Goal: Information Seeking & Learning: Learn about a topic

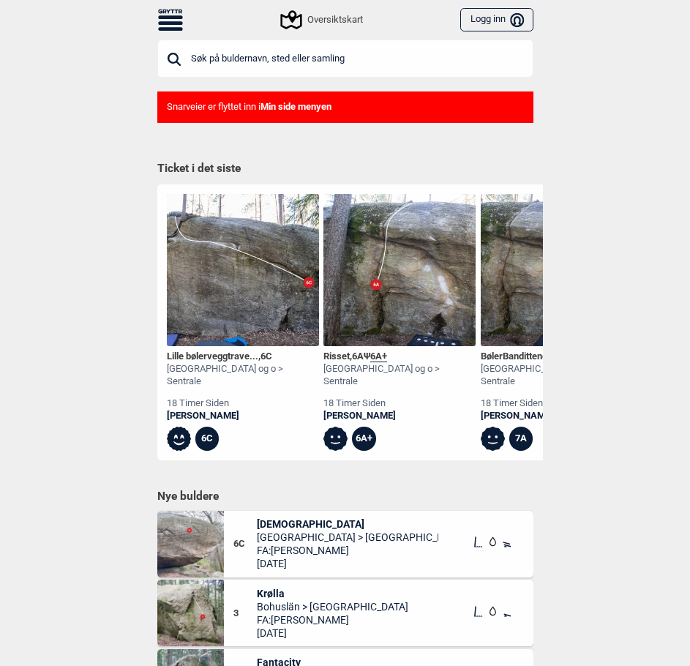
drag, startPoint x: 0, startPoint y: 0, endPoint x: 330, endPoint y: 63, distance: 335.9
click at [330, 63] on input "text" at bounding box center [345, 59] width 376 height 38
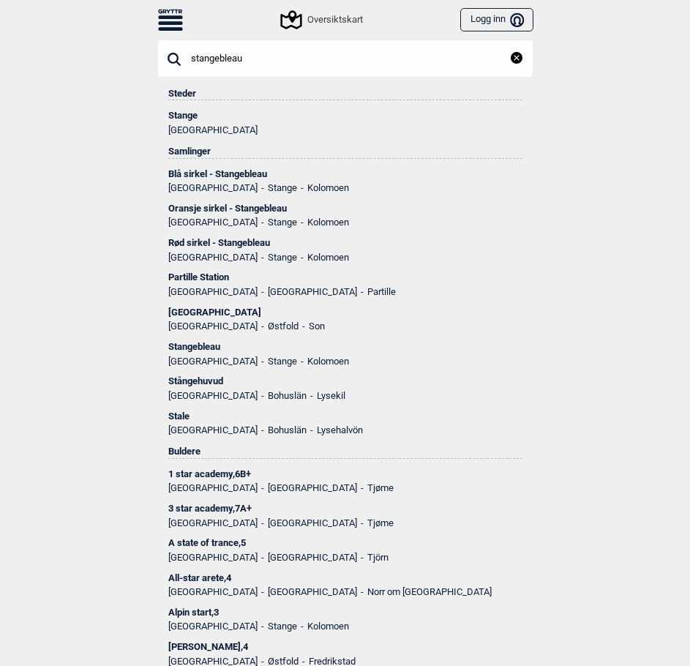
type input "stangebleau"
click at [181, 114] on div "Stange" at bounding box center [345, 115] width 354 height 10
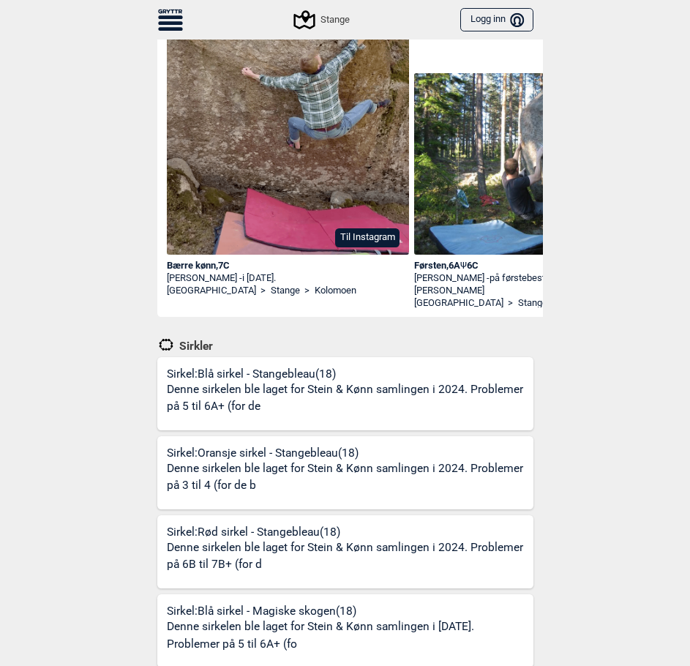
scroll to position [220, 0]
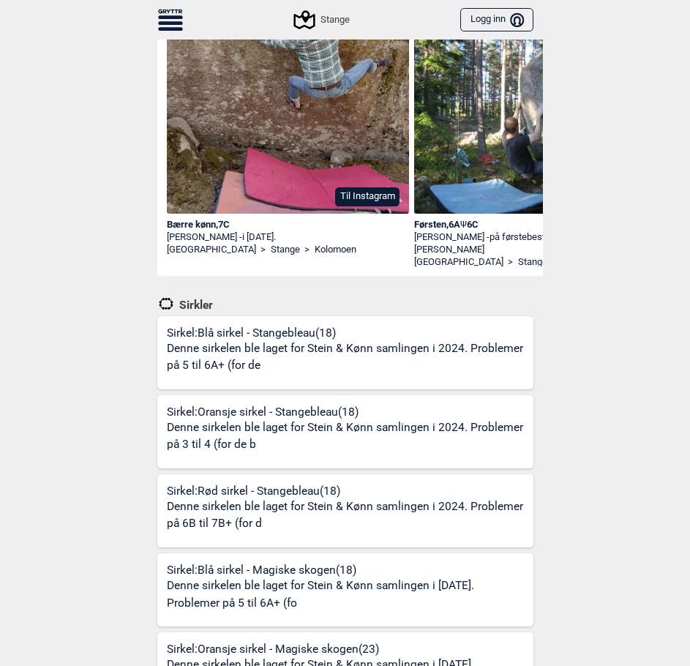
click at [263, 334] on div "Sirkel: Blå [PERSON_NAME] (18) Denne sirkelen ble laget for Stein & Kønn samlin…" at bounding box center [350, 358] width 367 height 64
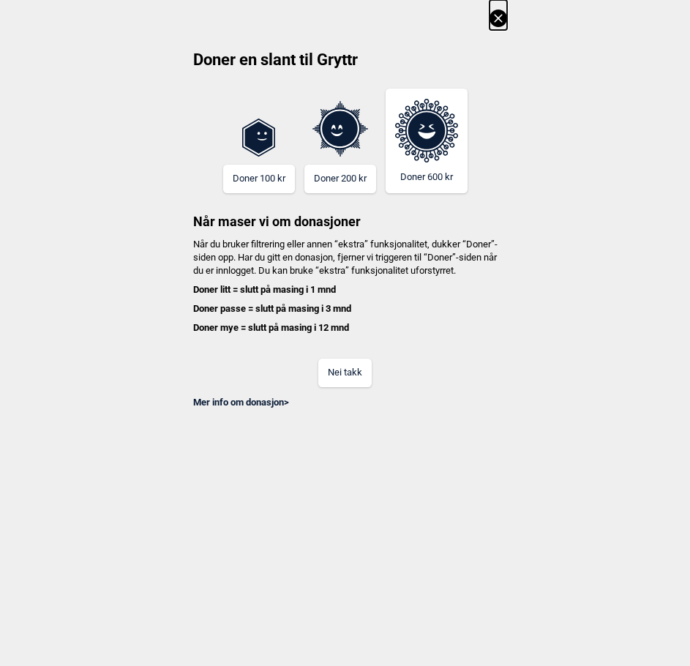
click at [507, 20] on icon at bounding box center [499, 19] width 18 height 18
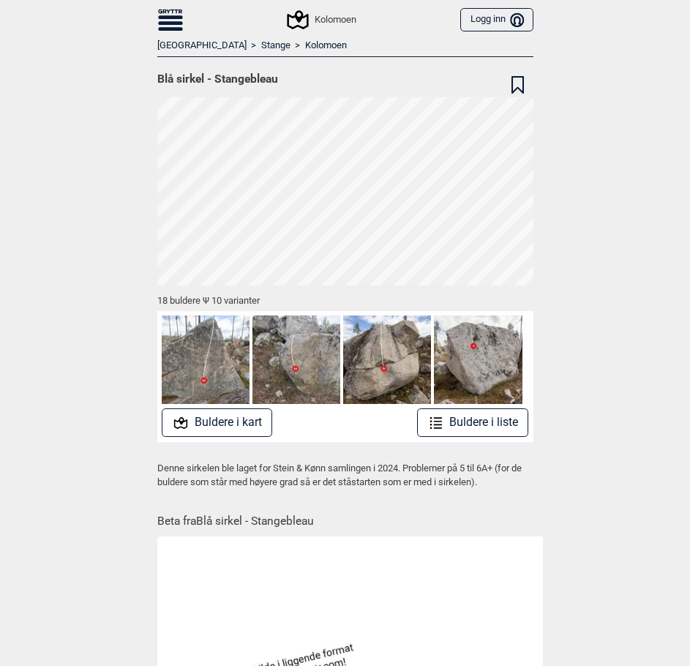
click at [233, 418] on button "Buldere i kart" at bounding box center [217, 422] width 110 height 29
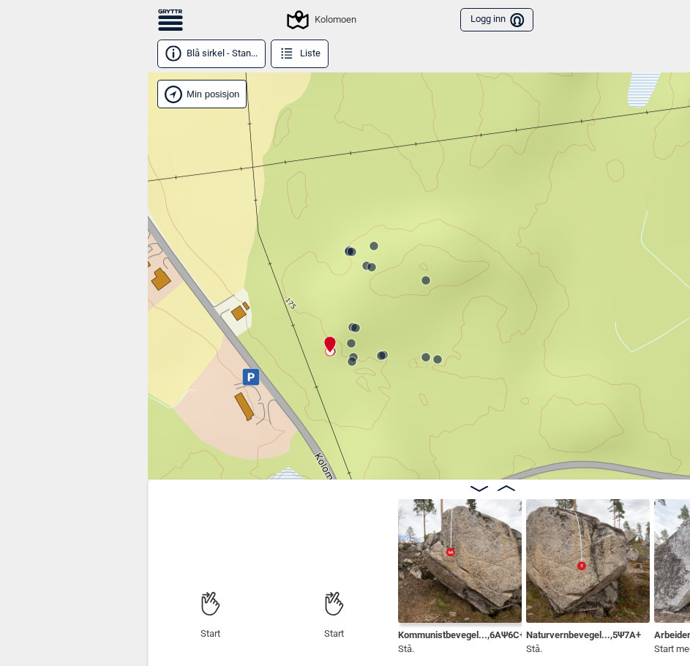
drag, startPoint x: 407, startPoint y: 340, endPoint x: 408, endPoint y: 304, distance: 35.9
click at [408, 304] on div "Kolomoen Min posisjon 50 m + − Kartverket OpenStreetMap Google satellite Leafle…" at bounding box center [493, 275] width 690 height 407
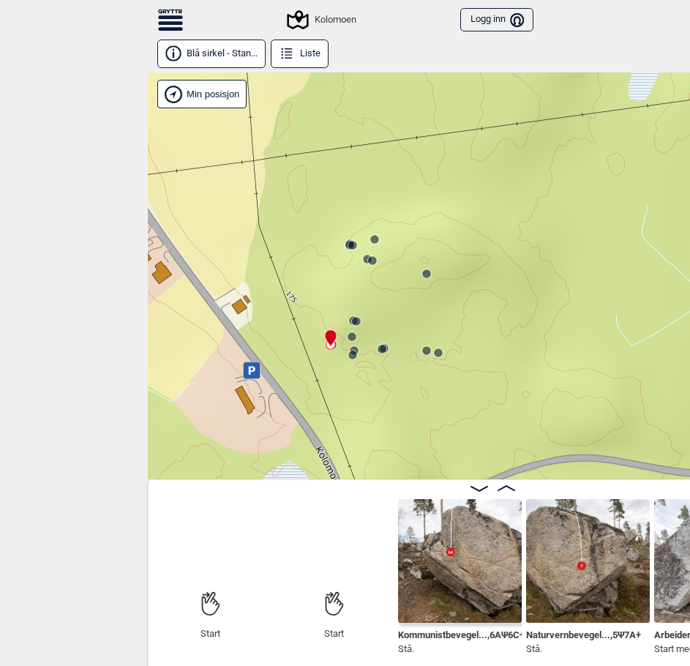
scroll to position [8, 0]
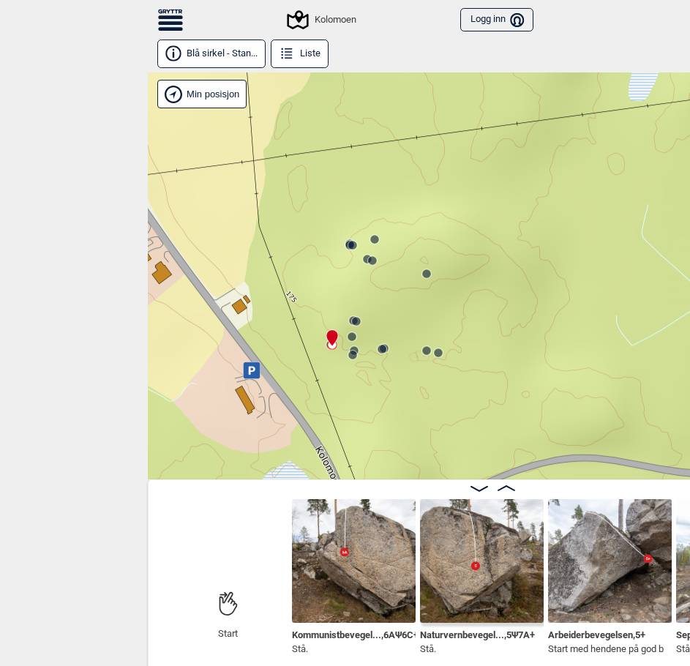
scroll to position [0, 109]
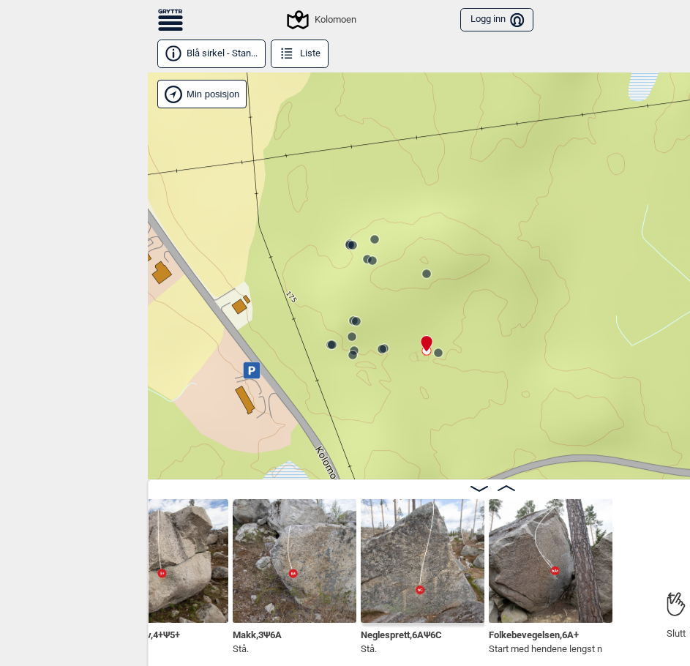
scroll to position [0, 2111]
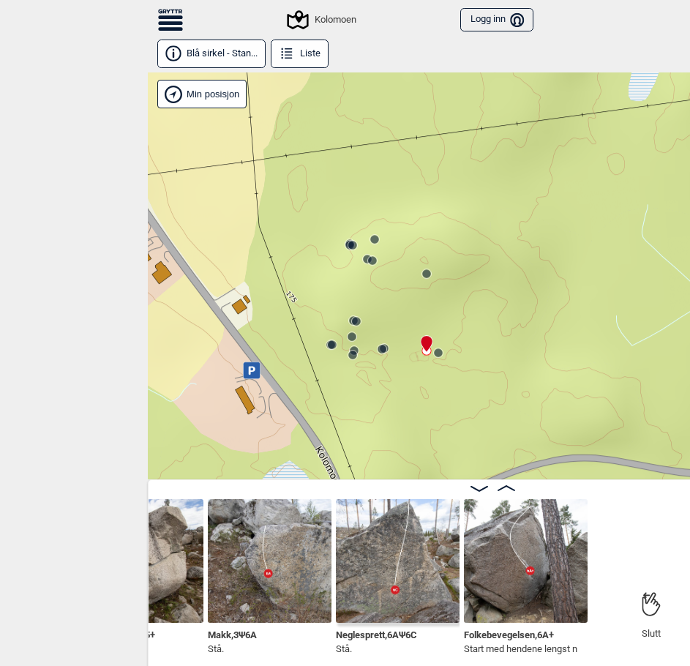
click at [439, 355] on circle at bounding box center [438, 352] width 9 height 9
click at [424, 351] on circle at bounding box center [426, 350] width 9 height 9
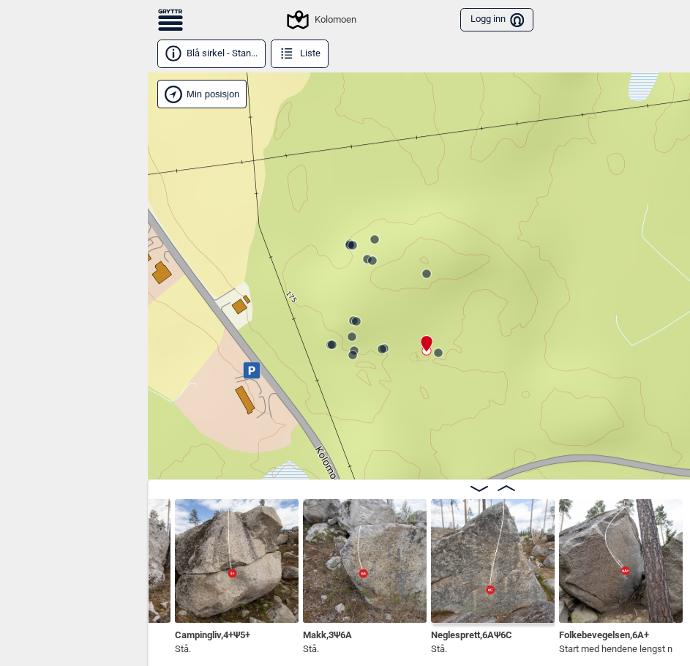
click at [445, 358] on div "Kolomoen Min posisjon 50 m + − Kartverket OpenStreetMap Google satellite Leafle…" at bounding box center [493, 275] width 690 height 407
click at [438, 357] on icon at bounding box center [438, 353] width 12 height 12
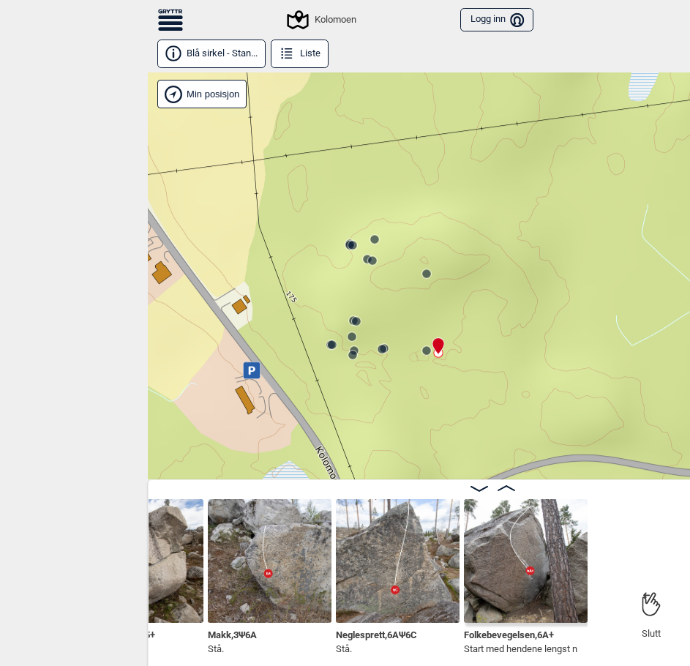
click at [520, 604] on img at bounding box center [526, 561] width 124 height 124
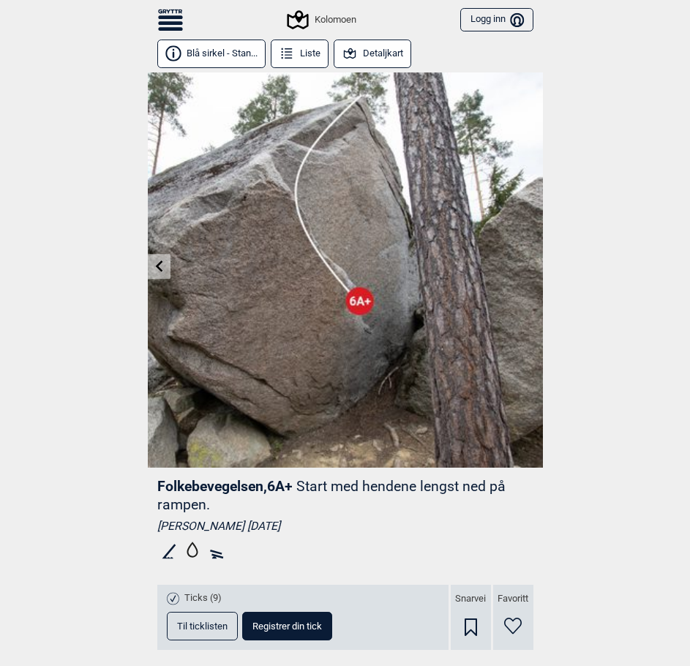
scroll to position [8, 0]
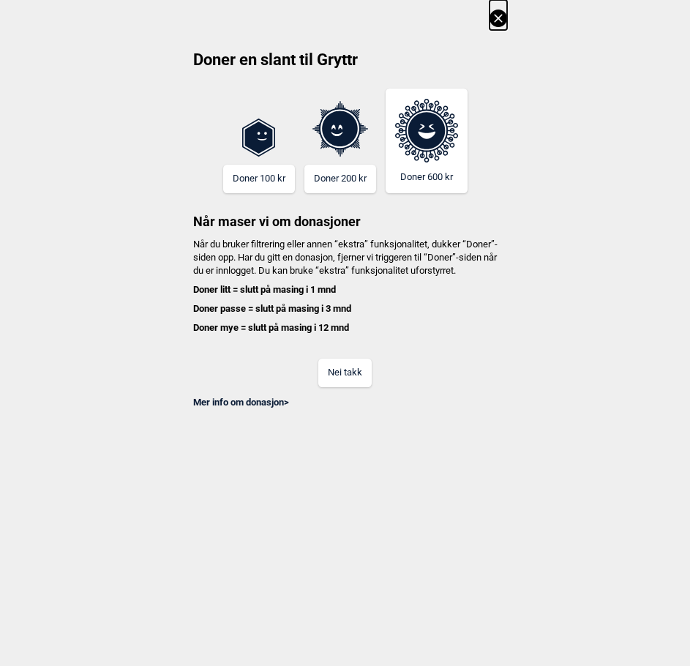
click at [506, 25] on icon at bounding box center [499, 19] width 18 height 18
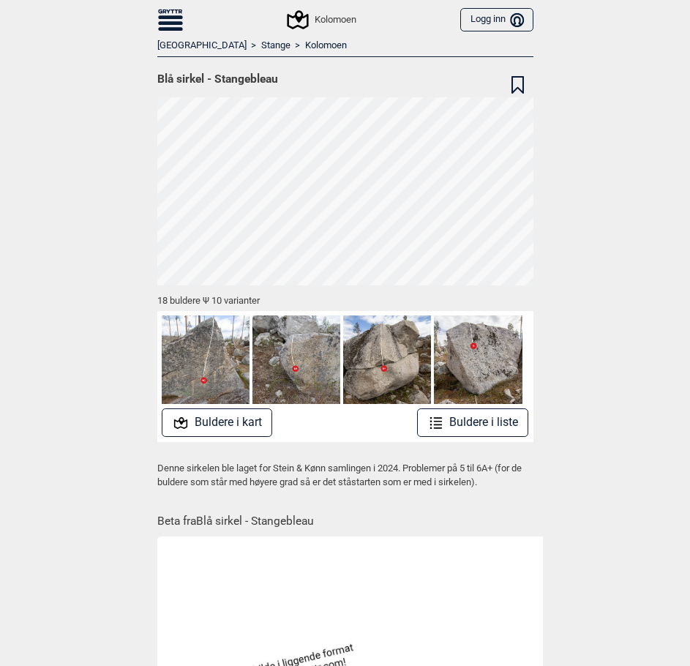
click at [305, 45] on link "Kolomoen" at bounding box center [326, 46] width 42 height 12
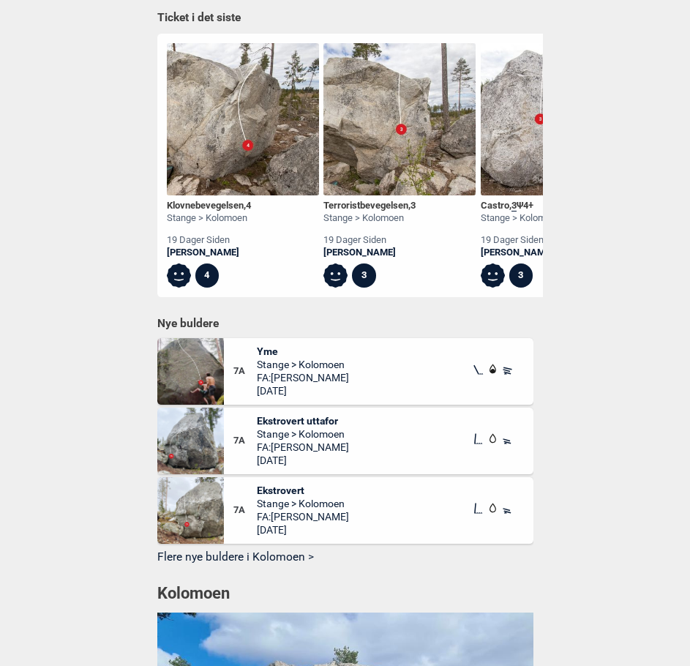
scroll to position [1068, 0]
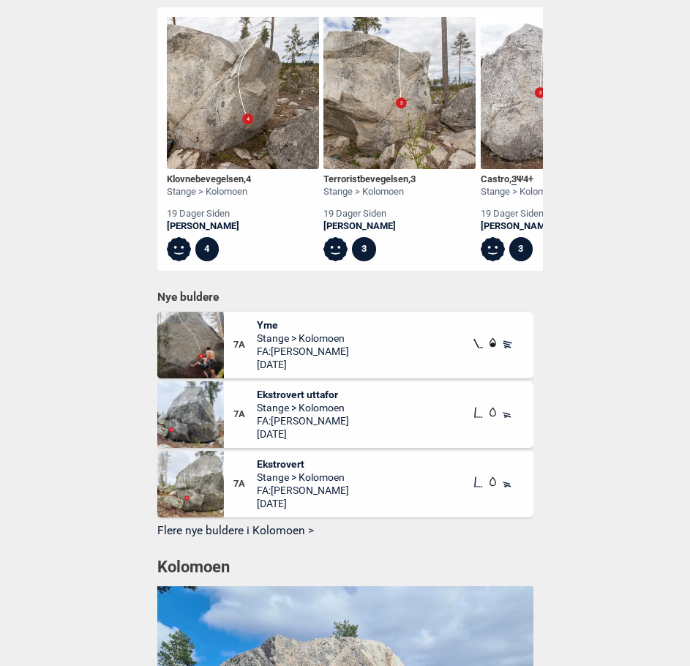
click at [271, 331] on span "Yme" at bounding box center [303, 324] width 92 height 13
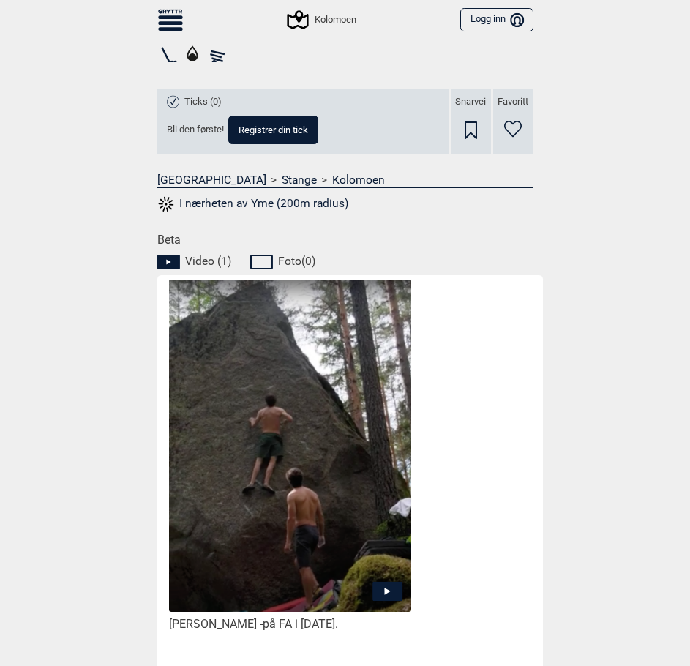
scroll to position [512, 0]
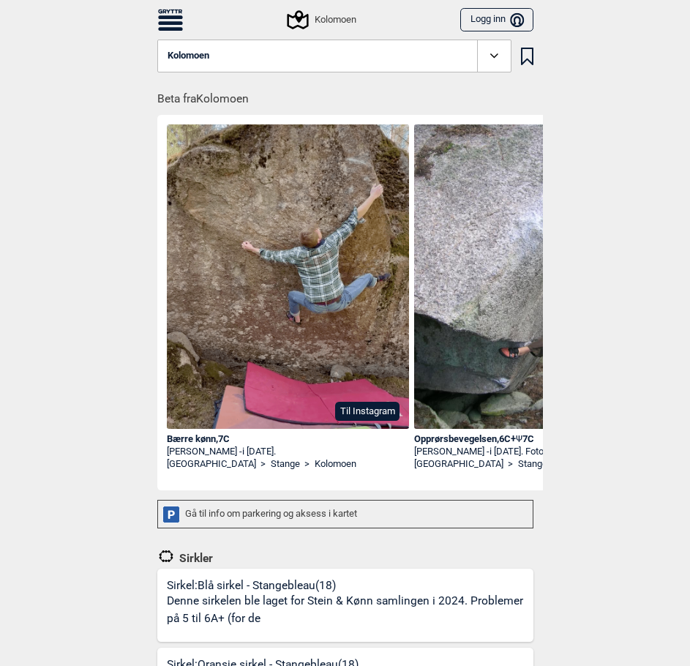
drag, startPoint x: 301, startPoint y: 26, endPoint x: 308, endPoint y: 23, distance: 7.6
click at [301, 26] on icon at bounding box center [298, 20] width 28 height 28
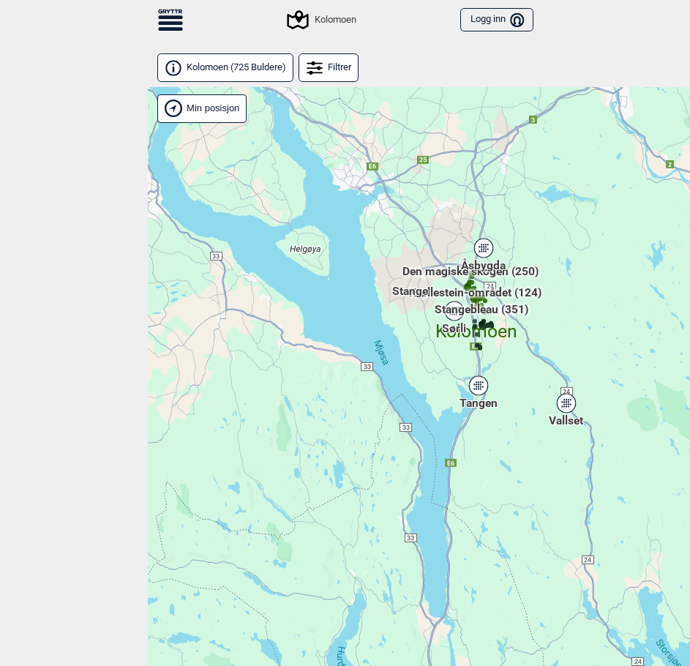
drag, startPoint x: 555, startPoint y: 321, endPoint x: 556, endPoint y: 299, distance: 22.0
click at [556, 299] on div "Hallingdal Gol Ål Stange Kolomoen [GEOGRAPHIC_DATA] [GEOGRAPHIC_DATA][PERSON_NA…" at bounding box center [493, 400] width 690 height 626
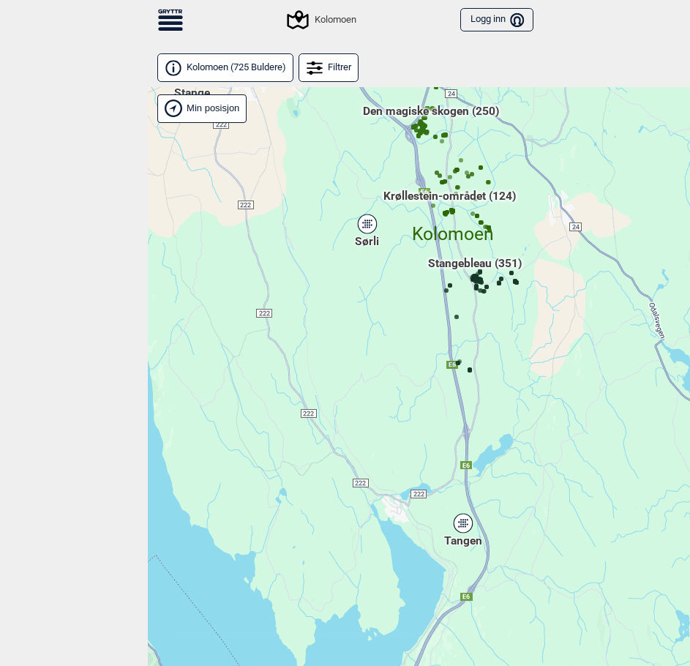
drag, startPoint x: 502, startPoint y: 366, endPoint x: 516, endPoint y: 390, distance: 27.9
click at [515, 389] on div "Hallingdal Stange [GEOGRAPHIC_DATA] syd [GEOGRAPHIC_DATA] og omegn [GEOGRAPHIC_…" at bounding box center [493, 400] width 690 height 626
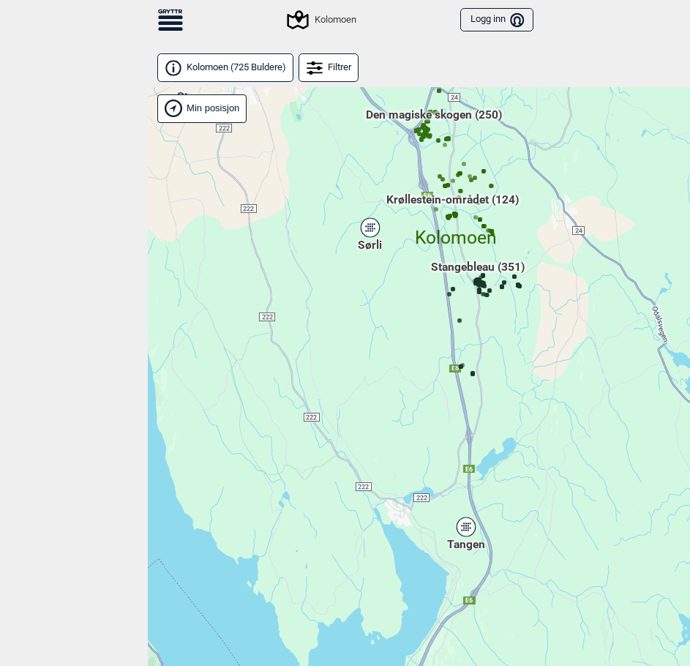
click at [473, 532] on icon at bounding box center [466, 526] width 18 height 19
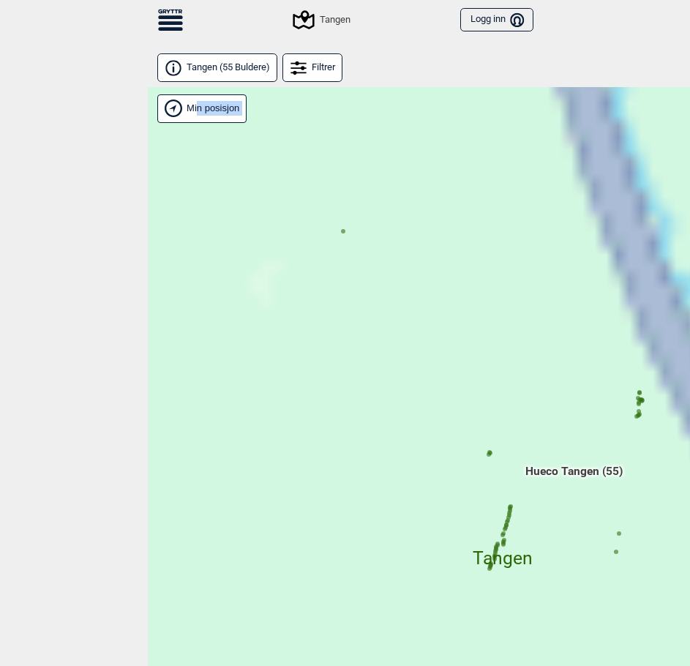
drag, startPoint x: 419, startPoint y: 468, endPoint x: 403, endPoint y: 419, distance: 52.1
click at [401, 418] on div "Hallingdal Stange [GEOGRAPHIC_DATA] syd [GEOGRAPHIC_DATA] og omegn [GEOGRAPHIC_…" at bounding box center [493, 400] width 690 height 626
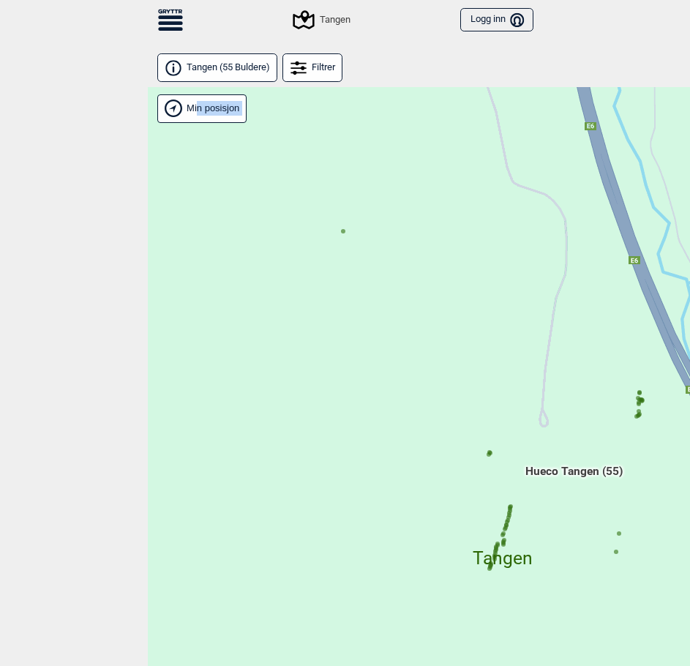
click at [346, 237] on div "Hallingdal Stange [GEOGRAPHIC_DATA] syd [GEOGRAPHIC_DATA] og omegn [GEOGRAPHIC_…" at bounding box center [493, 400] width 690 height 626
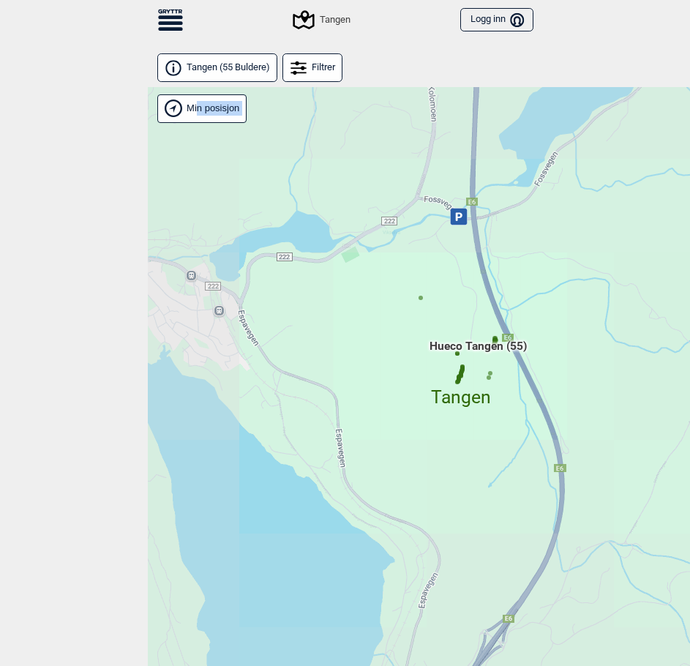
drag, startPoint x: 555, startPoint y: 288, endPoint x: 484, endPoint y: 397, distance: 129.1
click at [486, 397] on div "Hallingdal Stange [GEOGRAPHIC_DATA] syd [GEOGRAPHIC_DATA] og omegn [GEOGRAPHIC_…" at bounding box center [493, 400] width 690 height 626
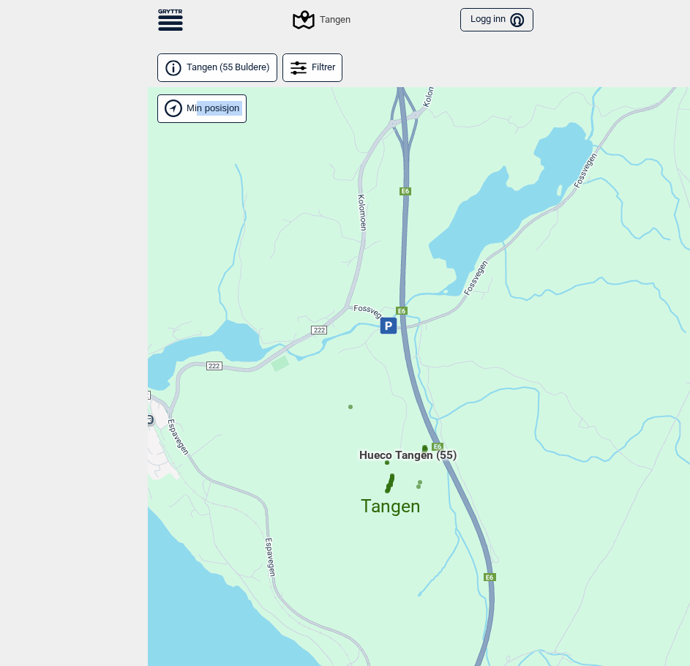
drag, startPoint x: 457, startPoint y: 231, endPoint x: 476, endPoint y: 418, distance: 187.5
click at [476, 417] on div "Hallingdal Stange [GEOGRAPHIC_DATA] syd [GEOGRAPHIC_DATA] og omegn [GEOGRAPHIC_…" at bounding box center [493, 400] width 690 height 626
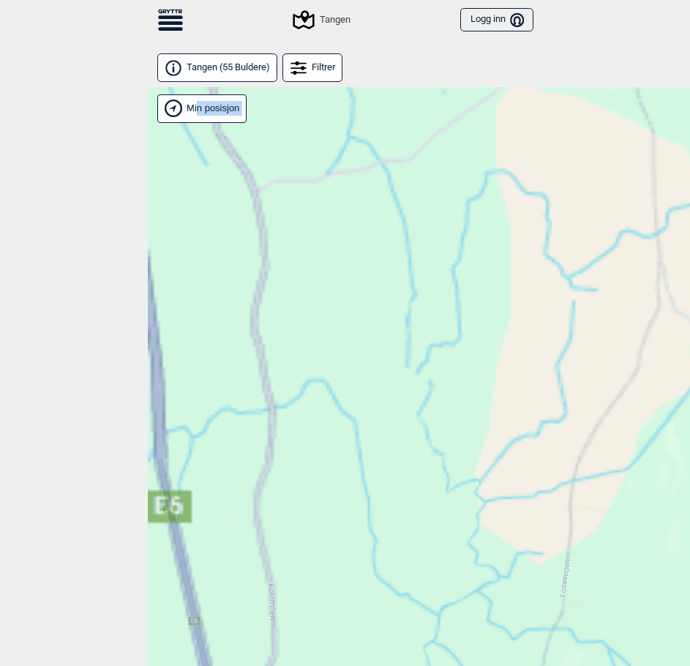
drag, startPoint x: 460, startPoint y: 302, endPoint x: 515, endPoint y: 492, distance: 197.3
click at [518, 495] on div "Hallingdal Stange [GEOGRAPHIC_DATA] syd [GEOGRAPHIC_DATA] og omegn [GEOGRAPHIC_…" at bounding box center [493, 400] width 690 height 626
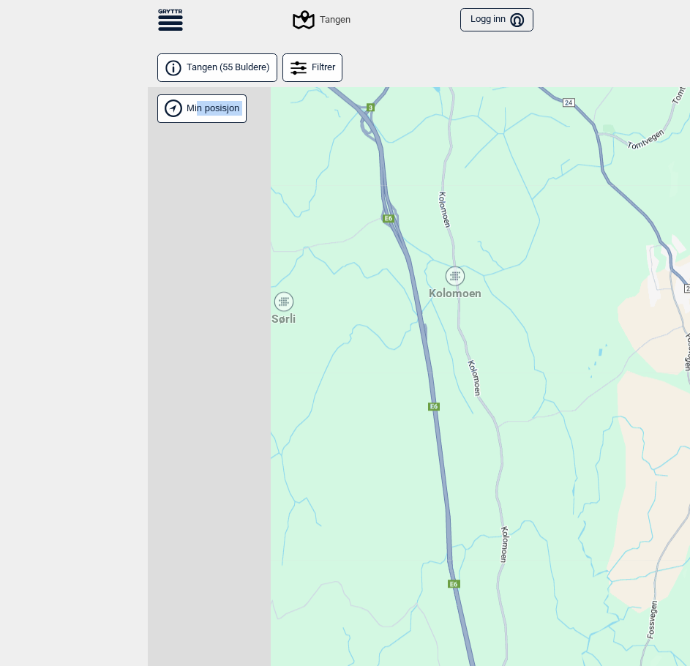
drag, startPoint x: 357, startPoint y: 304, endPoint x: 498, endPoint y: 353, distance: 148.8
click at [520, 353] on div "Hallingdal Stange [GEOGRAPHIC_DATA] syd [GEOGRAPHIC_DATA] og omegn [GEOGRAPHIC_…" at bounding box center [493, 400] width 690 height 626
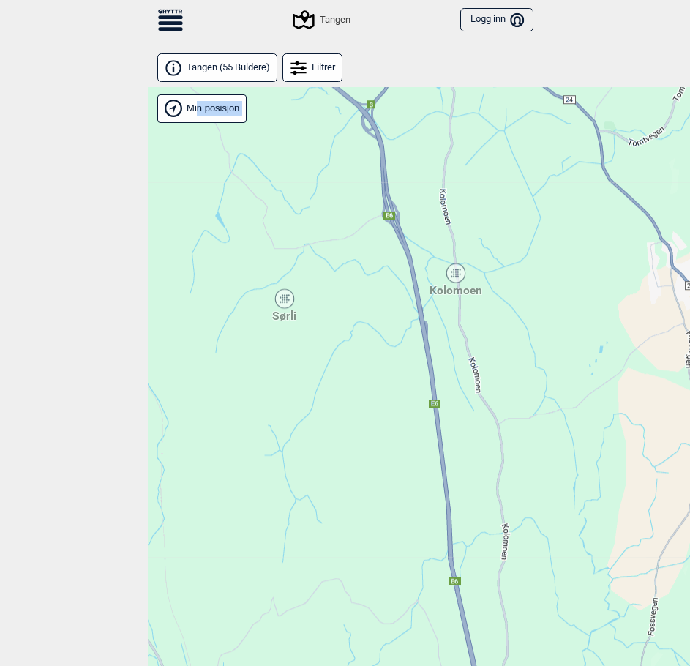
click at [285, 299] on div "Sørli" at bounding box center [284, 298] width 9 height 9
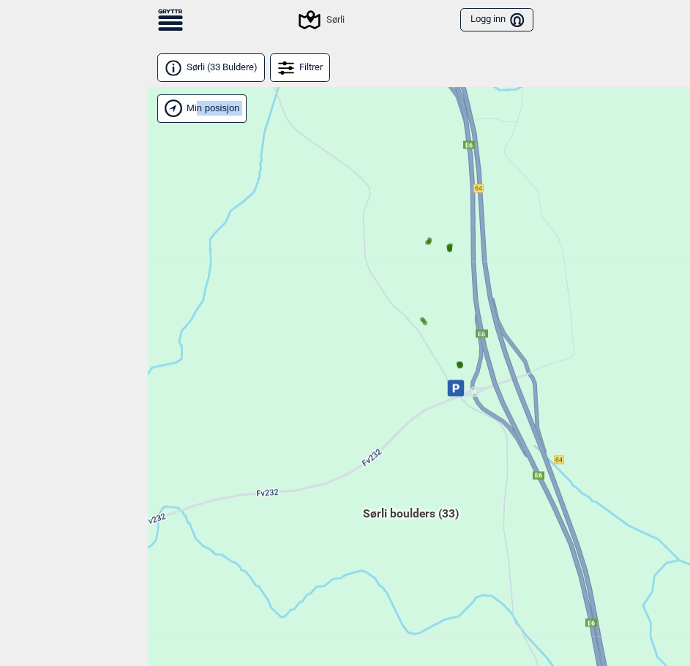
drag, startPoint x: 519, startPoint y: 337, endPoint x: 287, endPoint y: 426, distance: 248.3
click at [287, 426] on div "Hallingdal Stange [GEOGRAPHIC_DATA] syd [GEOGRAPHIC_DATA] og omegn [GEOGRAPHIC_…" at bounding box center [493, 400] width 690 height 626
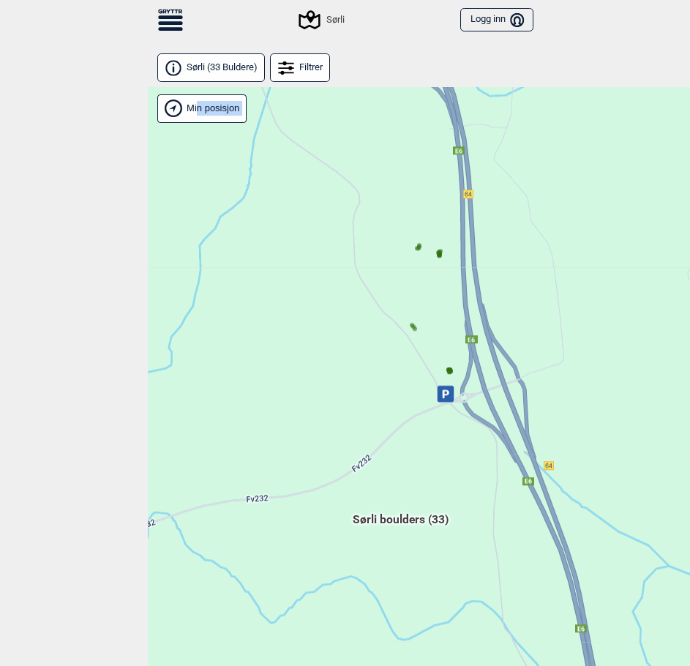
click at [449, 370] on circle at bounding box center [448, 372] width 4 height 4
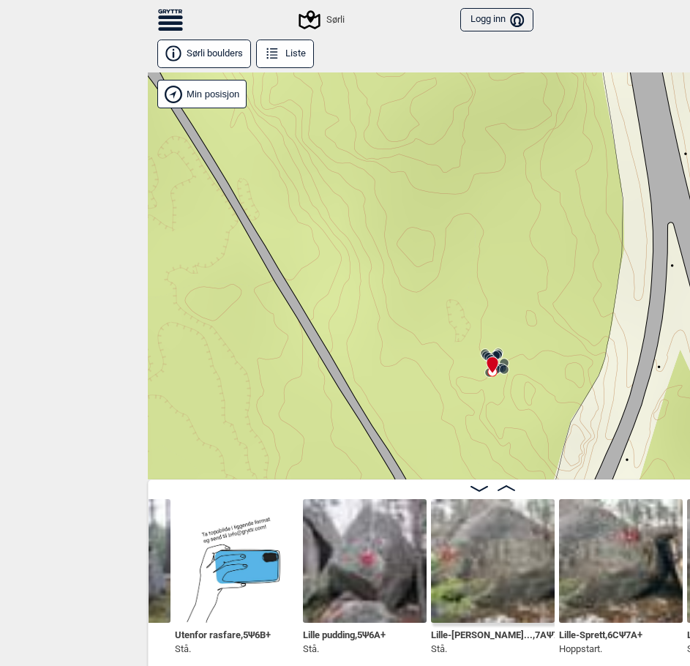
scroll to position [8, 0]
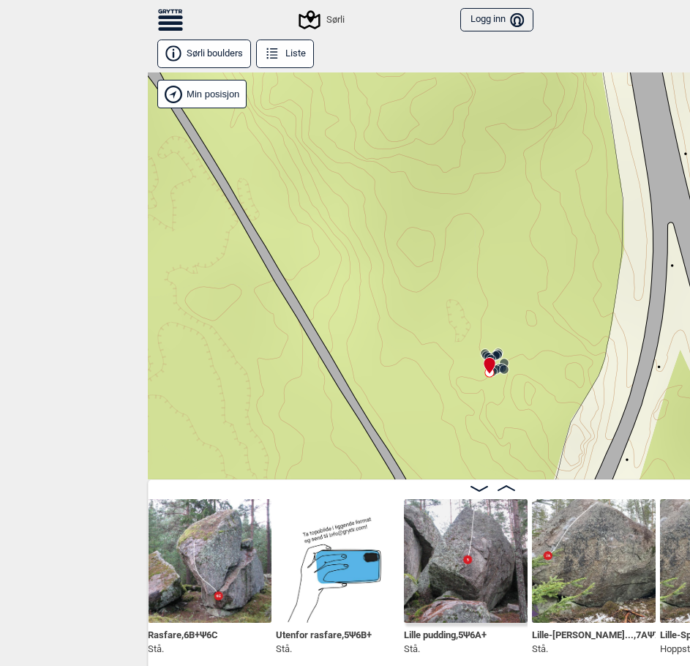
scroll to position [0, 980]
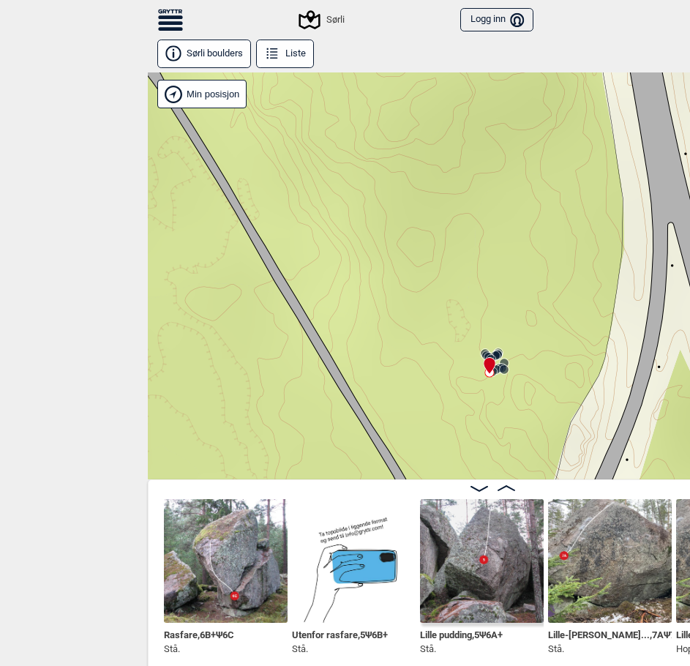
click at [293, 65] on button "Liste" at bounding box center [285, 54] width 59 height 29
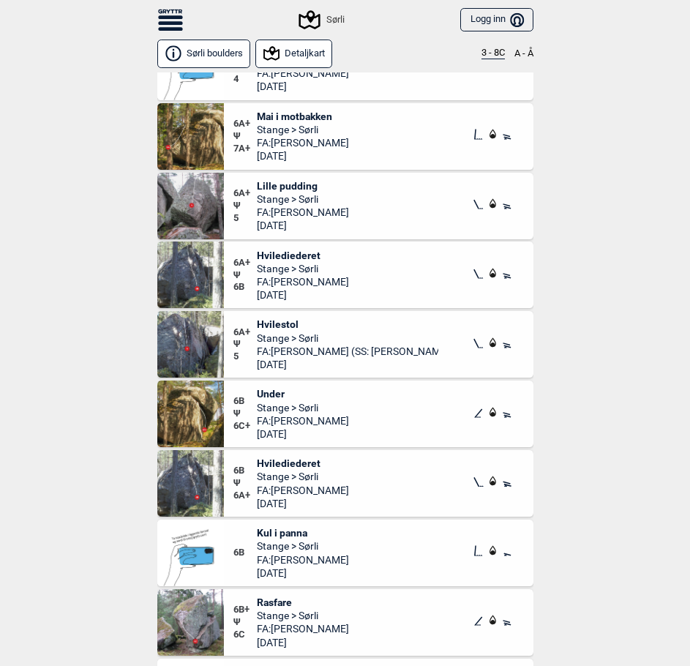
scroll to position [1244, 0]
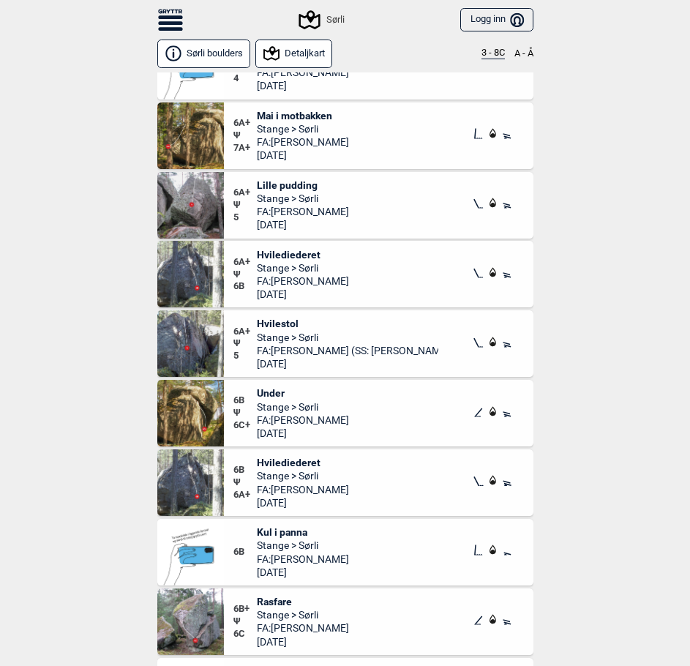
click at [494, 51] on button "3 - 8C" at bounding box center [492, 54] width 23 height 12
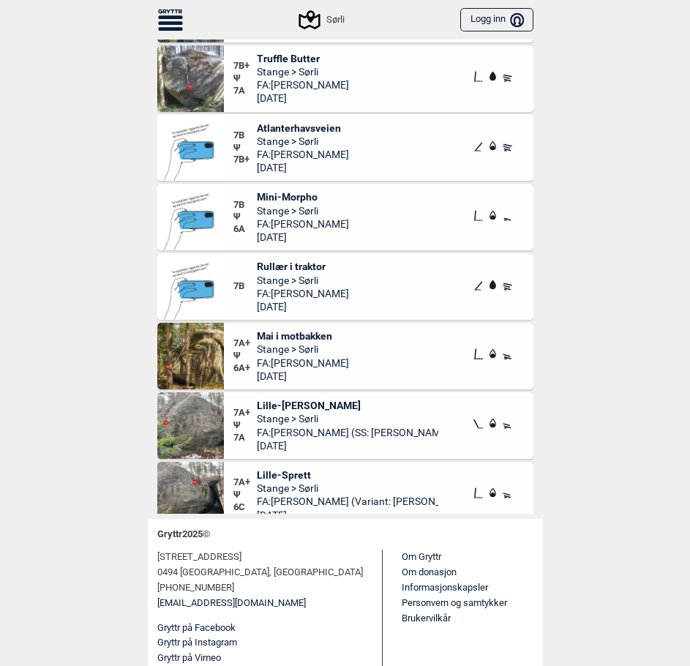
scroll to position [146, 0]
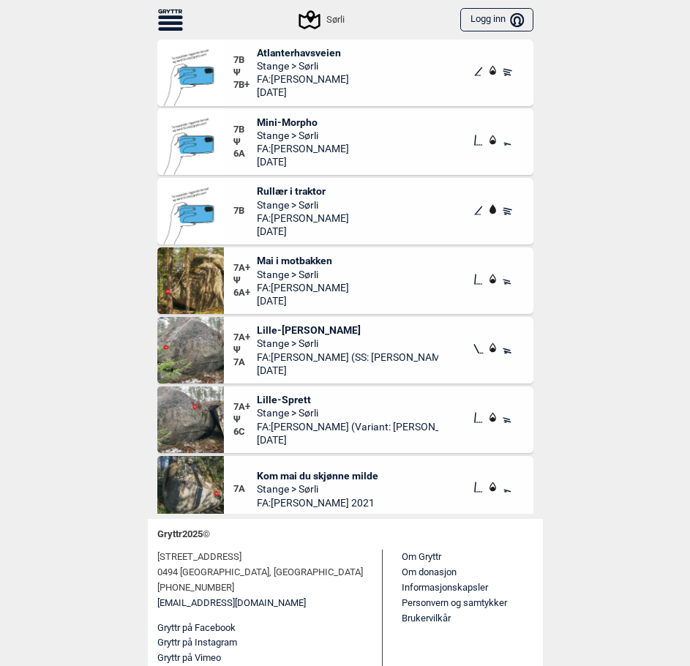
click at [315, 329] on span "Lille-[PERSON_NAME]" at bounding box center [347, 329] width 181 height 13
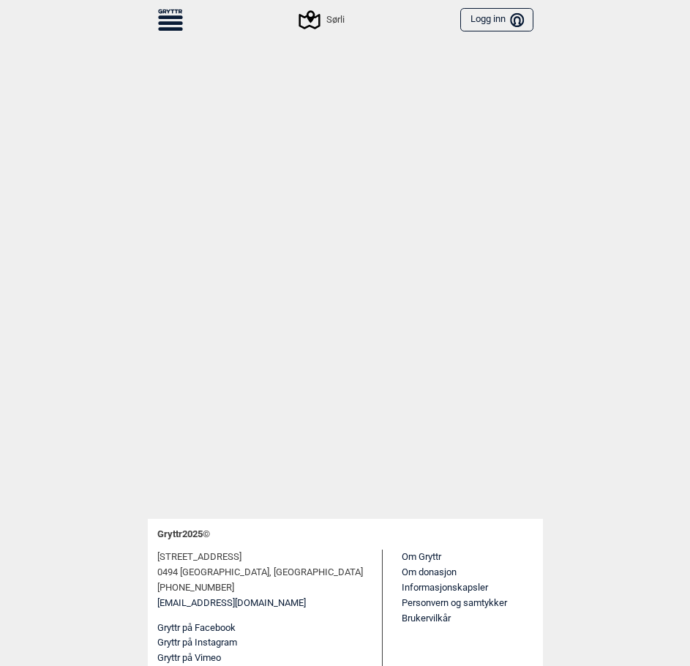
scroll to position [333, 0]
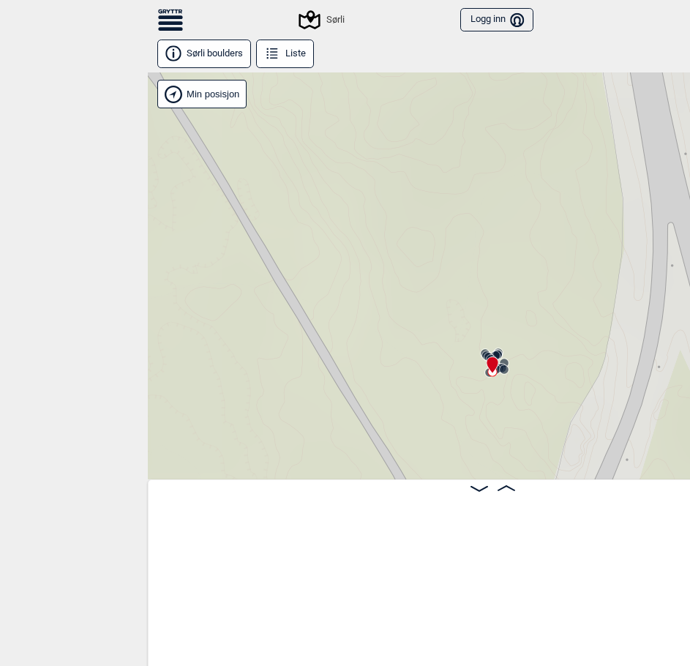
scroll to position [0, 1093]
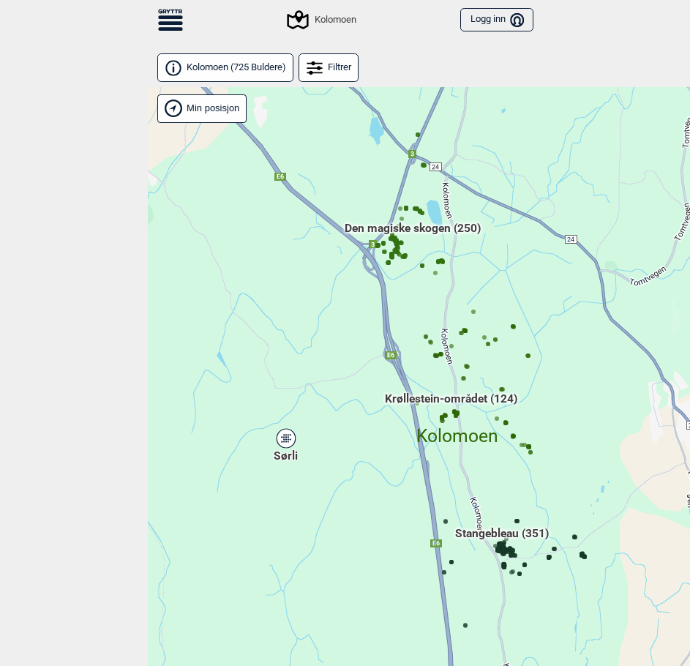
drag, startPoint x: 520, startPoint y: 361, endPoint x: 546, endPoint y: 259, distance: 105.8
click at [542, 255] on div "Hallingdal Gol Ål Stange Kolomoen [GEOGRAPHIC_DATA] [GEOGRAPHIC_DATA][PERSON_NA…" at bounding box center [493, 400] width 690 height 626
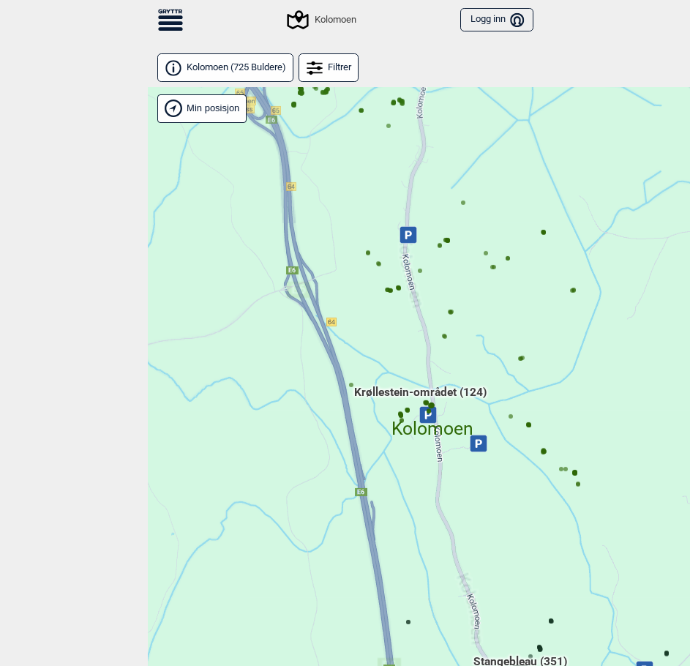
drag, startPoint x: 512, startPoint y: 313, endPoint x: 576, endPoint y: 432, distance: 135.2
click at [575, 432] on div "Hallingdal Gol Ål Stange Kolomoen [GEOGRAPHIC_DATA] [GEOGRAPHIC_DATA][PERSON_NA…" at bounding box center [493, 400] width 690 height 626
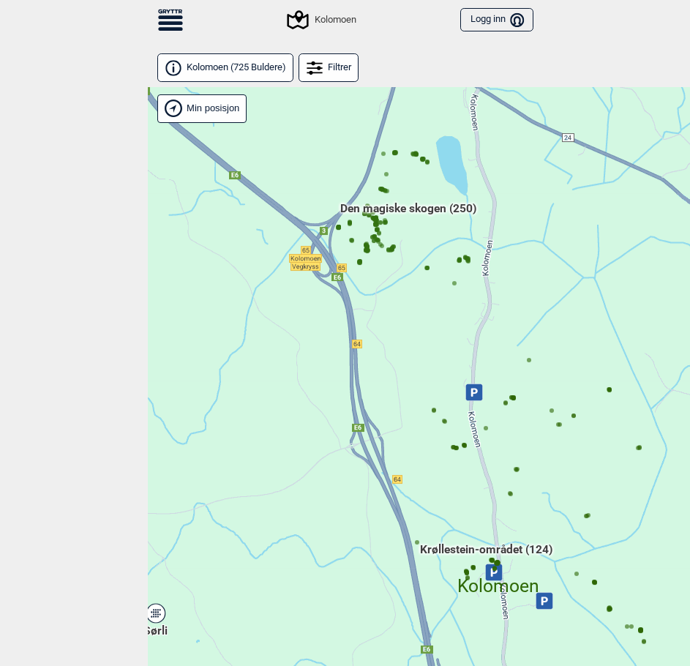
drag, startPoint x: 490, startPoint y: 278, endPoint x: 522, endPoint y: 378, distance: 105.3
click at [532, 380] on div "Hallingdal Gol Ål Stange Kolomoen [GEOGRAPHIC_DATA] [GEOGRAPHIC_DATA][PERSON_NA…" at bounding box center [493, 400] width 690 height 626
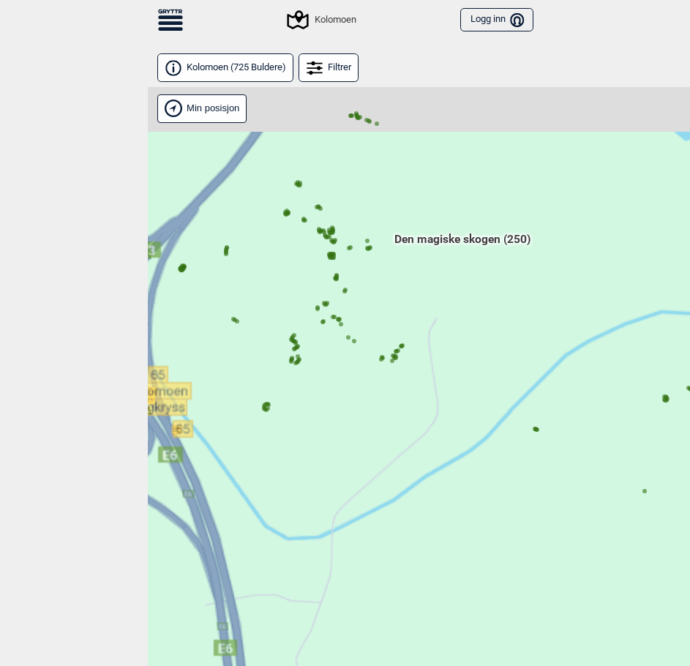
drag, startPoint x: 438, startPoint y: 294, endPoint x: 533, endPoint y: 366, distance: 119.7
click at [533, 386] on div "Hallingdal Gol Ål Stange Kolomoen [GEOGRAPHIC_DATA] [GEOGRAPHIC_DATA][PERSON_NA…" at bounding box center [493, 400] width 690 height 626
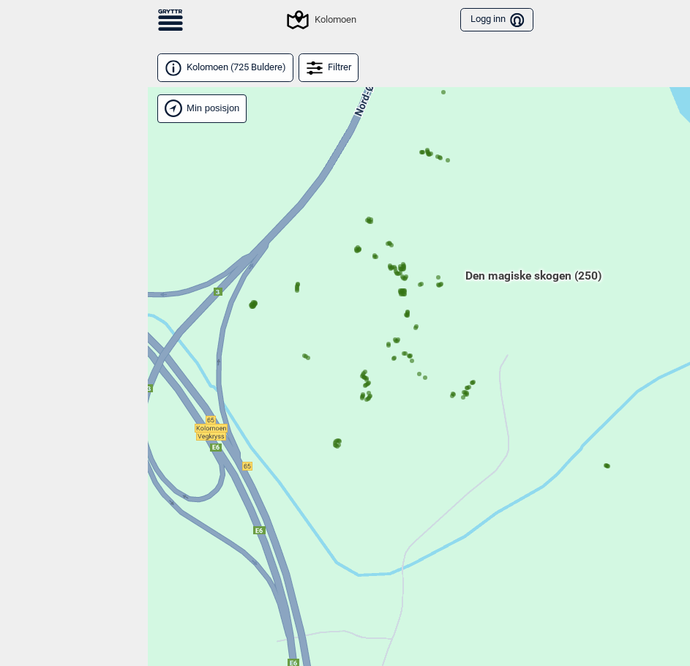
click at [518, 271] on span "Den magiske skogen (250)" at bounding box center [533, 282] width 136 height 28
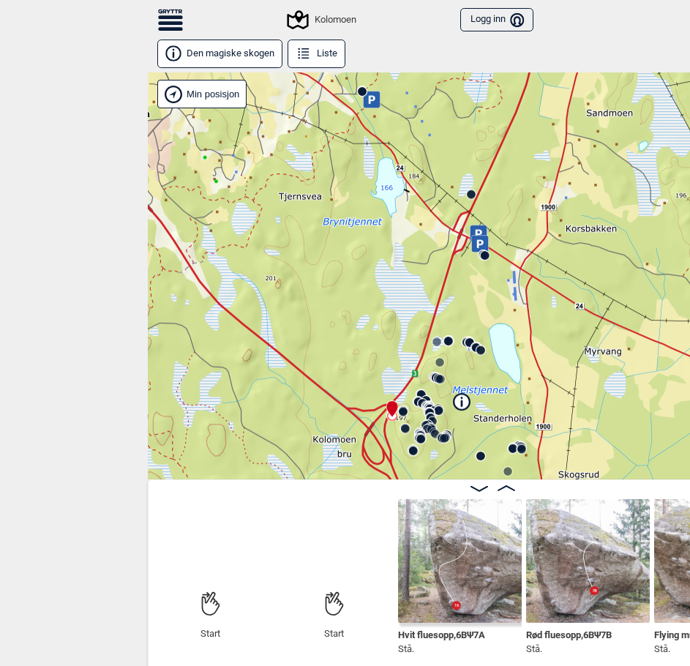
drag, startPoint x: 465, startPoint y: 342, endPoint x: 388, endPoint y: 222, distance: 142.3
click at [389, 222] on div "Kolomoen" at bounding box center [493, 275] width 690 height 407
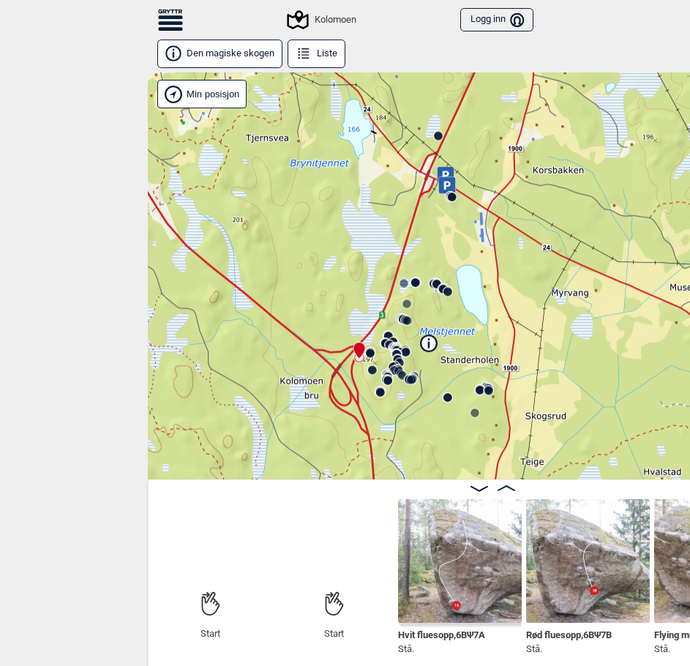
drag, startPoint x: 420, startPoint y: 284, endPoint x: 424, endPoint y: 242, distance: 41.9
click at [421, 277] on icon at bounding box center [416, 283] width 12 height 12
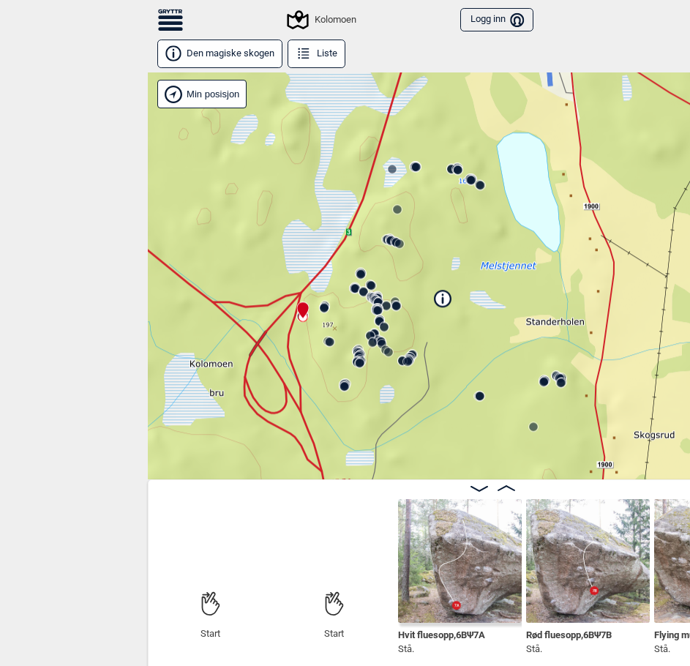
drag, startPoint x: 462, startPoint y: 255, endPoint x: 483, endPoint y: 230, distance: 32.2
click at [481, 215] on div "Kolomoen" at bounding box center [493, 275] width 690 height 407
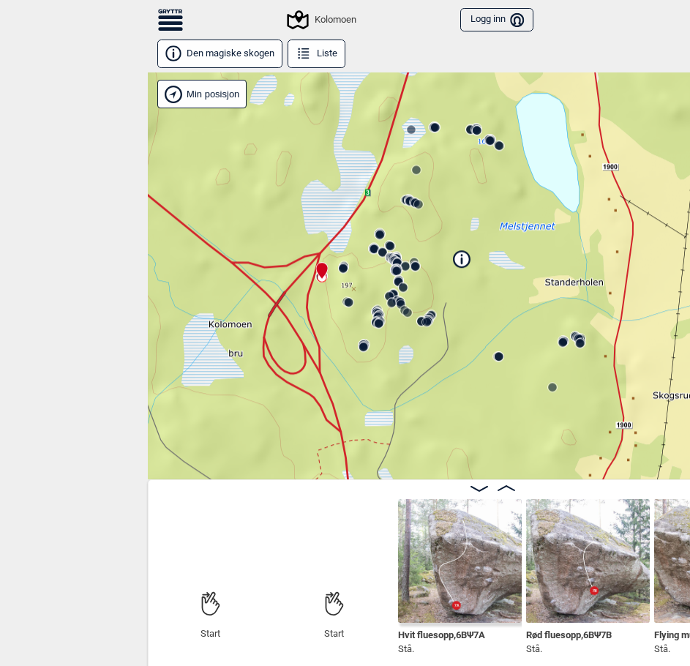
click at [464, 262] on icon at bounding box center [461, 259] width 16 height 16
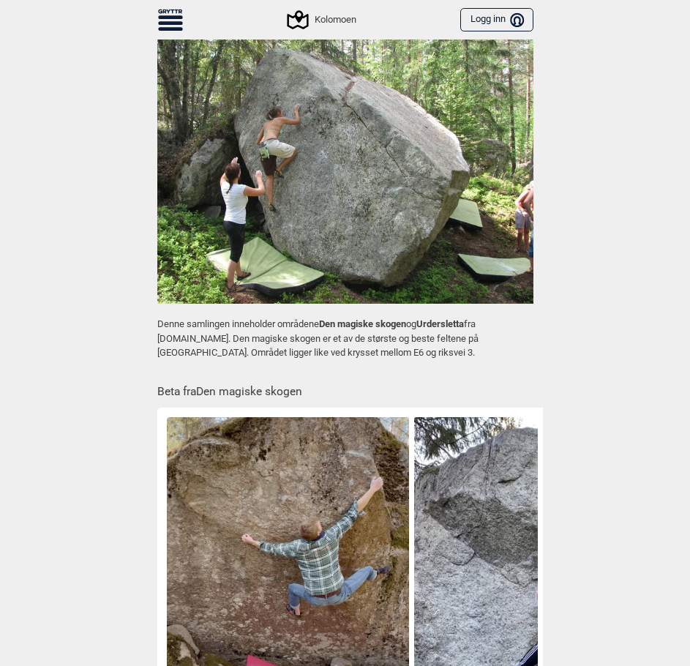
scroll to position [293, 0]
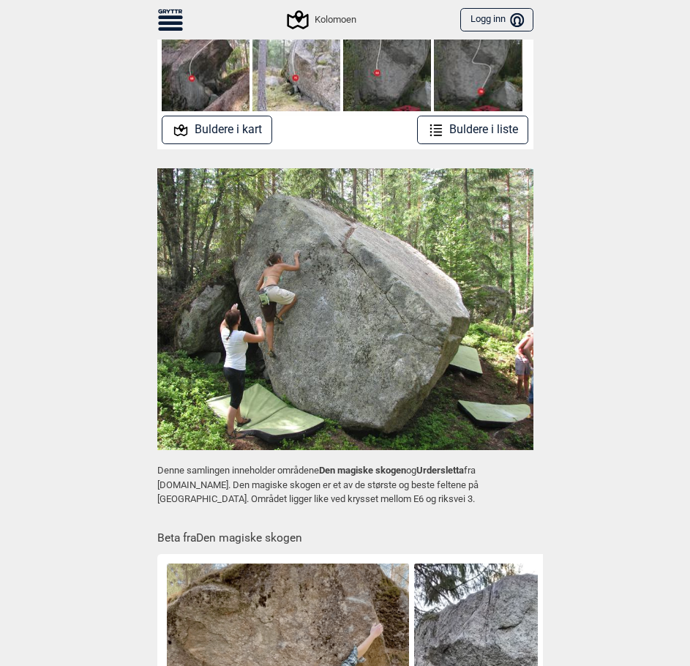
click at [254, 132] on button "Buldere i kart" at bounding box center [217, 130] width 110 height 29
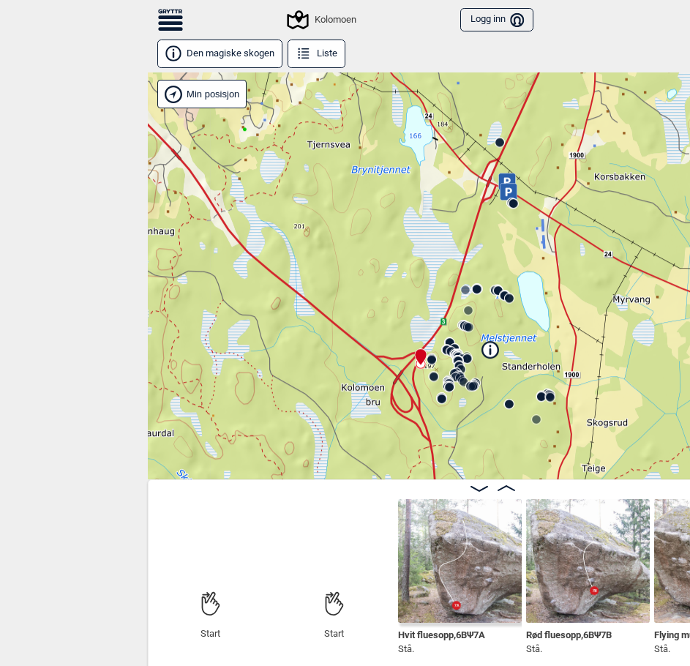
drag, startPoint x: 457, startPoint y: 365, endPoint x: 436, endPoint y: 187, distance: 179.7
click at [439, 192] on div "Kolomoen" at bounding box center [493, 275] width 690 height 407
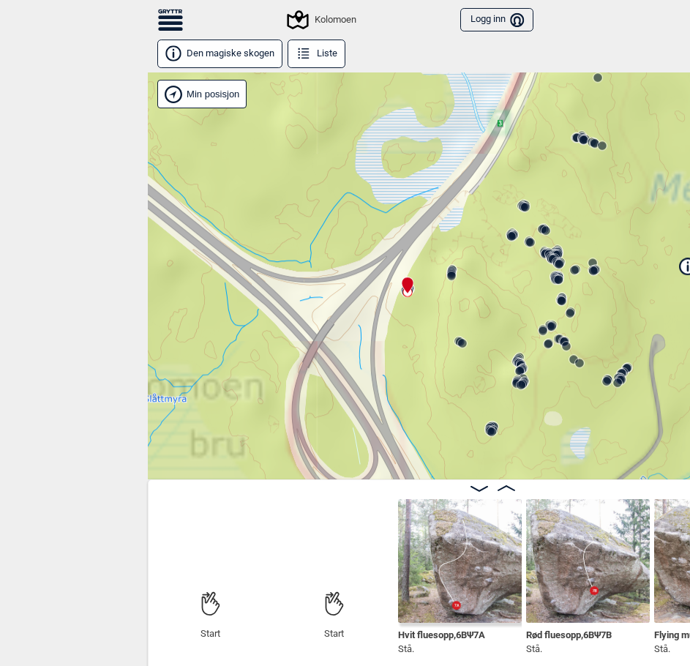
drag, startPoint x: 432, startPoint y: 315, endPoint x: 400, endPoint y: 157, distance: 161.3
click at [404, 146] on div "Kolomoen" at bounding box center [493, 275] width 690 height 407
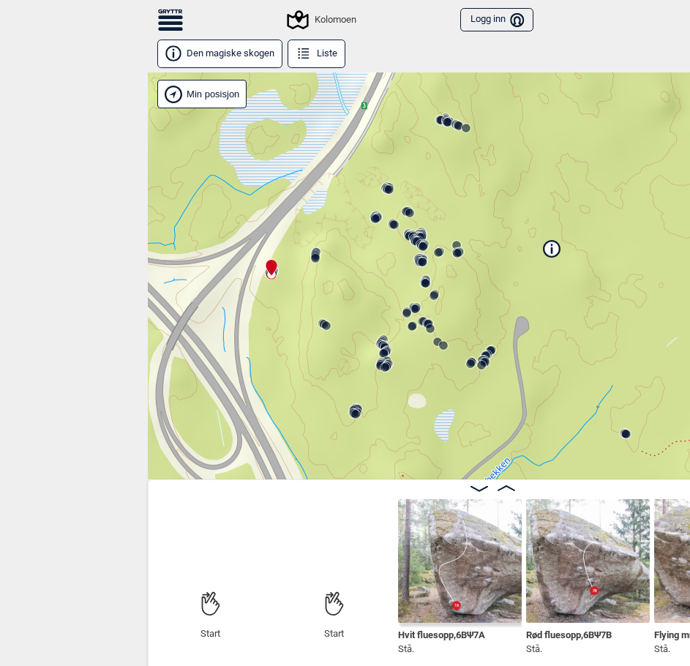
drag, startPoint x: 489, startPoint y: 314, endPoint x: 329, endPoint y: 304, distance: 160.6
click at [332, 308] on div "Kolomoen" at bounding box center [493, 275] width 690 height 407
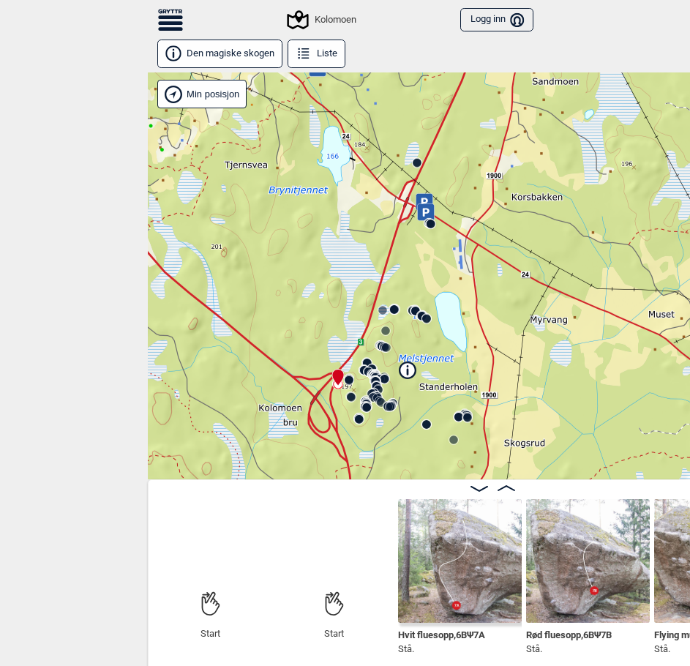
drag, startPoint x: 443, startPoint y: 255, endPoint x: 464, endPoint y: 352, distance: 98.7
click at [464, 353] on div "Kolomoen" at bounding box center [493, 275] width 690 height 407
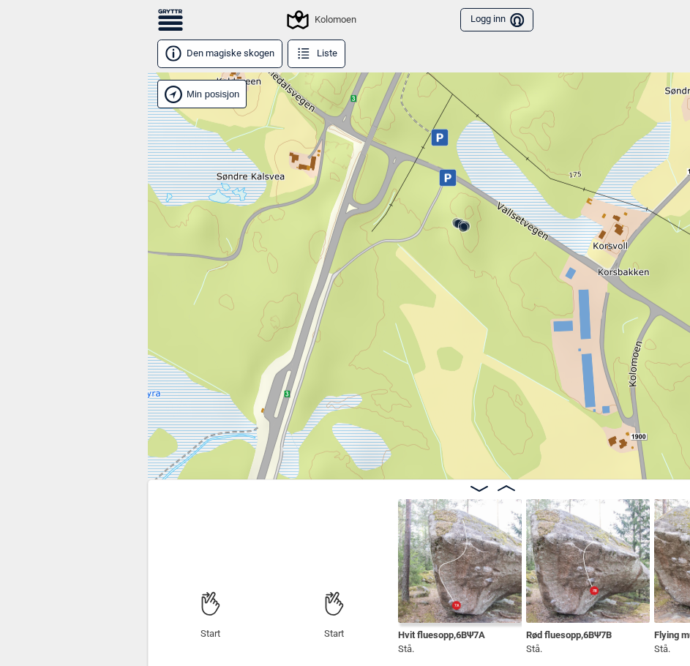
drag, startPoint x: 454, startPoint y: 232, endPoint x: 436, endPoint y: 305, distance: 75.2
click at [440, 320] on div "Kolomoen" at bounding box center [493, 275] width 690 height 407
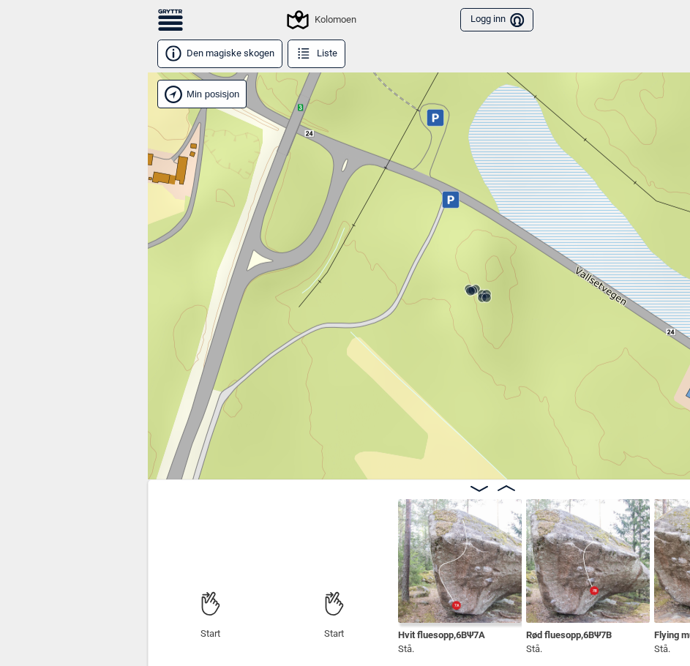
click at [453, 203] on icon at bounding box center [450, 199] width 17 height 17
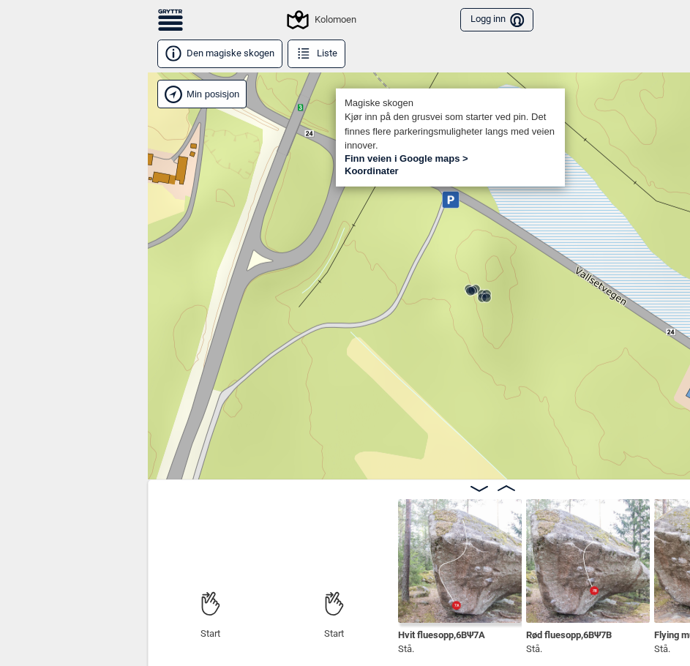
click at [453, 203] on icon at bounding box center [450, 199] width 17 height 17
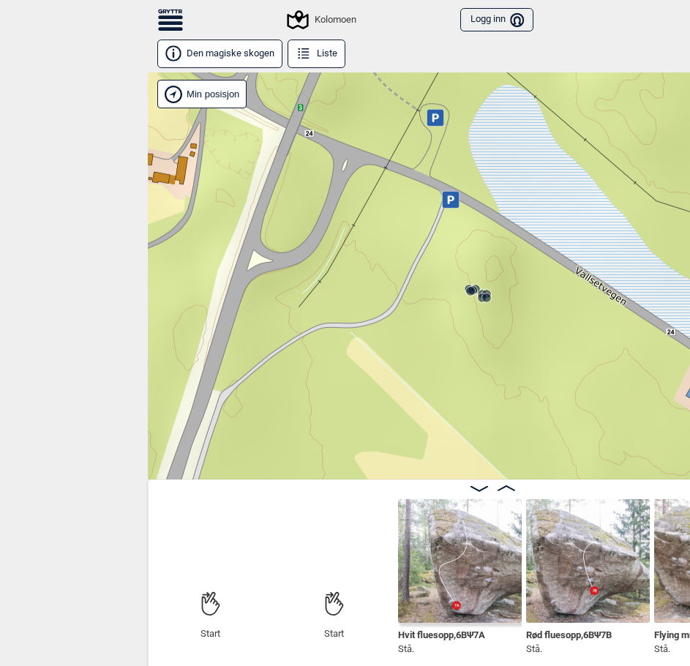
click at [467, 283] on icon at bounding box center [469, 289] width 12 height 12
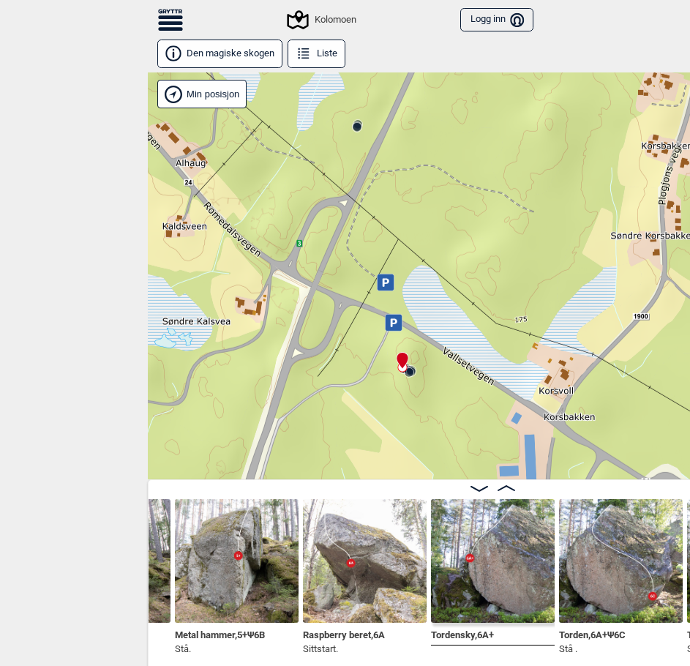
scroll to position [8, 0]
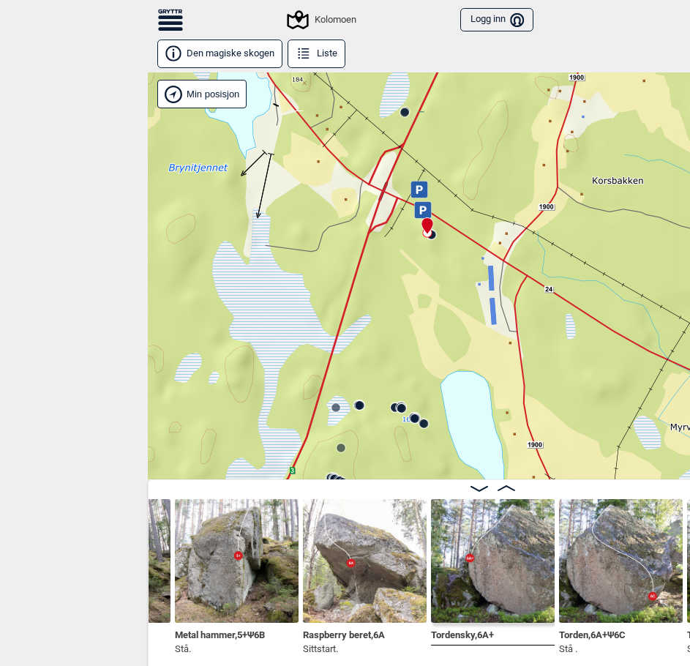
drag, startPoint x: 409, startPoint y: 395, endPoint x: 432, endPoint y: 230, distance: 167.0
click at [432, 231] on div "Kolomoen" at bounding box center [493, 275] width 690 height 407
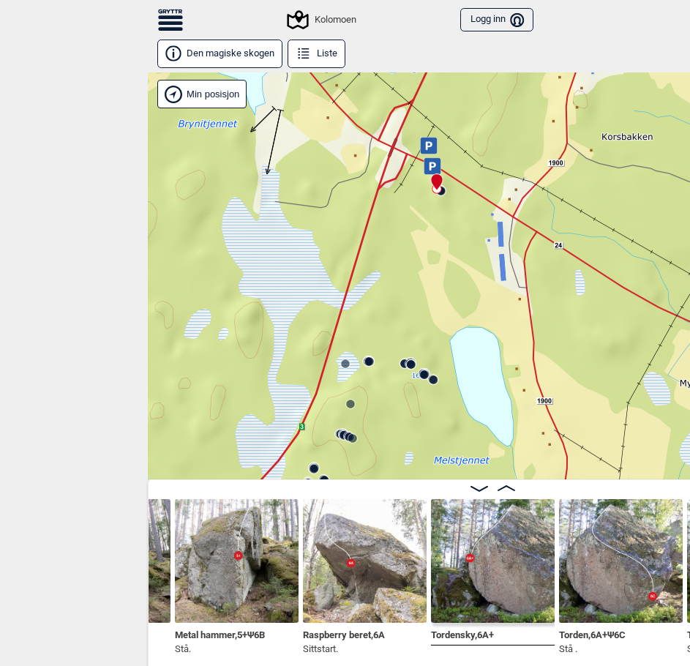
drag, startPoint x: 413, startPoint y: 250, endPoint x: 419, endPoint y: 239, distance: 12.8
click at [419, 239] on div "Kolomoen" at bounding box center [493, 275] width 690 height 407
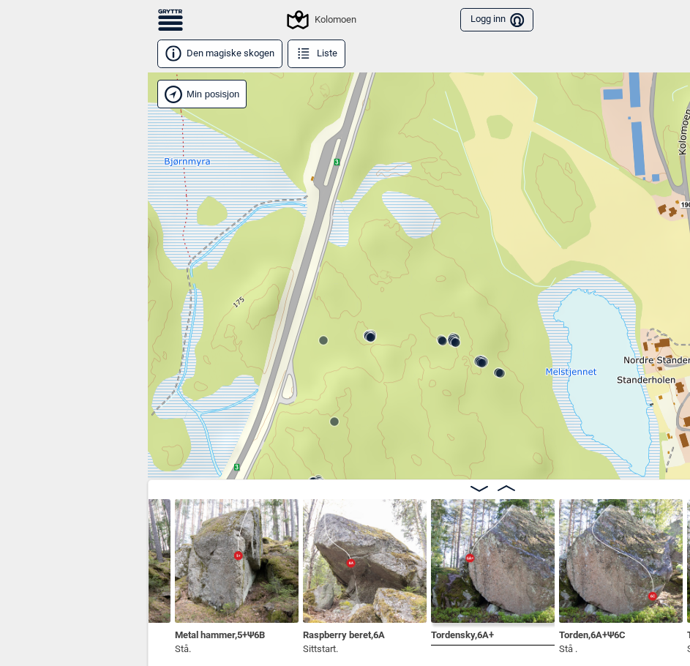
drag, startPoint x: 421, startPoint y: 272, endPoint x: 450, endPoint y: 202, distance: 75.8
click at [450, 202] on div "Kolomoen" at bounding box center [493, 275] width 690 height 407
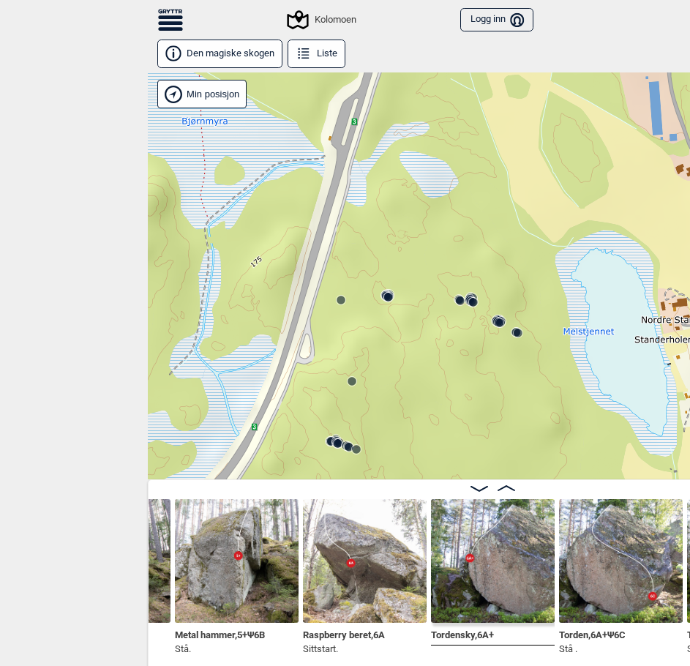
click at [342, 304] on icon at bounding box center [341, 300] width 12 height 12
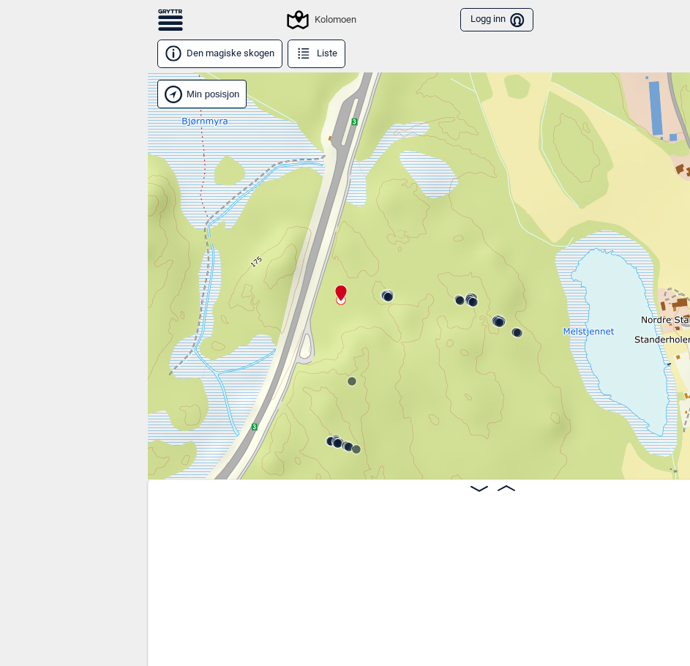
scroll to position [0, 22133]
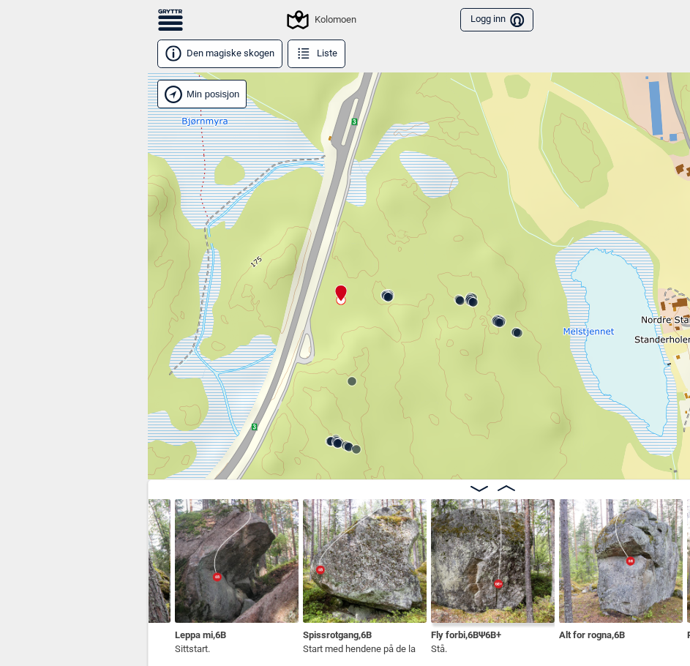
click at [383, 301] on icon at bounding box center [389, 297] width 12 height 12
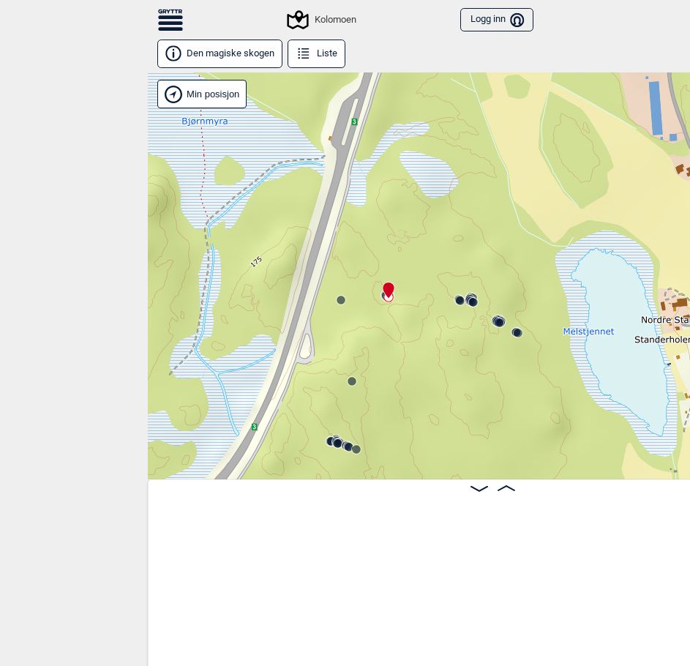
scroll to position [0, 23400]
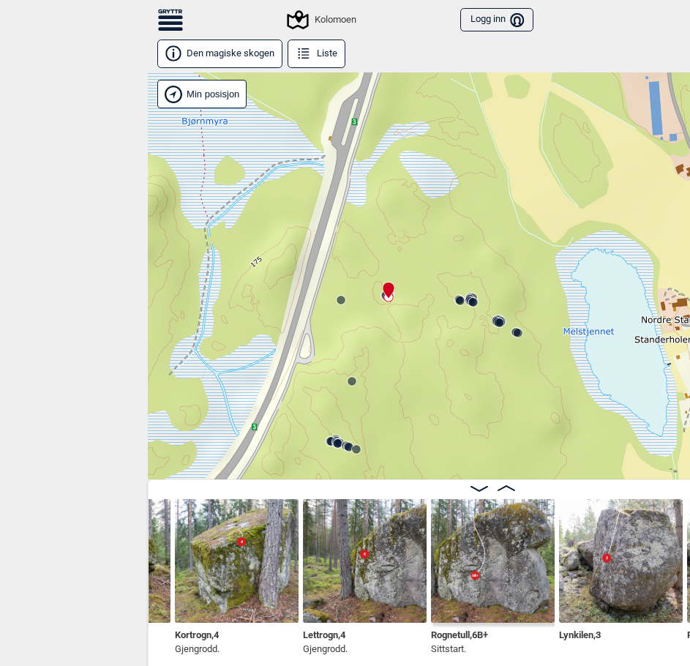
click at [290, 56] on button "Liste" at bounding box center [317, 54] width 59 height 29
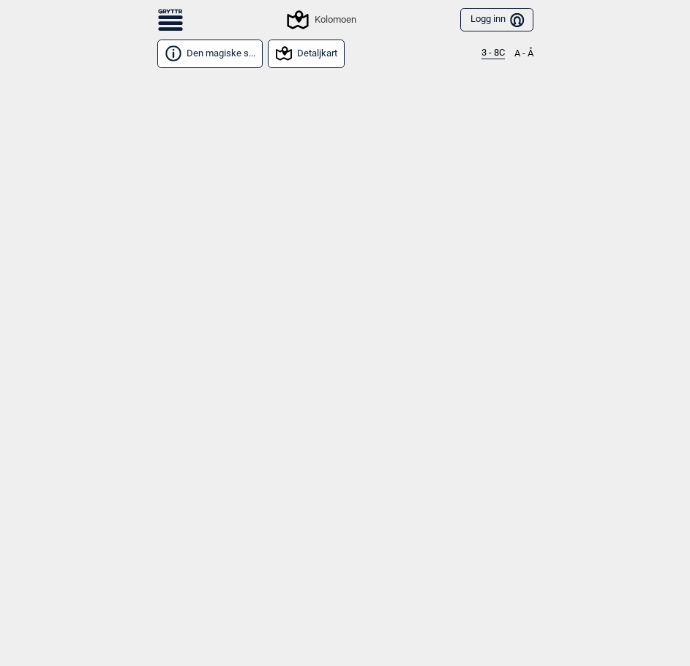
scroll to position [15581, 0]
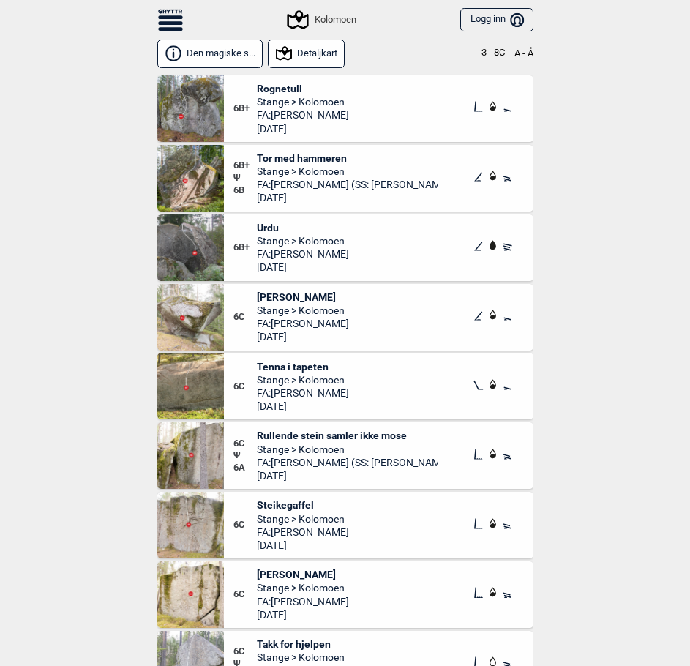
click at [493, 56] on button "3 - 8C" at bounding box center [492, 54] width 23 height 12
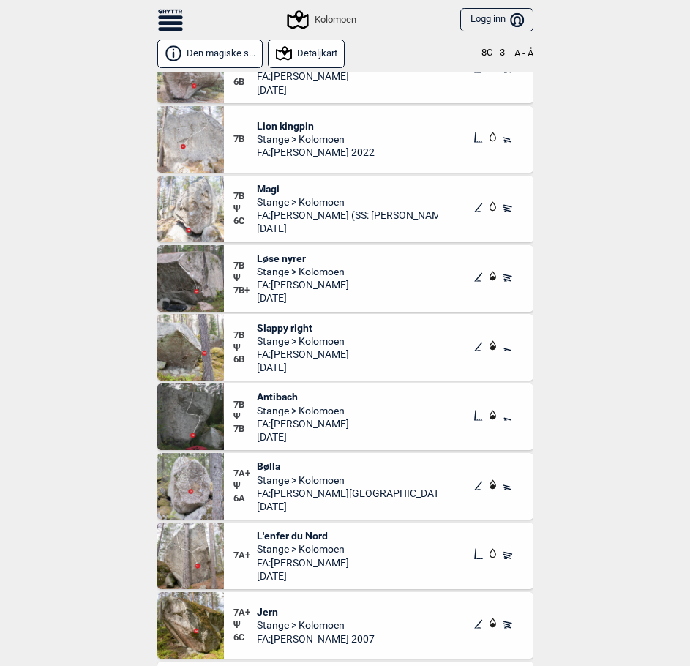
scroll to position [512, 0]
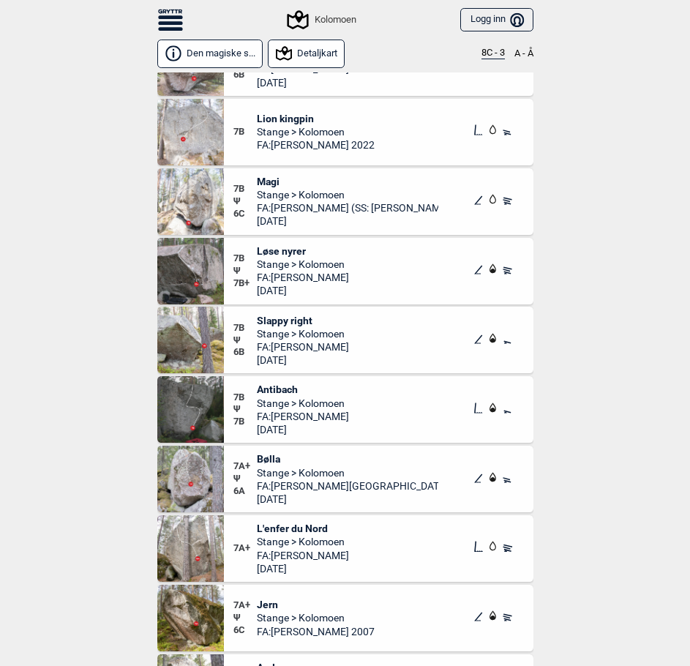
click at [292, 247] on span "Løse nyrer" at bounding box center [303, 250] width 92 height 13
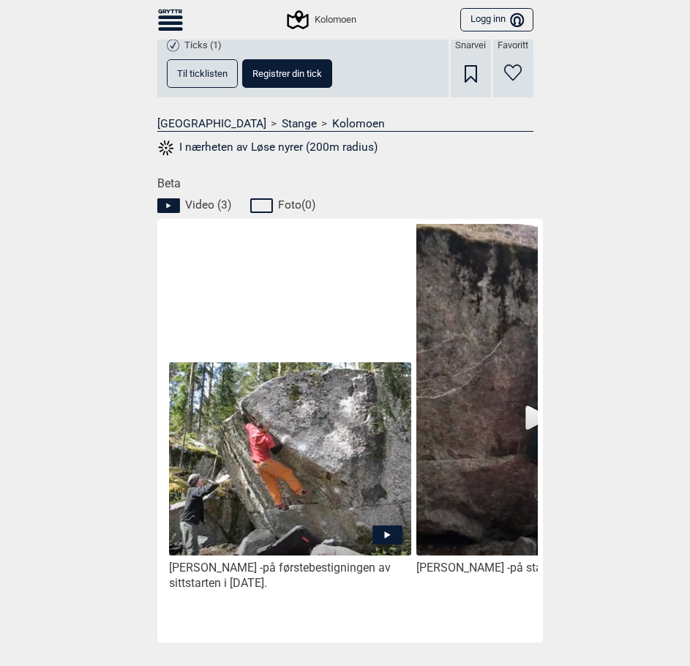
scroll to position [585, 0]
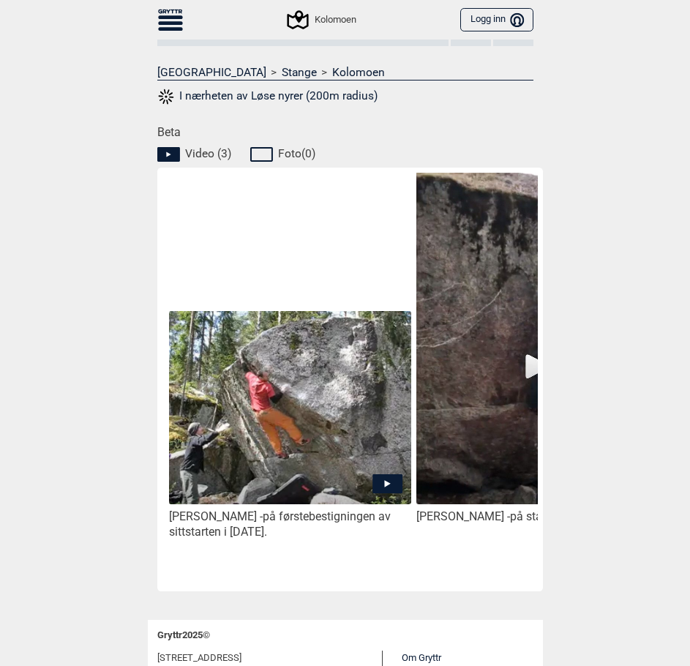
click at [381, 484] on icon at bounding box center [387, 483] width 30 height 19
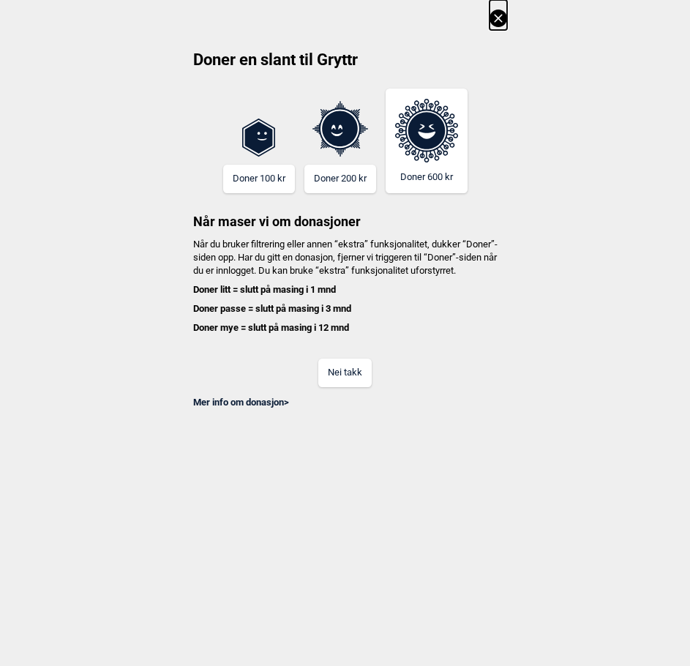
click at [501, 21] on icon at bounding box center [498, 18] width 8 height 8
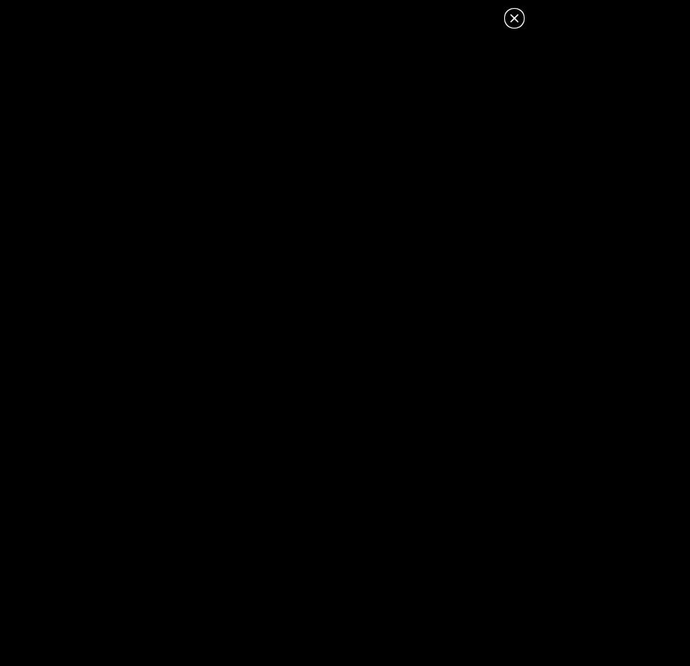
click at [511, 20] on icon at bounding box center [514, 18] width 8 height 8
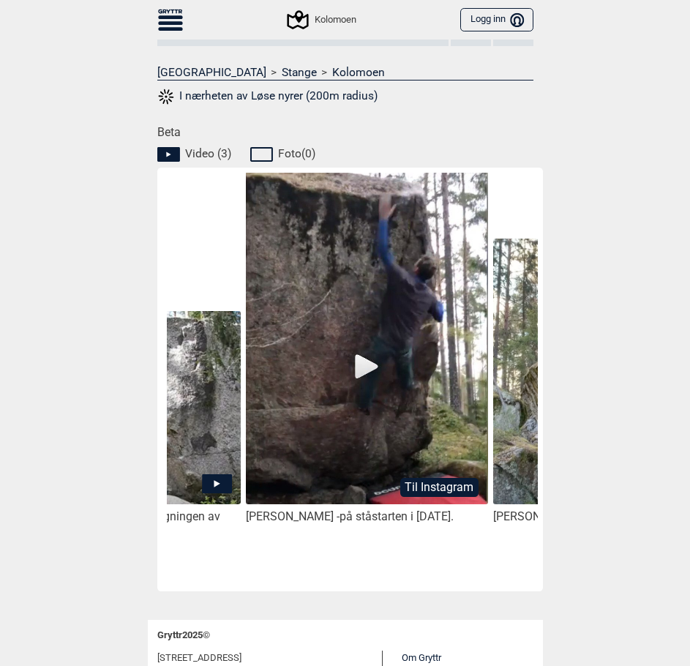
scroll to position [0, 188]
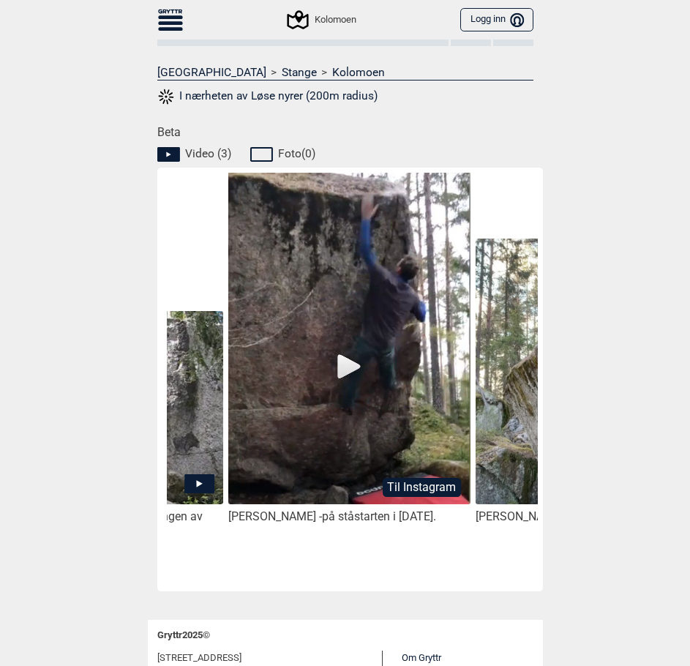
click at [354, 367] on img at bounding box center [348, 348] width 241 height 355
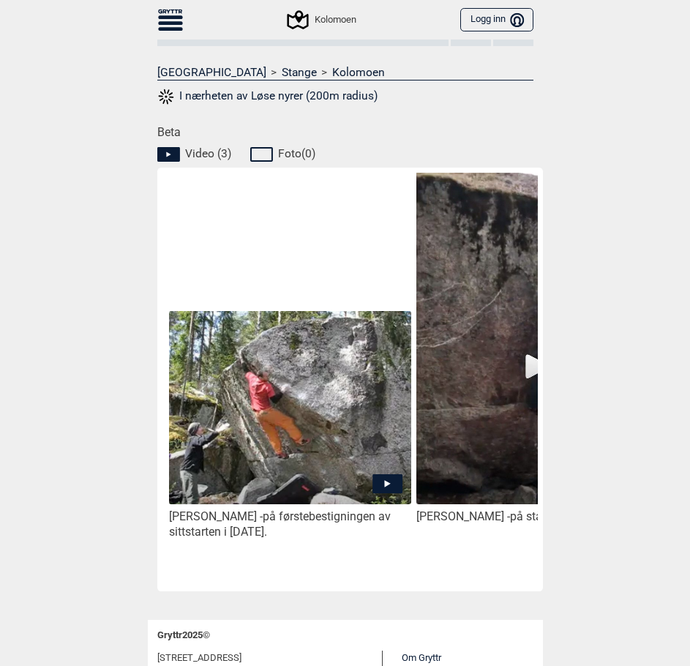
scroll to position [0, 188]
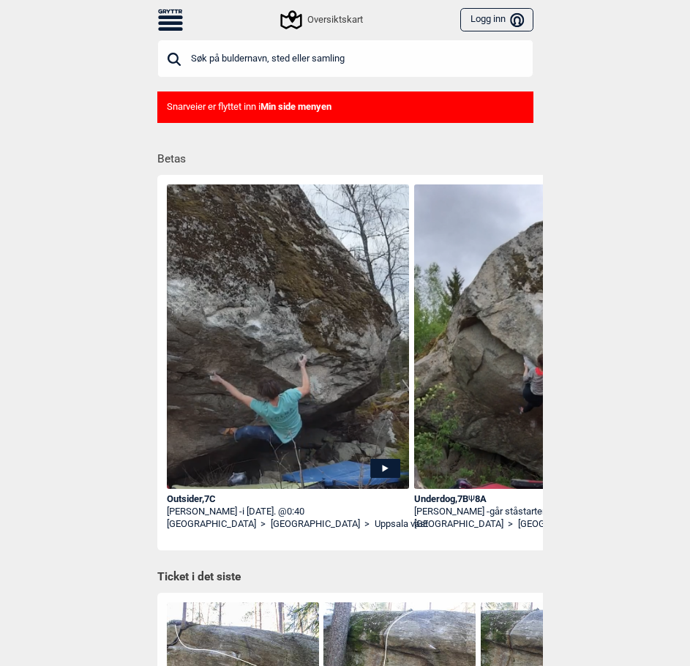
click at [336, 21] on div "Oversiktskart" at bounding box center [322, 20] width 80 height 18
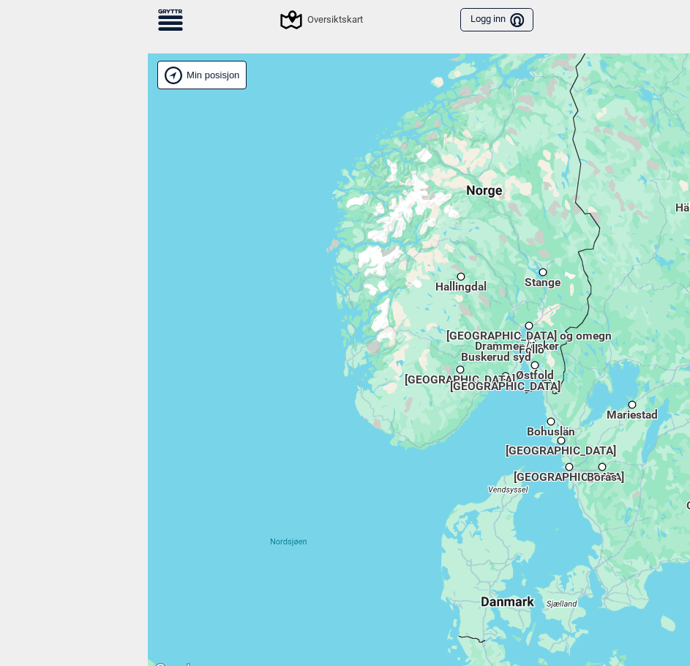
click at [458, 281] on span "Hallingdal" at bounding box center [460, 280] width 51 height 2
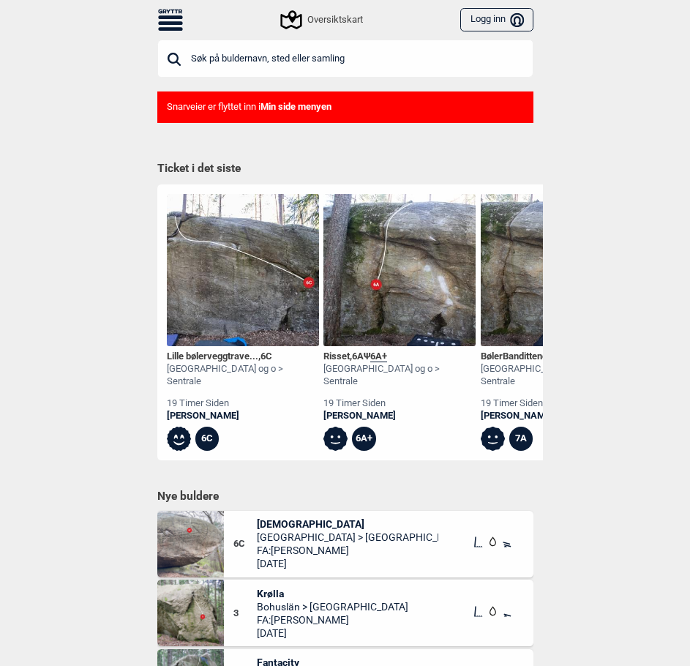
click at [314, 15] on div "Oversiktskart" at bounding box center [322, 20] width 80 height 18
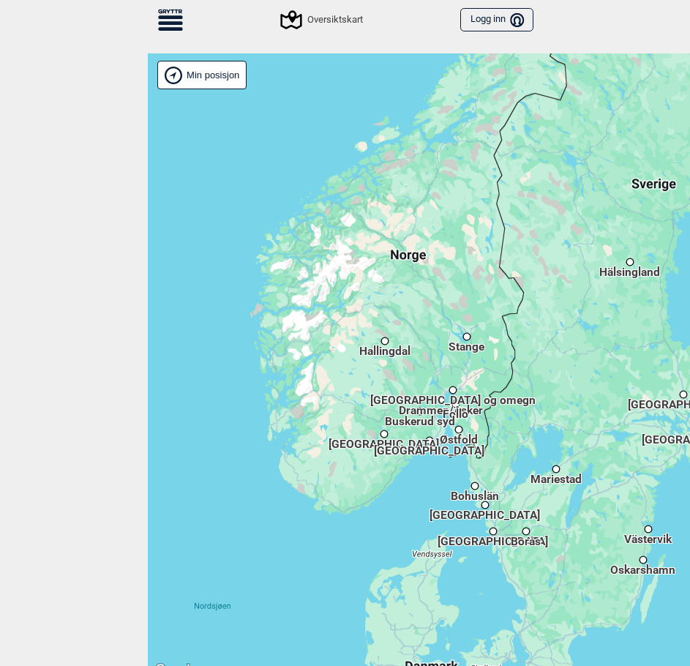
drag, startPoint x: 595, startPoint y: 318, endPoint x: 563, endPoint y: 314, distance: 31.8
click at [510, 334] on div "Hallingdal Stange Buskerud syd Oslo og omegn Follo Østfold Drammen/Asker Vestfo…" at bounding box center [493, 366] width 690 height 626
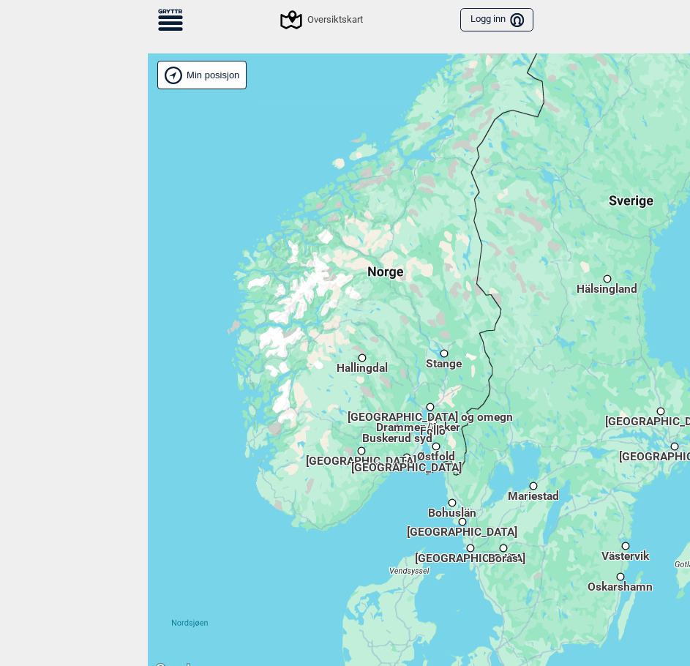
drag, startPoint x: 660, startPoint y: 309, endPoint x: 533, endPoint y: 331, distance: 128.5
click at [537, 340] on div "Hallingdal Stange Buskerud syd Oslo og omegn Follo Østfold Drammen/Asker Vestfo…" at bounding box center [493, 366] width 690 height 626
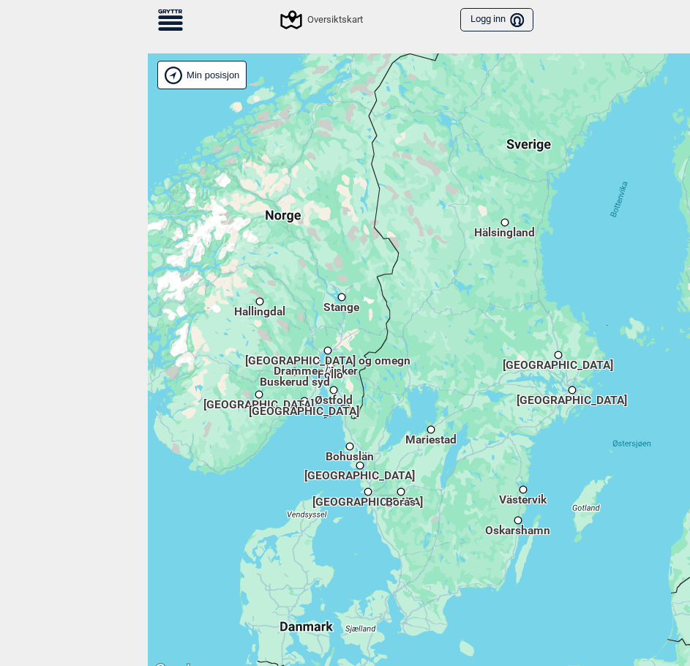
drag, startPoint x: 632, startPoint y: 280, endPoint x: 400, endPoint y: 265, distance: 232.5
click at [407, 263] on div "Hallingdal Stange Buskerud syd Oslo og omegn Follo Østfold Drammen/Asker Vestfo…" at bounding box center [493, 366] width 690 height 626
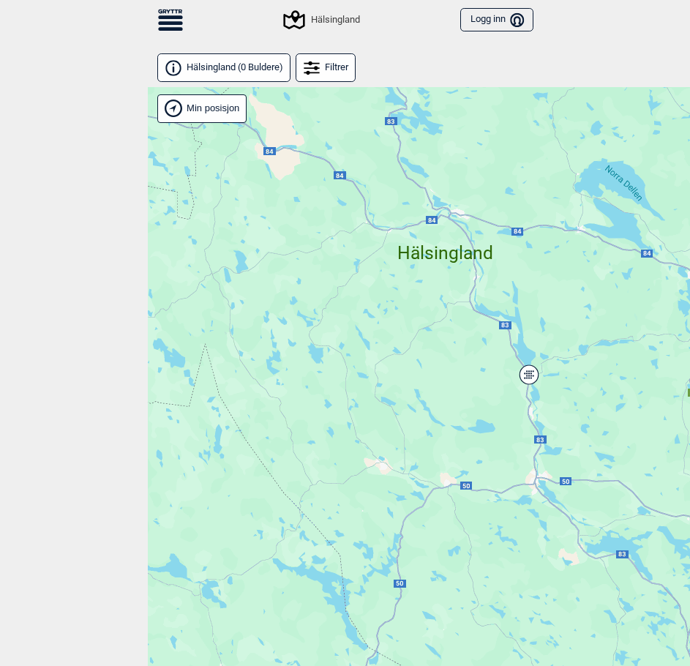
click at [532, 382] on icon at bounding box center [529, 374] width 18 height 19
click at [528, 372] on circle at bounding box center [528, 374] width 5 height 5
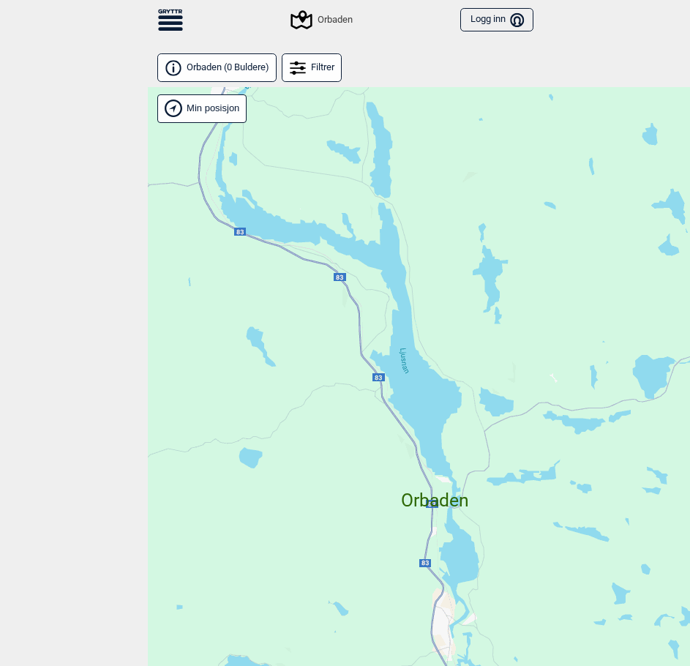
drag, startPoint x: 499, startPoint y: 395, endPoint x: 533, endPoint y: 190, distance: 207.7
click at [533, 192] on div "Hallingdal Stange Buskerud syd Oslo og omegn Follo Østfold Drammen/Asker" at bounding box center [493, 400] width 690 height 626
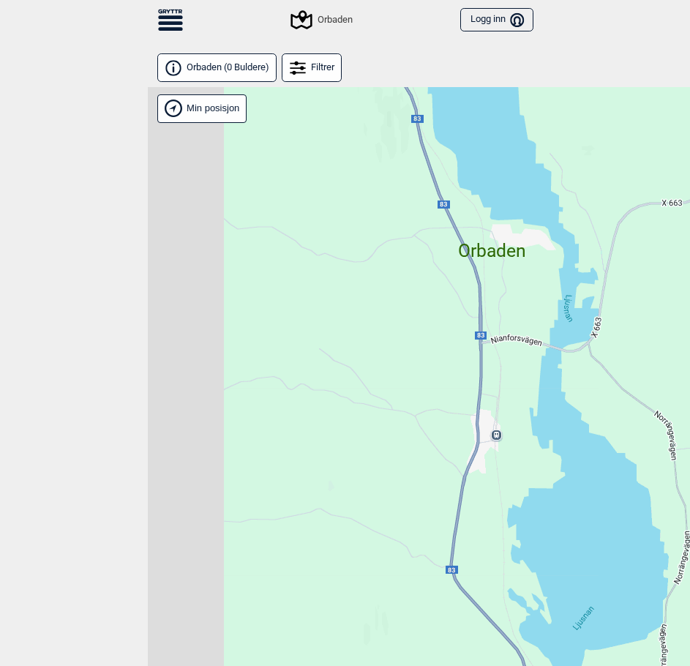
drag, startPoint x: 528, startPoint y: 264, endPoint x: 565, endPoint y: 243, distance: 42.9
click at [564, 243] on div "Hallingdal Stange Buskerud syd Oslo og omegn Follo Østfold Drammen/Asker" at bounding box center [493, 400] width 690 height 626
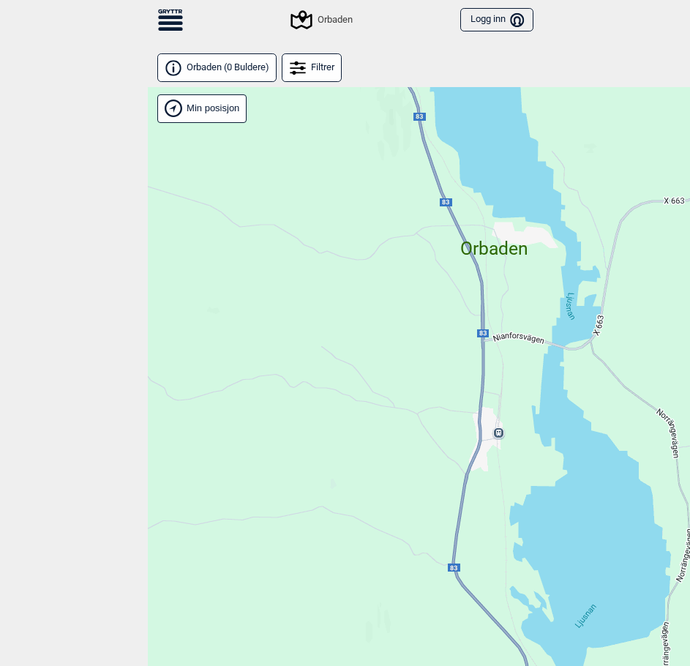
click at [169, 20] on icon at bounding box center [170, 19] width 25 height 21
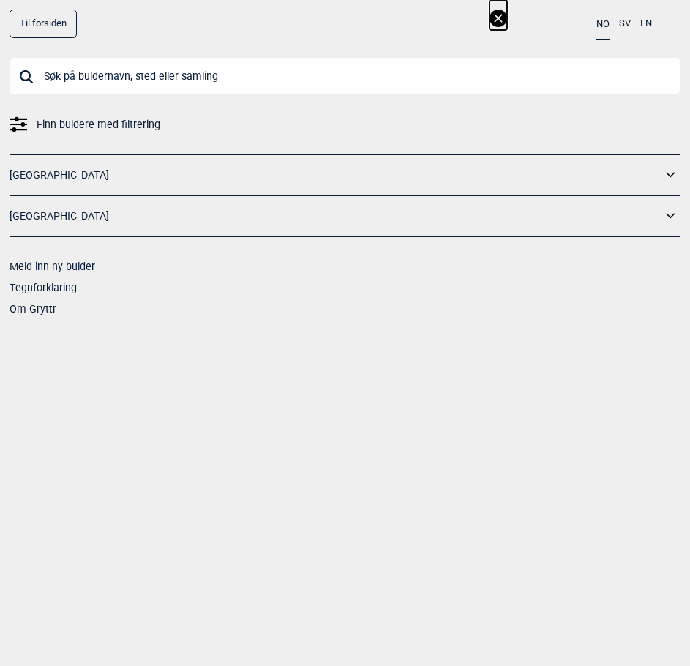
click at [29, 30] on link "Til forsiden" at bounding box center [43, 24] width 67 height 29
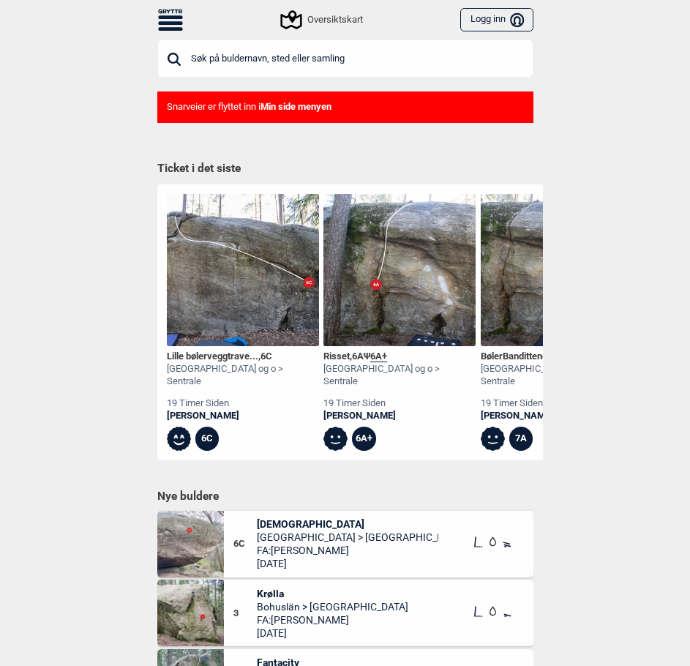
click at [345, 20] on div "Oversiktskart" at bounding box center [322, 20] width 80 height 18
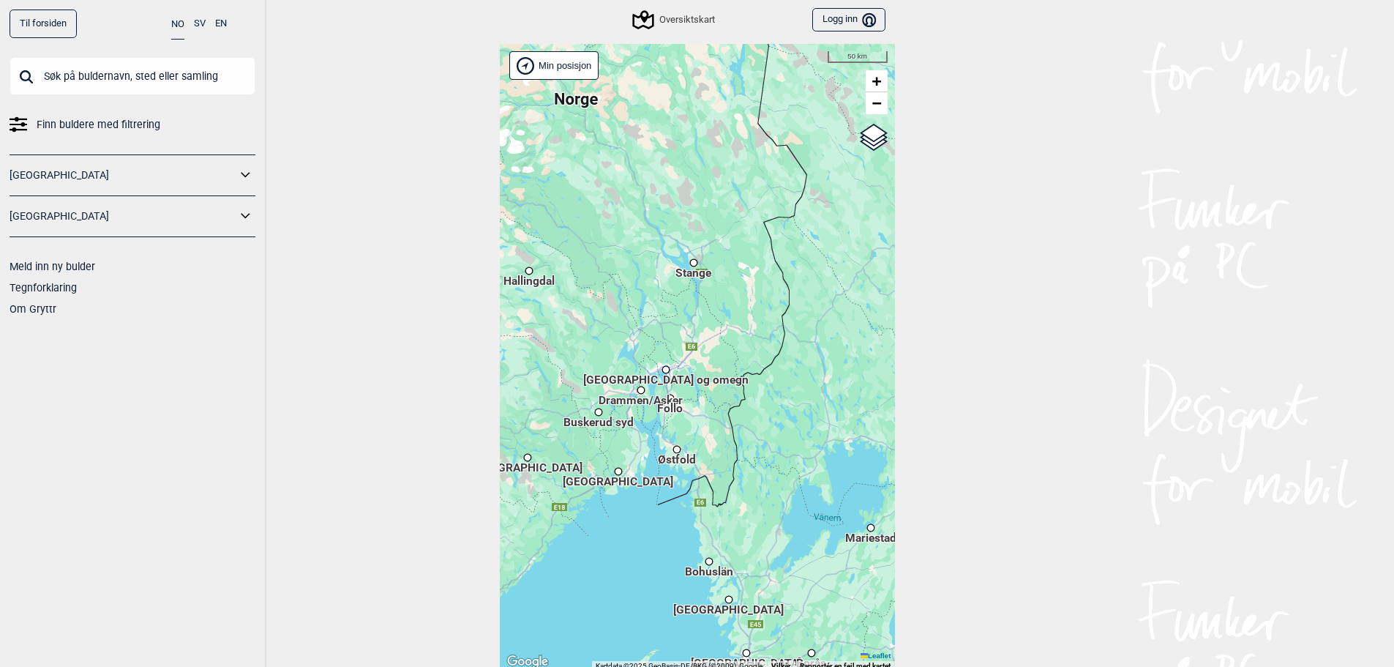
click at [689, 267] on span "Stange" at bounding box center [693, 266] width 36 height 2
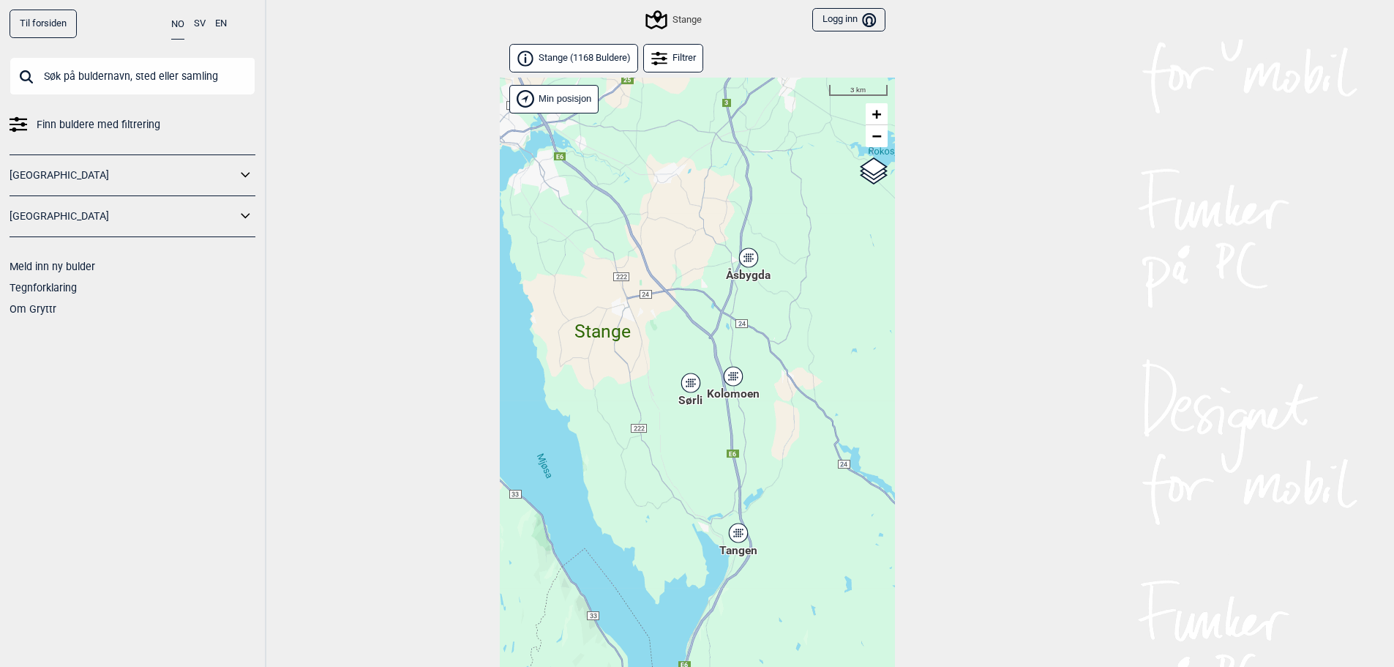
drag, startPoint x: 727, startPoint y: 332, endPoint x: 775, endPoint y: 304, distance: 56.1
click at [689, 331] on div "Hallingdal Gol Ål Stange Kolomoen Vallset Tangen Sørli Åsbygda Buskerud syd Kon…" at bounding box center [697, 391] width 395 height 627
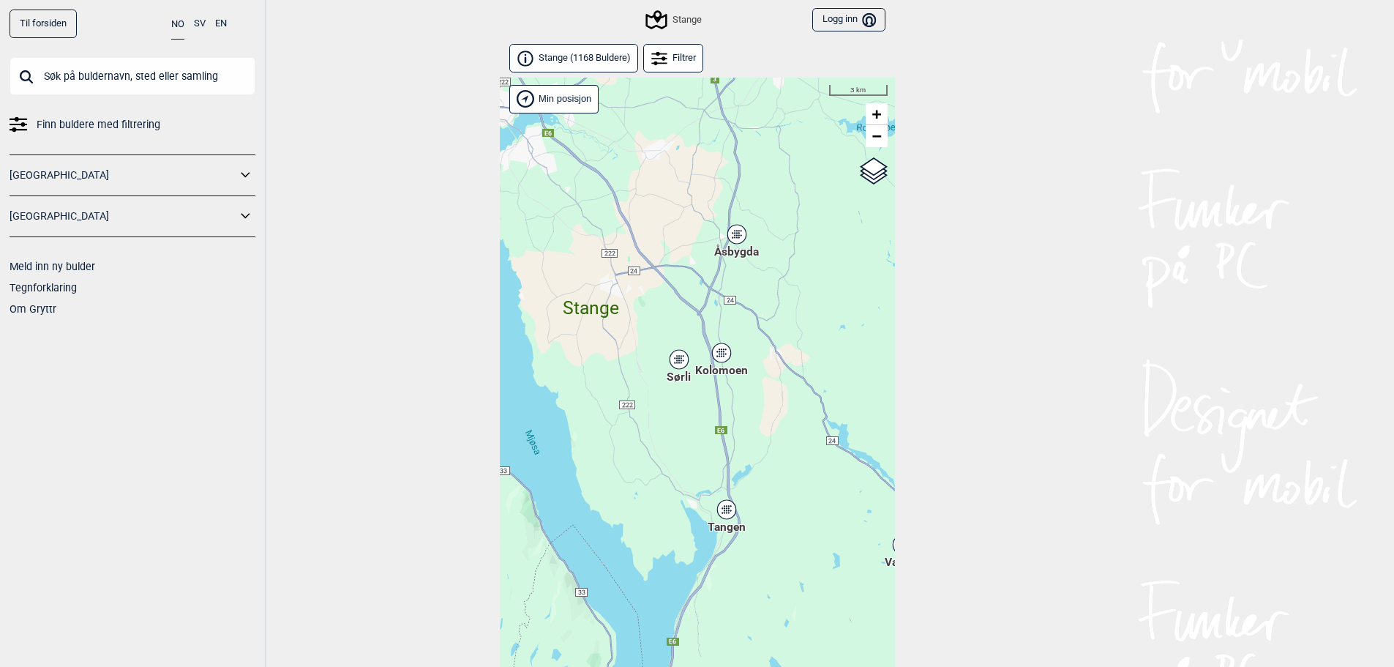
click at [689, 239] on icon at bounding box center [736, 234] width 18 height 19
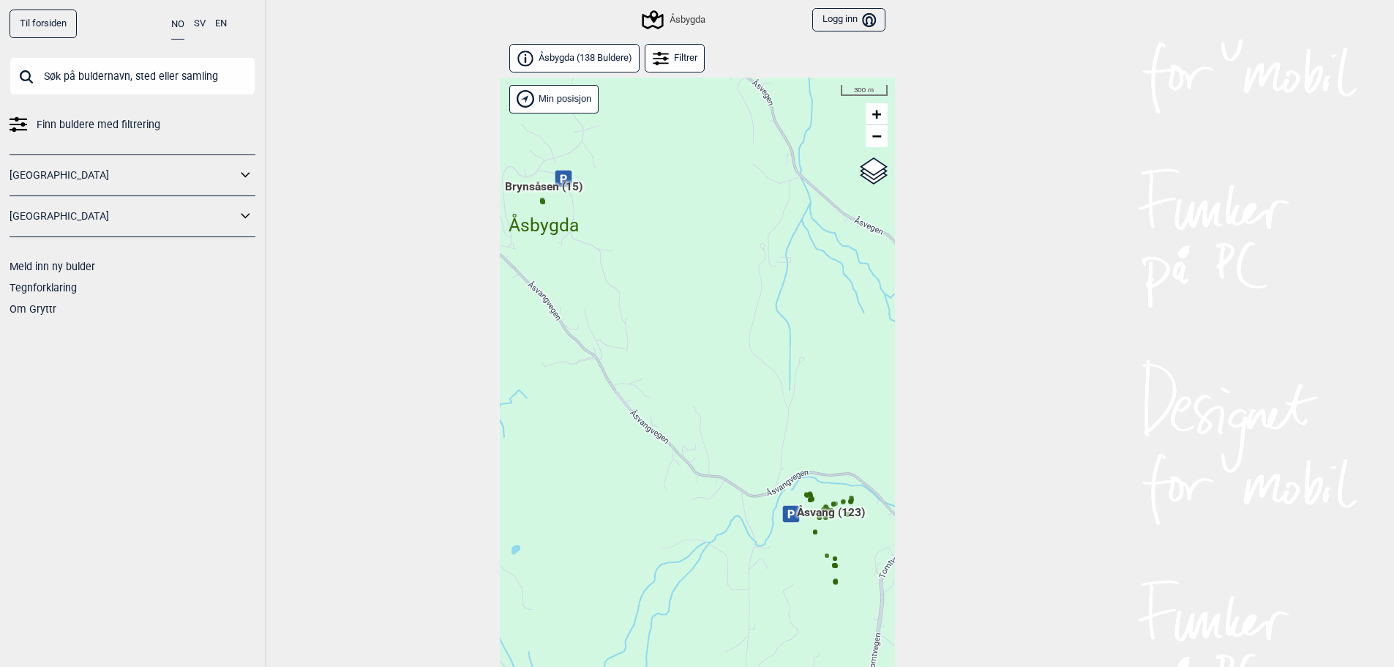
click at [689, 511] on span "Åsvang (123)" at bounding box center [831, 518] width 68 height 28
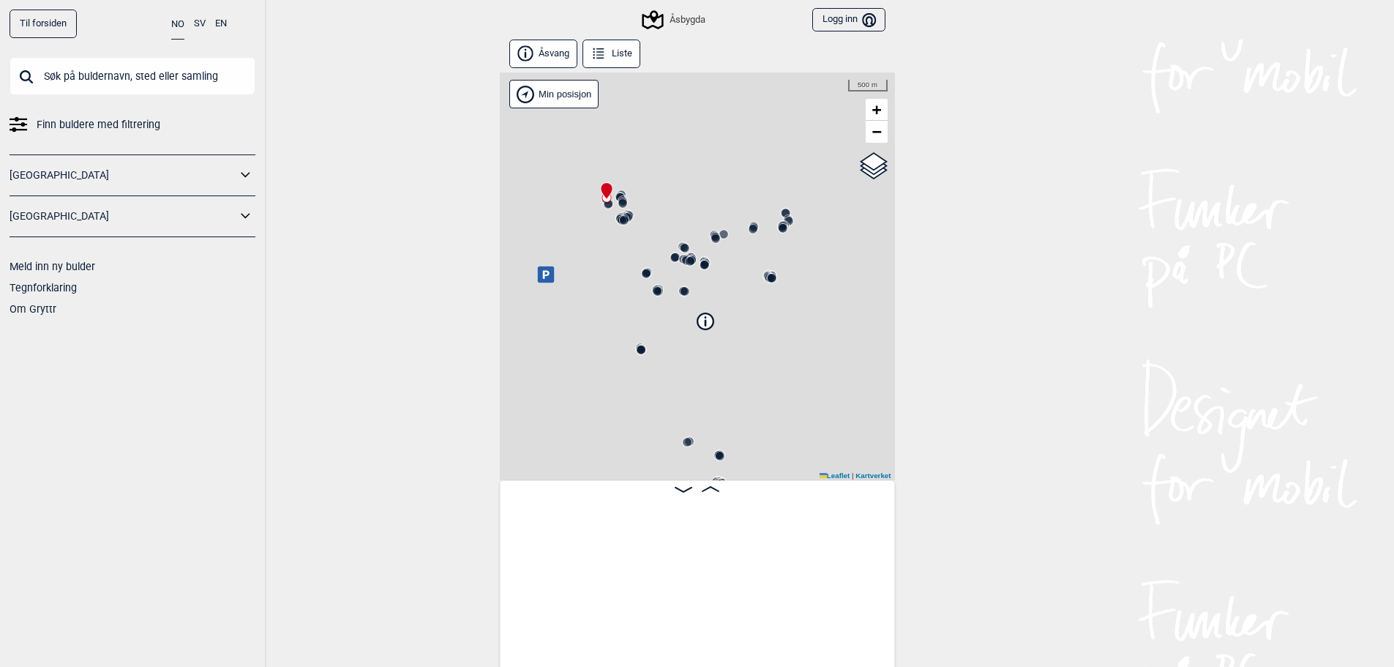
scroll to position [0, 115]
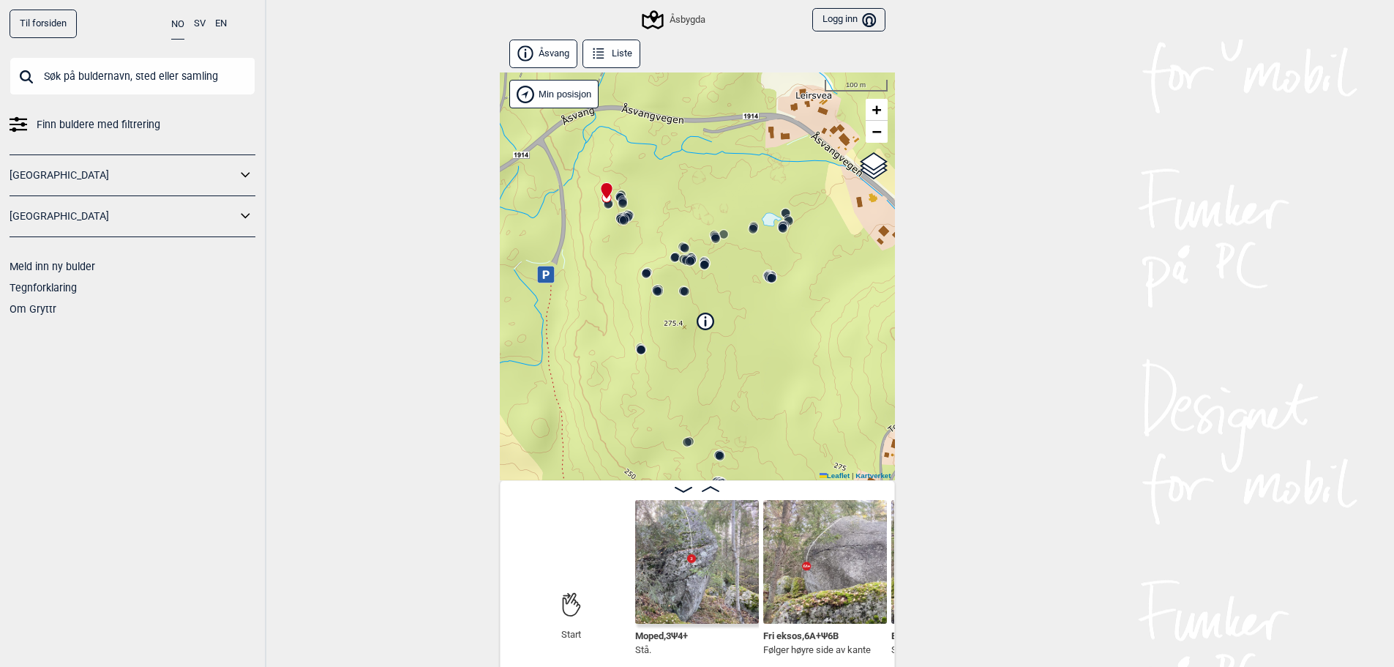
click at [617, 54] on button "Liste" at bounding box center [611, 54] width 59 height 29
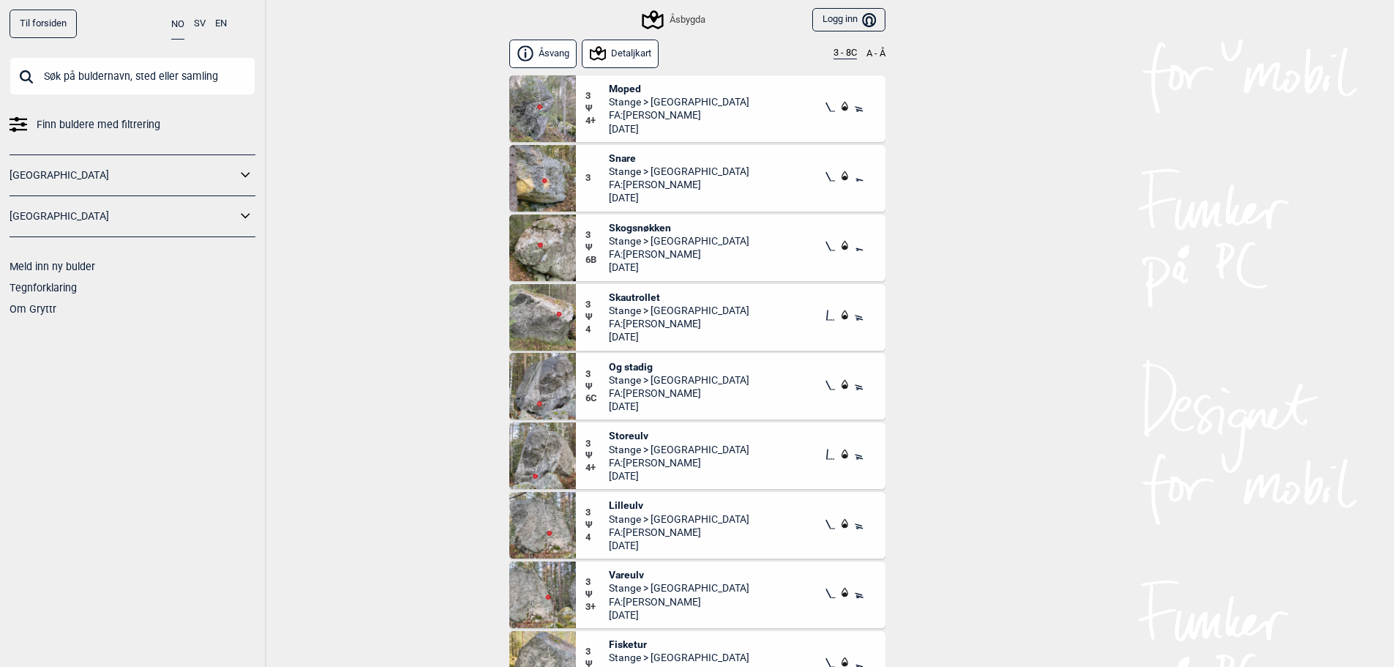
click at [689, 53] on button "3 - 8C" at bounding box center [844, 54] width 23 height 12
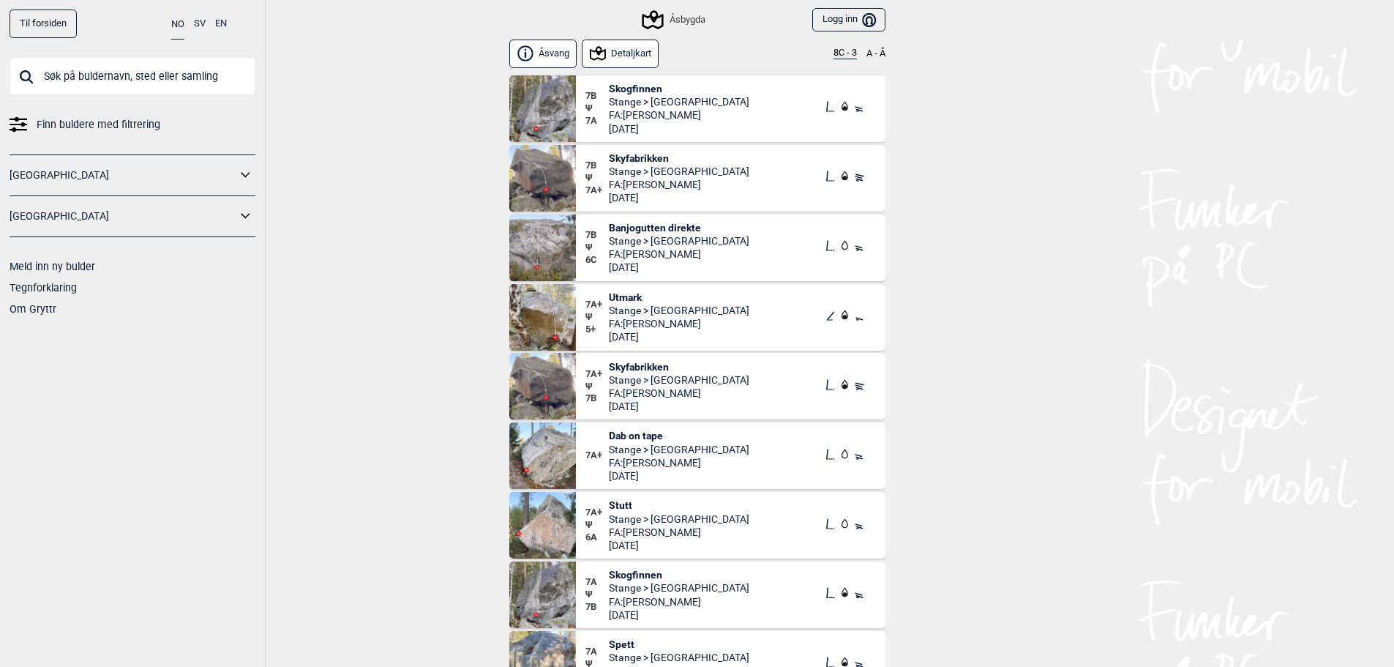
click at [674, 224] on span "Banjogutten direkte" at bounding box center [679, 227] width 140 height 13
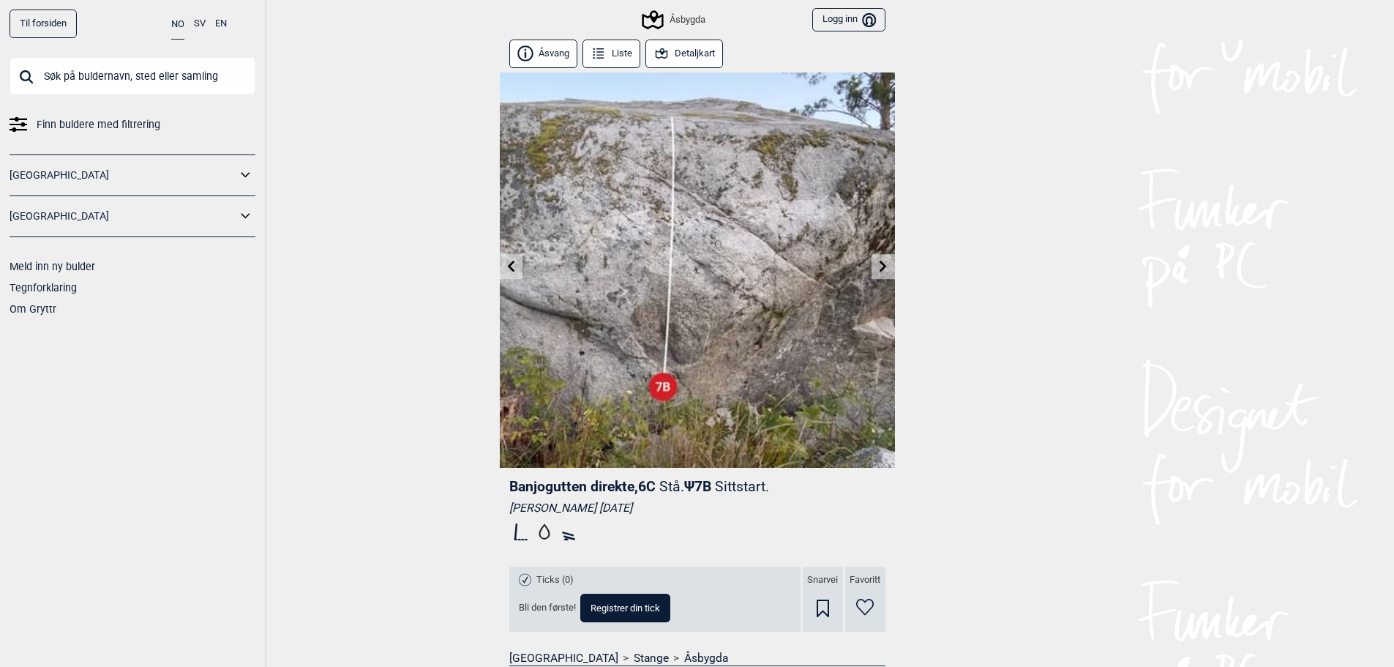
click at [629, 58] on button "Liste" at bounding box center [611, 54] width 59 height 29
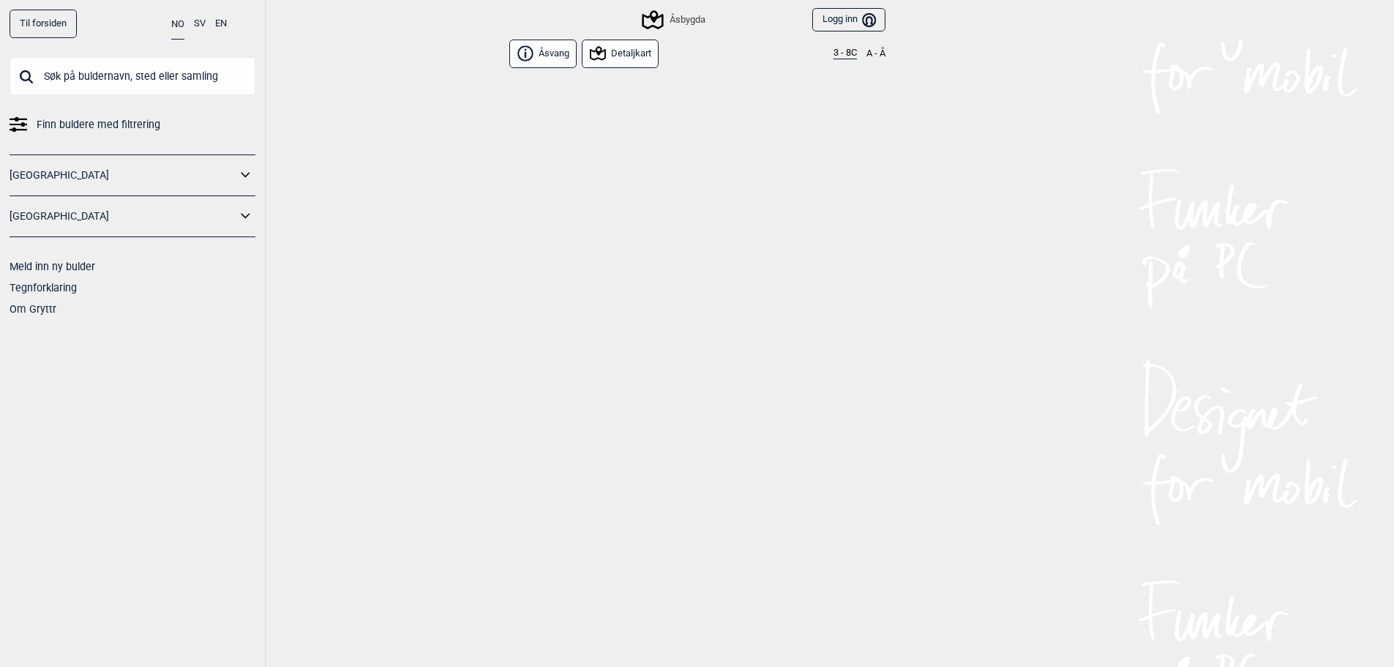
scroll to position [12318, 0]
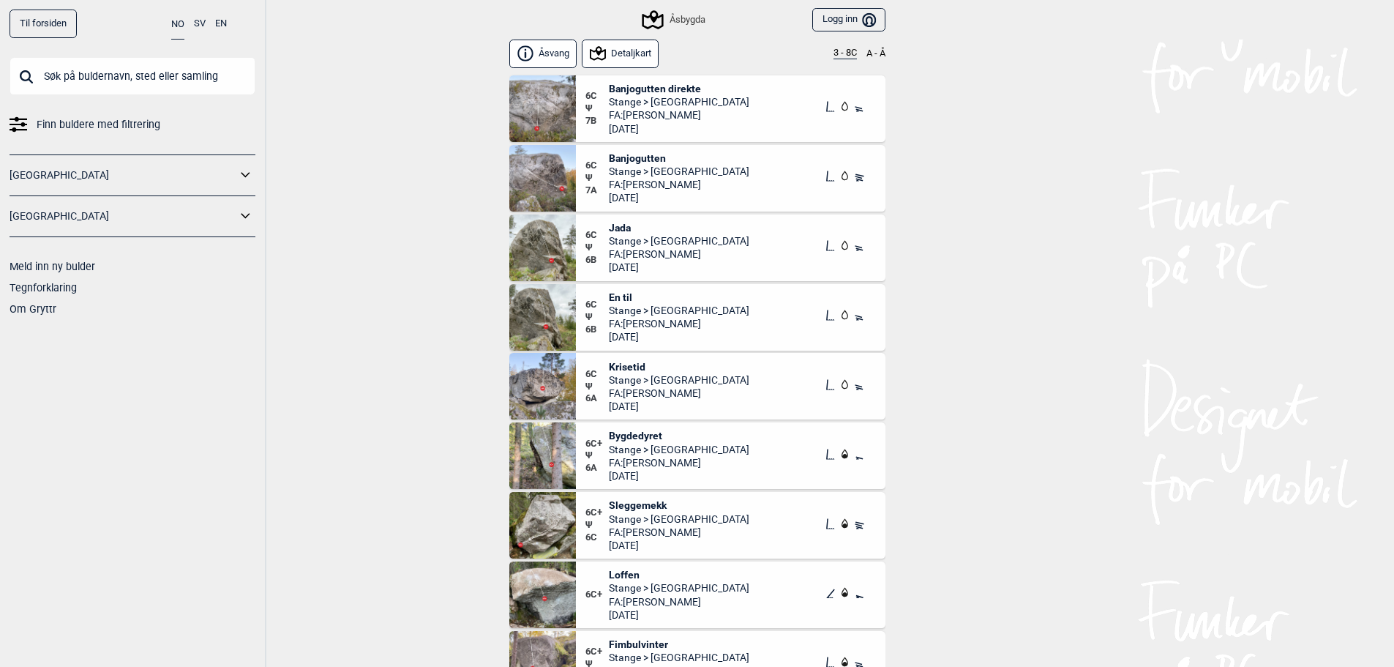
click at [689, 48] on div "Åsvang Detaljkart 3 - 8C A - Å" at bounding box center [697, 57] width 376 height 34
click at [689, 50] on button "3 - 8C" at bounding box center [844, 54] width 23 height 12
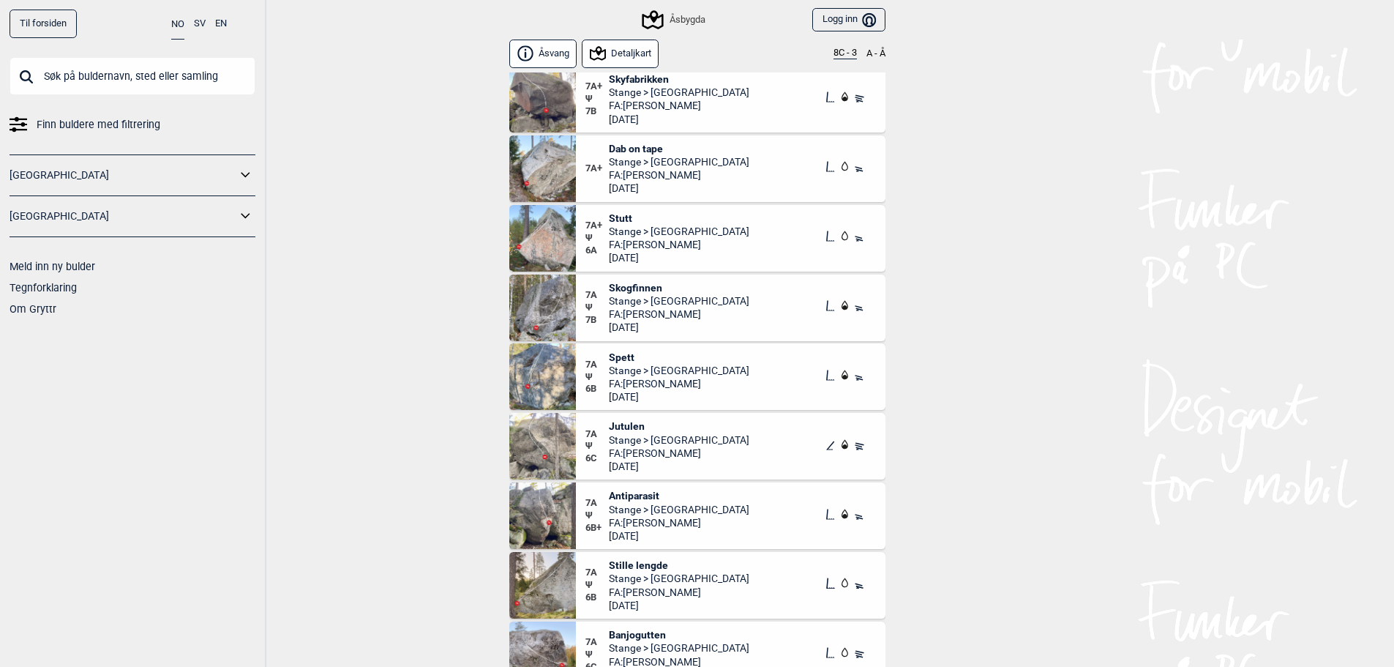
scroll to position [366, 0]
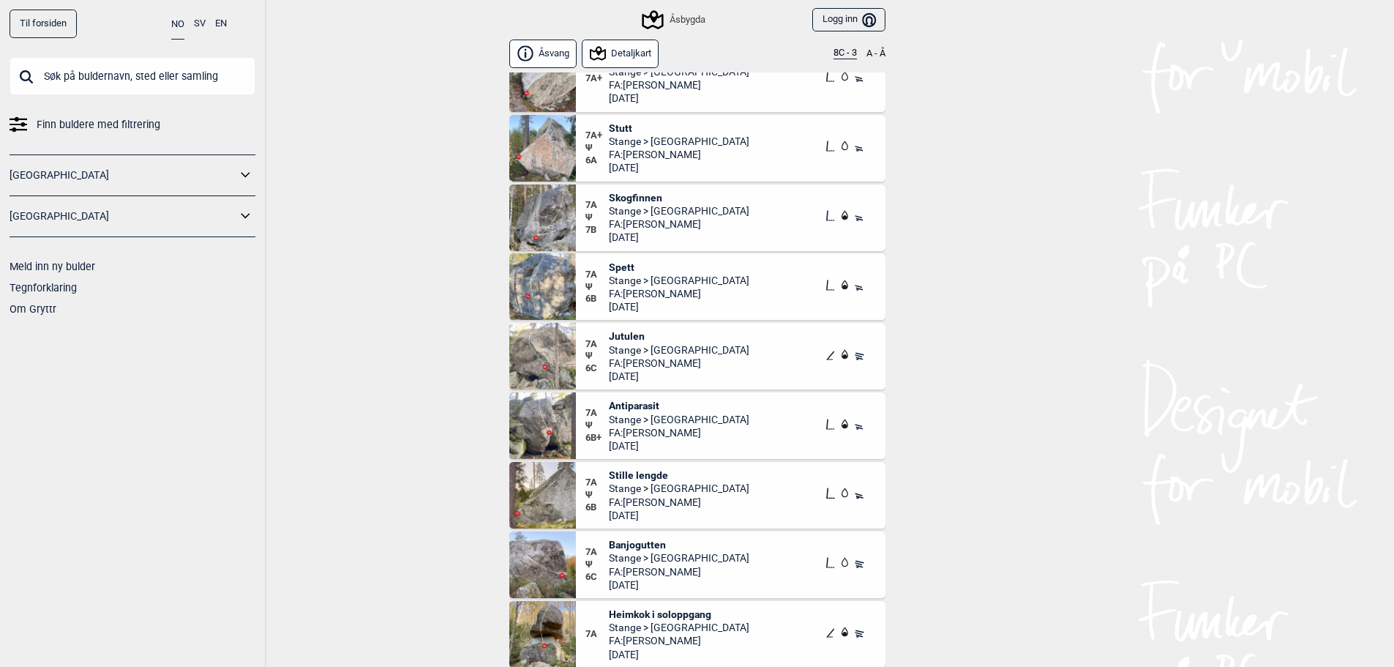
click at [649, 200] on span "Skogfinnen" at bounding box center [679, 197] width 140 height 13
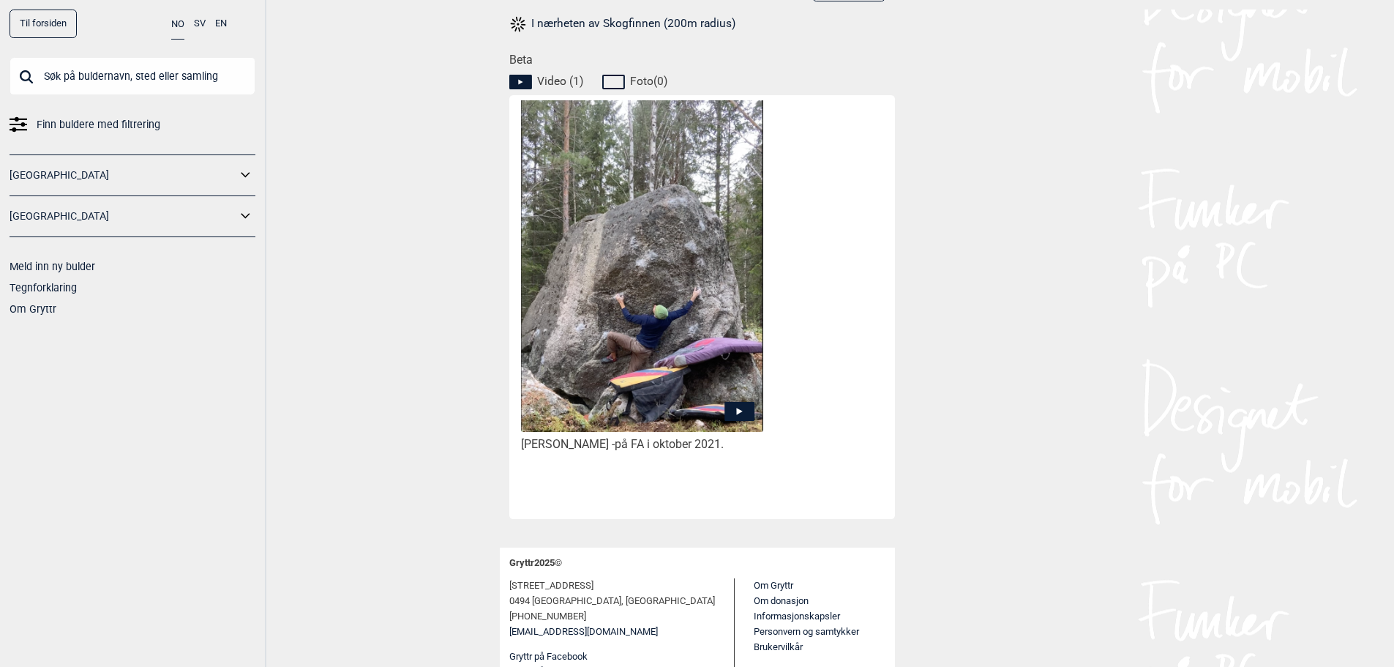
scroll to position [659, 0]
click at [689, 411] on icon at bounding box center [739, 410] width 6 height 7
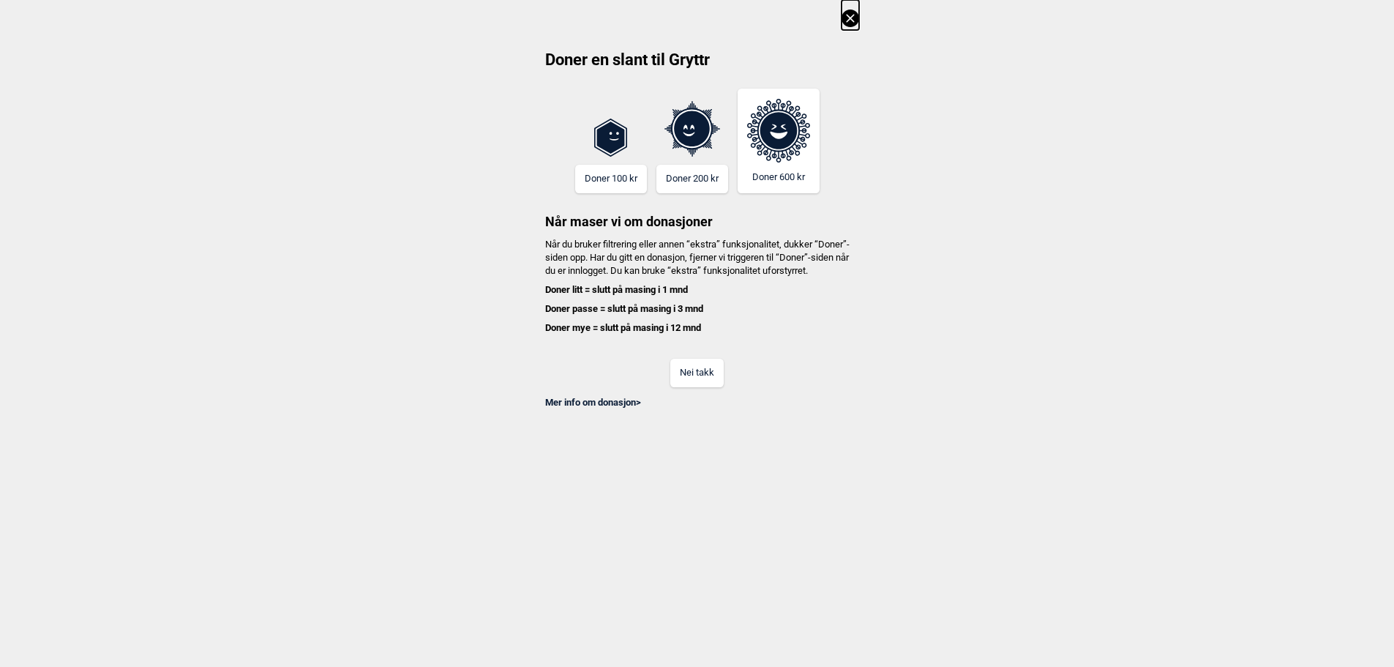
click at [689, 12] on icon at bounding box center [850, 19] width 18 height 18
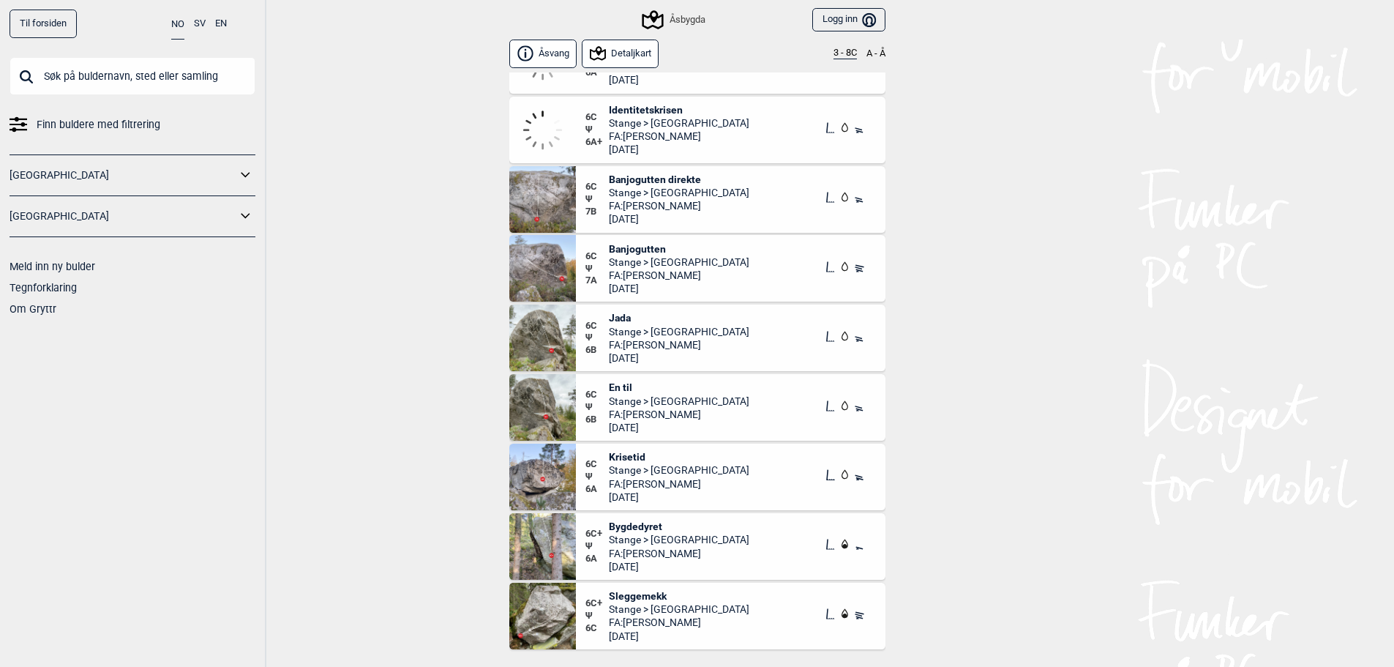
scroll to position [12099, 0]
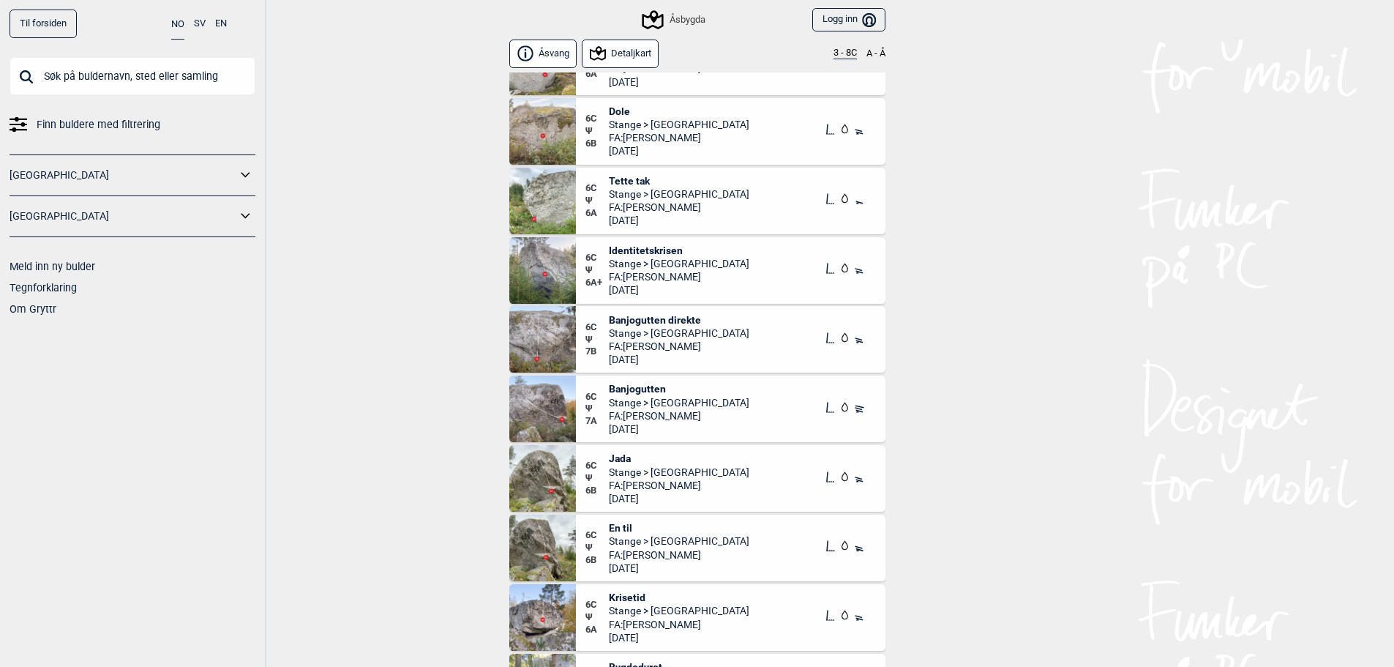
click at [605, 51] on icon at bounding box center [597, 53] width 21 height 21
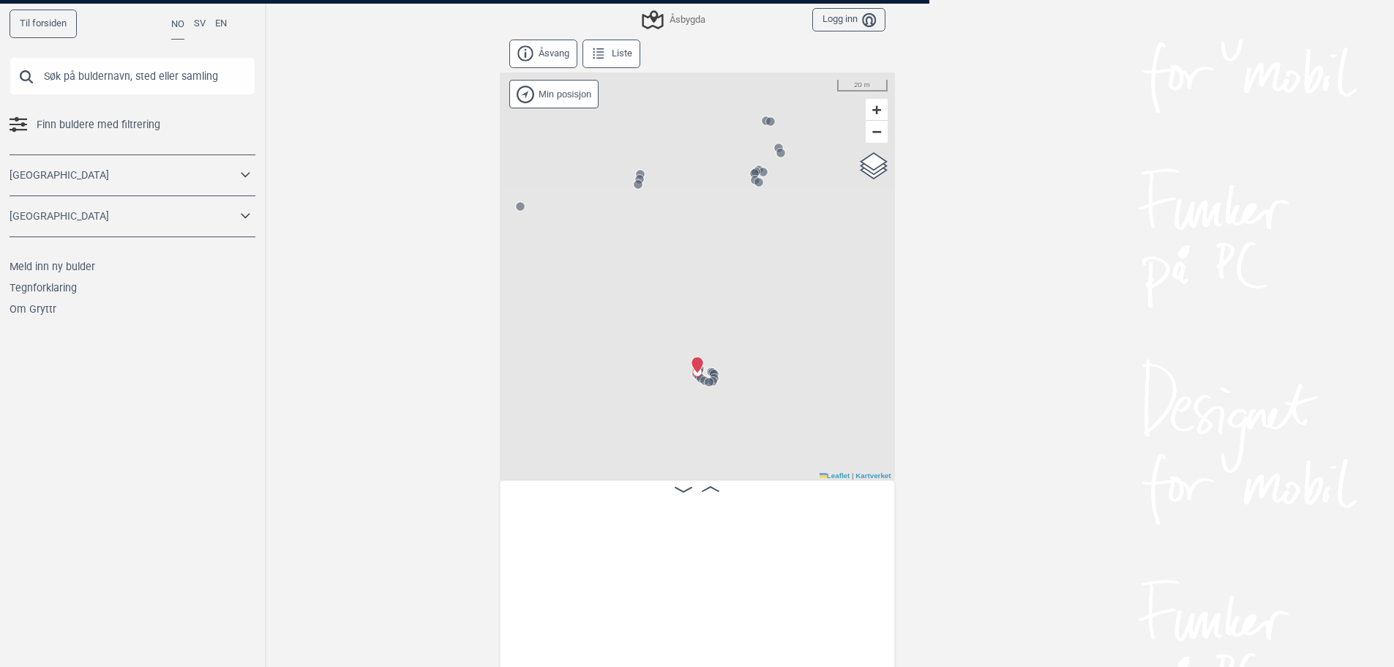
scroll to position [0, 11129]
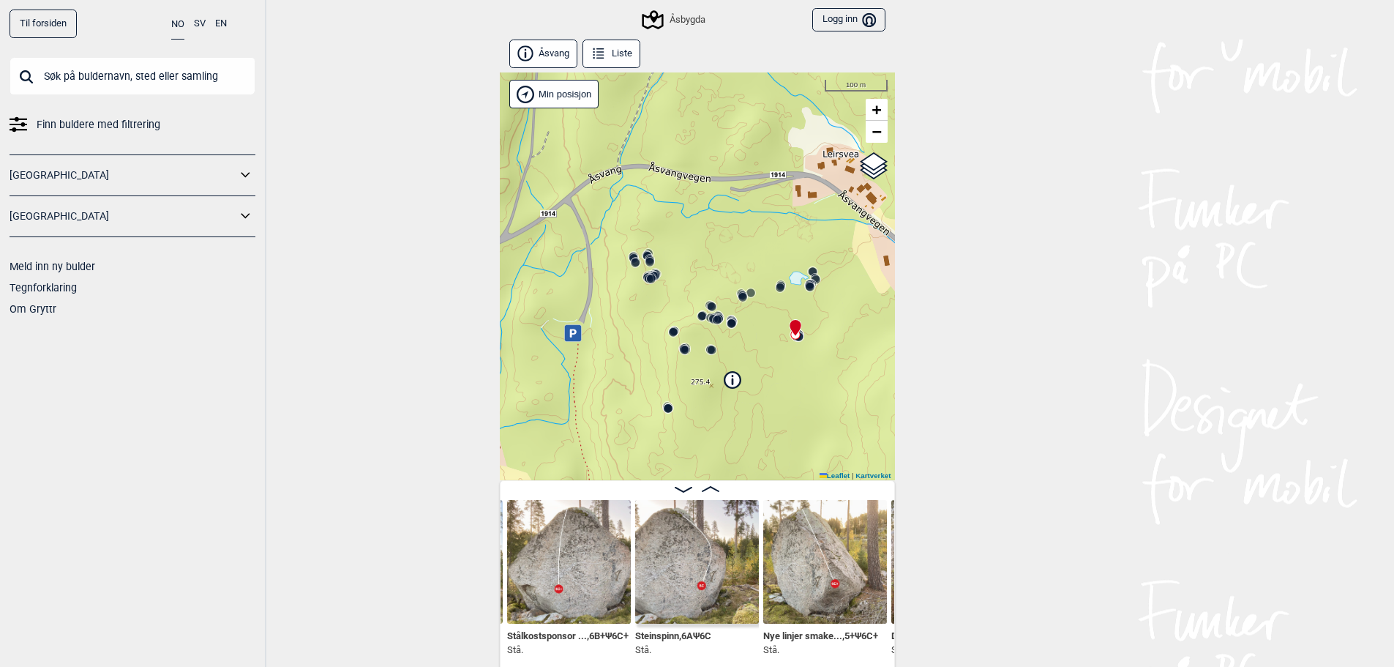
drag, startPoint x: 795, startPoint y: 352, endPoint x: 848, endPoint y: 328, distance: 58.0
click at [689, 328] on div "Åsbygda" at bounding box center [697, 276] width 395 height 408
click at [566, 337] on icon at bounding box center [571, 337] width 17 height 17
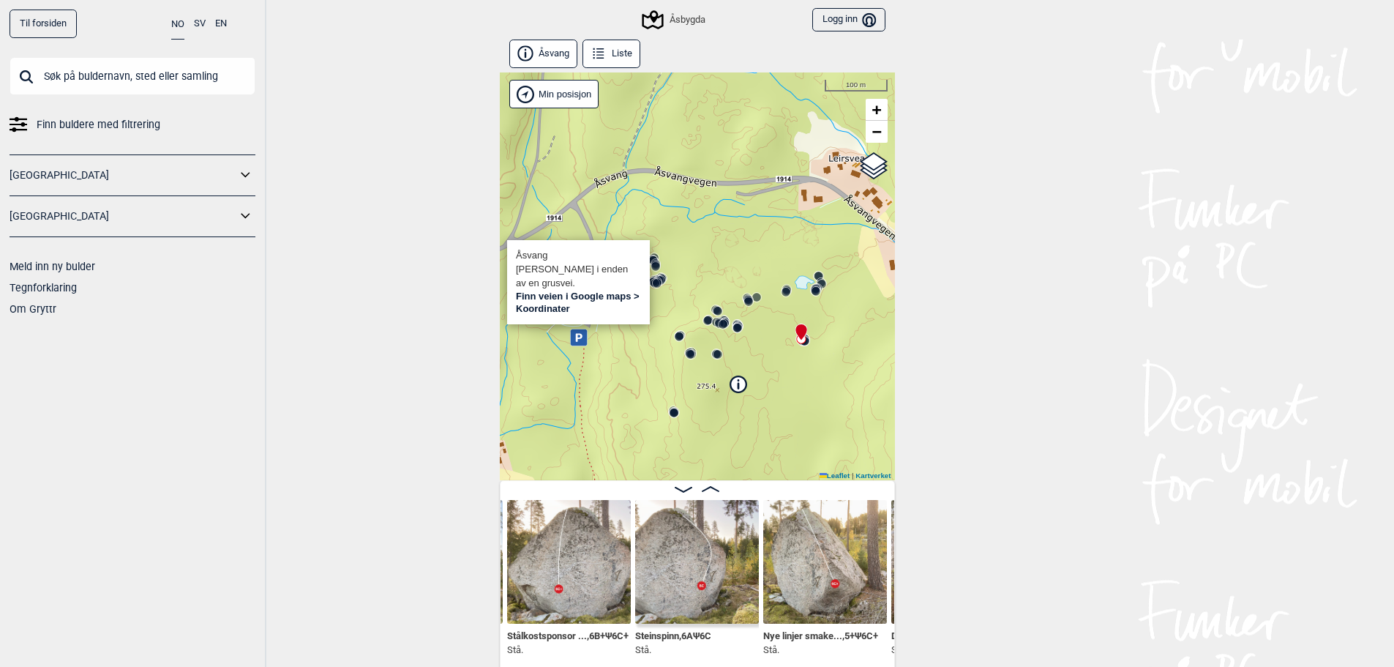
click at [582, 341] on icon at bounding box center [578, 337] width 17 height 17
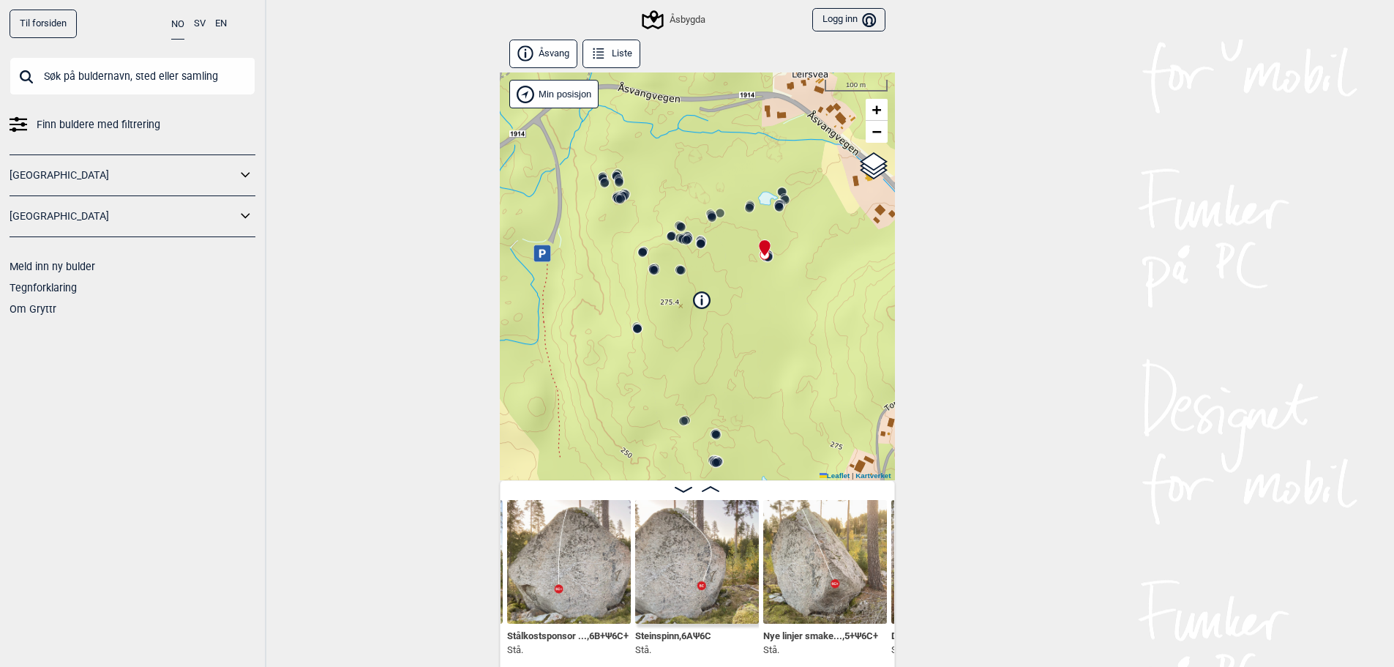
drag, startPoint x: 667, startPoint y: 370, endPoint x: 656, endPoint y: 280, distance: 90.7
click at [635, 303] on div "Åsbygda" at bounding box center [697, 276] width 395 height 408
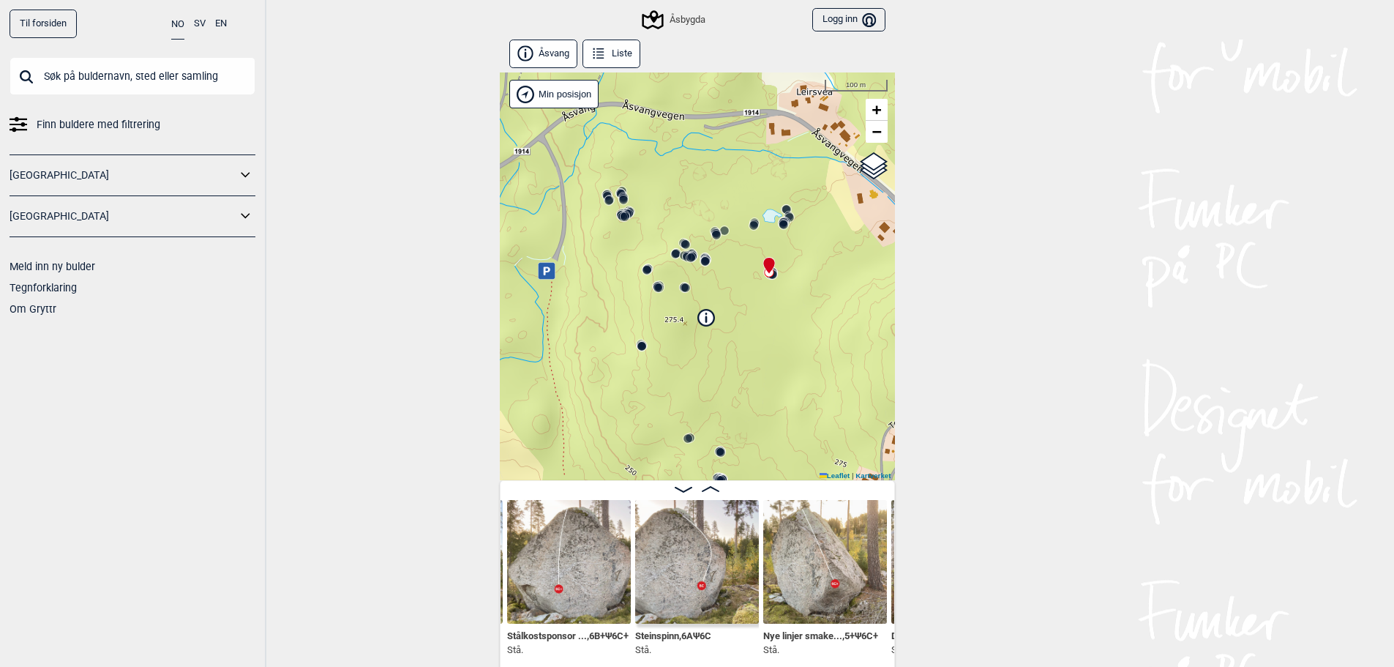
click at [606, 190] on icon at bounding box center [607, 195] width 12 height 12
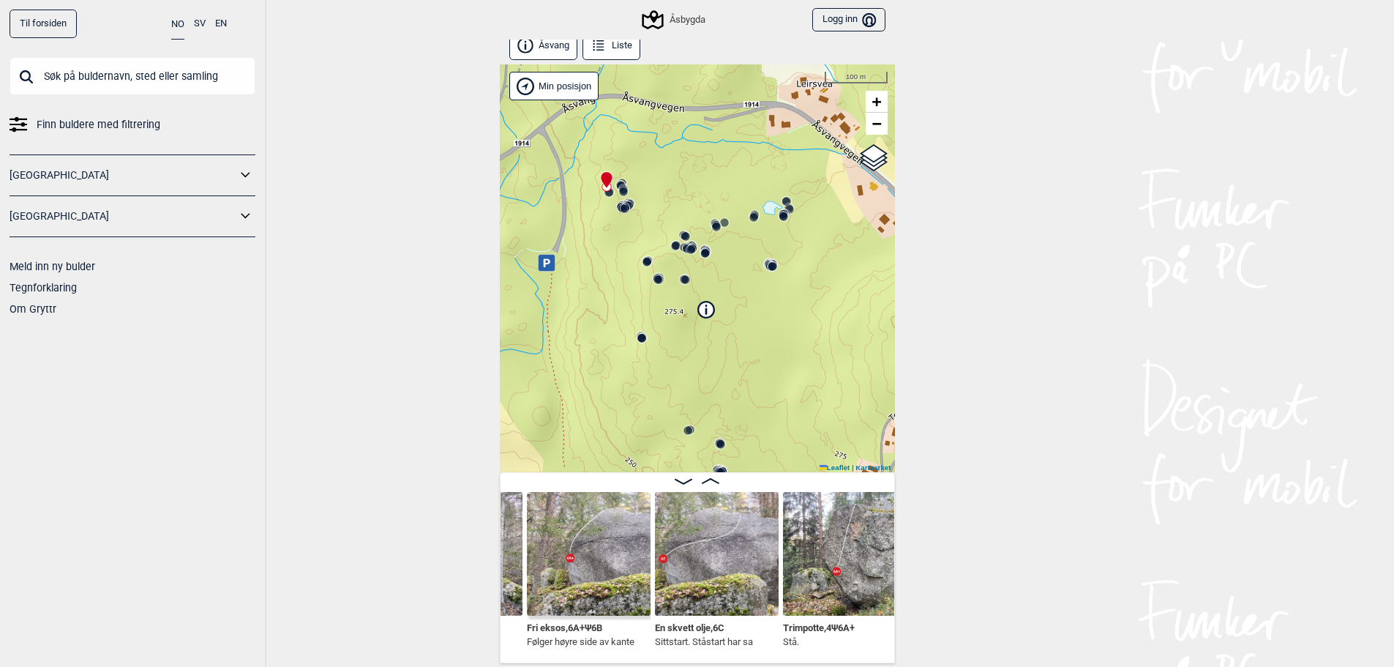
scroll to position [0, 360]
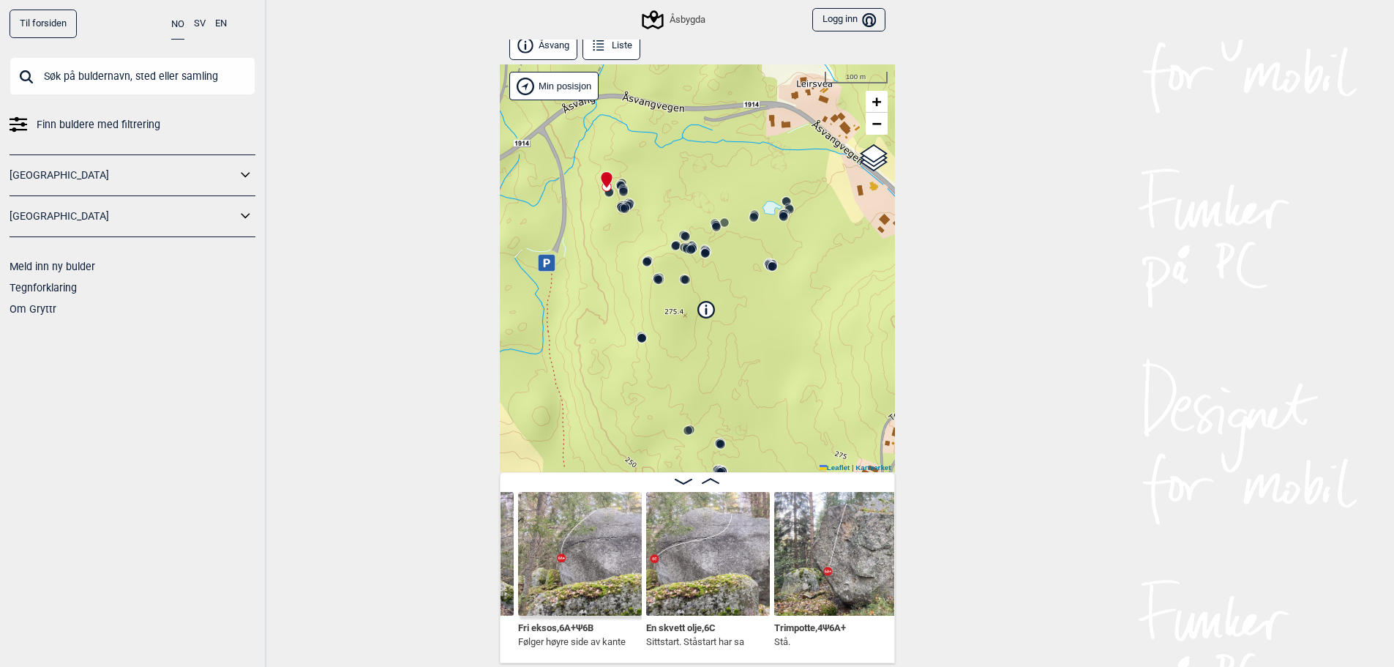
click at [689, 535] on img at bounding box center [708, 554] width 124 height 124
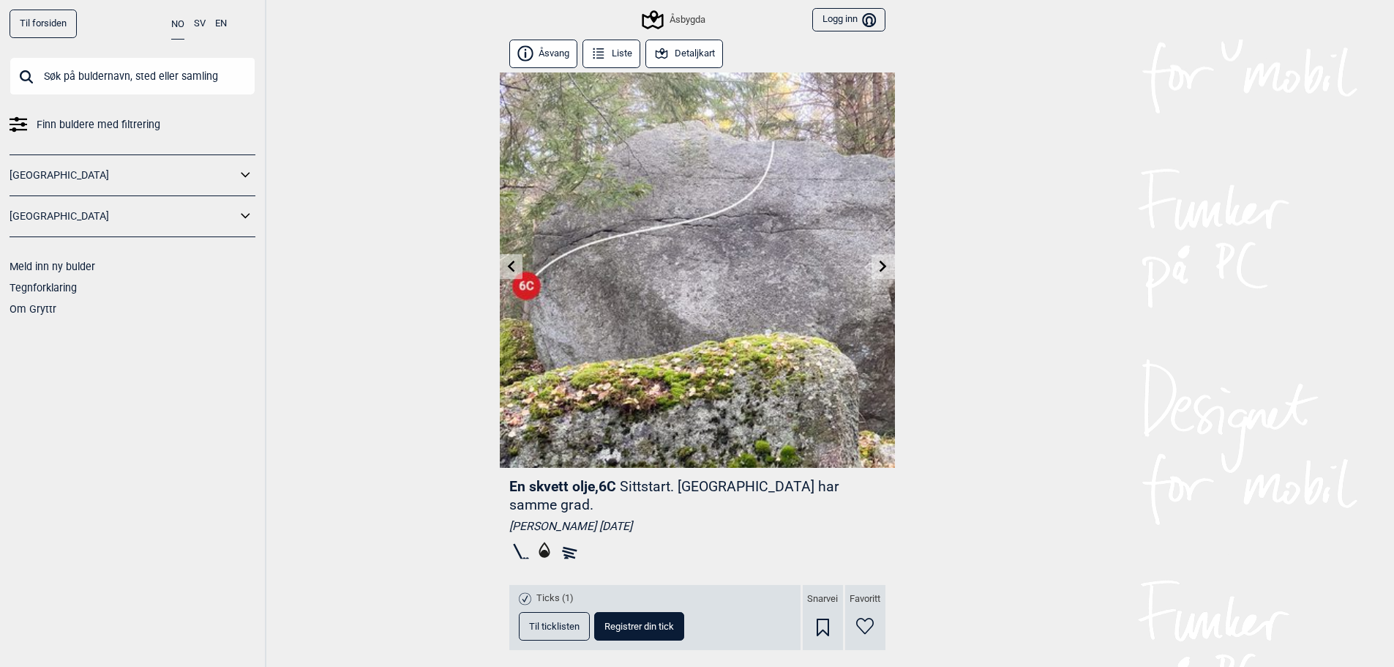
click at [673, 21] on div "Åsbygda" at bounding box center [674, 20] width 61 height 18
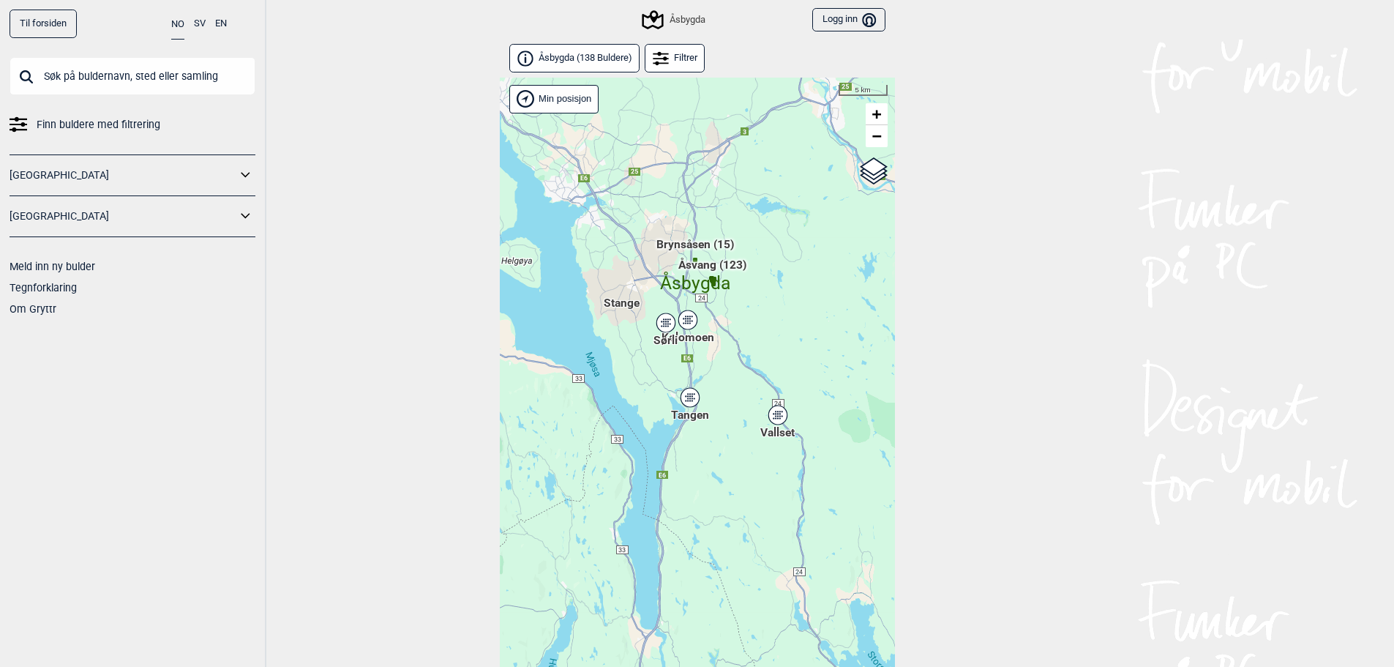
drag, startPoint x: 731, startPoint y: 357, endPoint x: 749, endPoint y: 316, distance: 44.6
click at [689, 316] on div "Hallingdal Gol Ål Stange Kolomoen Vallset Tangen Sørli Åsbygda Buskerud syd Kon…" at bounding box center [697, 391] width 395 height 627
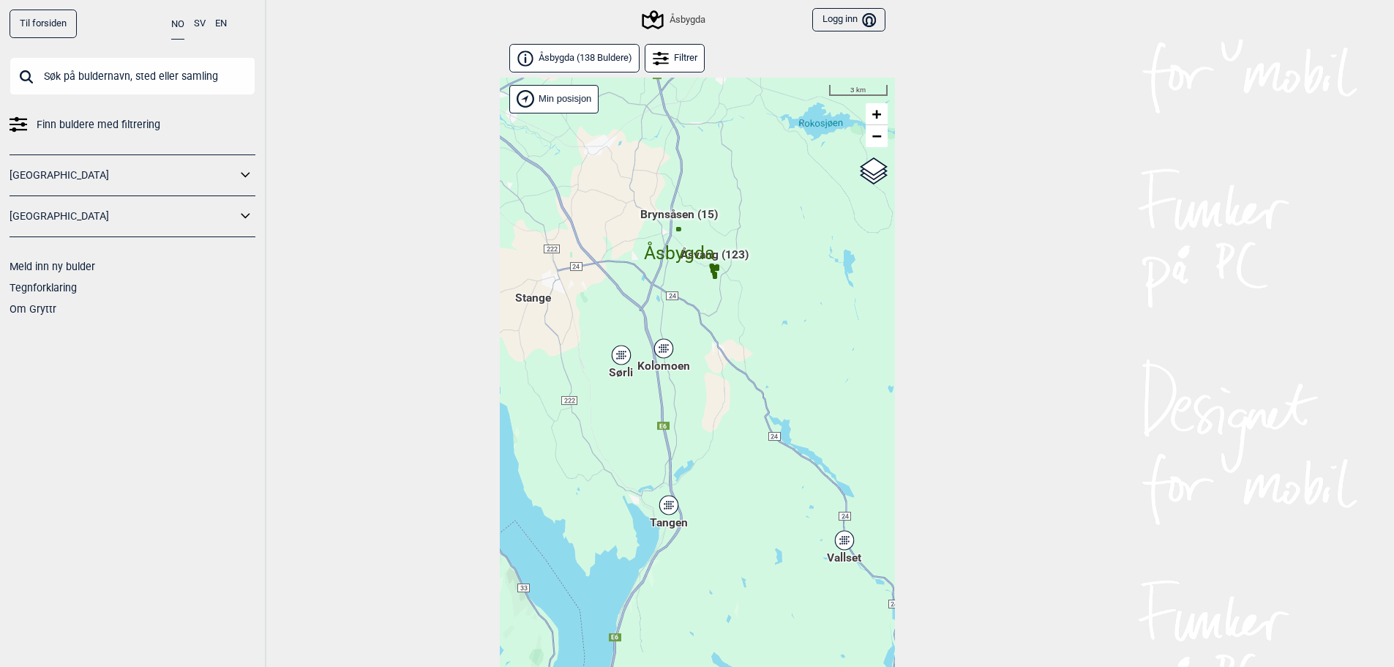
drag, startPoint x: 703, startPoint y: 323, endPoint x: 769, endPoint y: 381, distance: 87.6
click at [689, 381] on div "Hallingdal Gol Ål Stange Kolomoen Vallset Tangen Sørli Åsbygda Buskerud syd Kon…" at bounding box center [697, 391] width 395 height 627
